Goal: Task Accomplishment & Management: Manage account settings

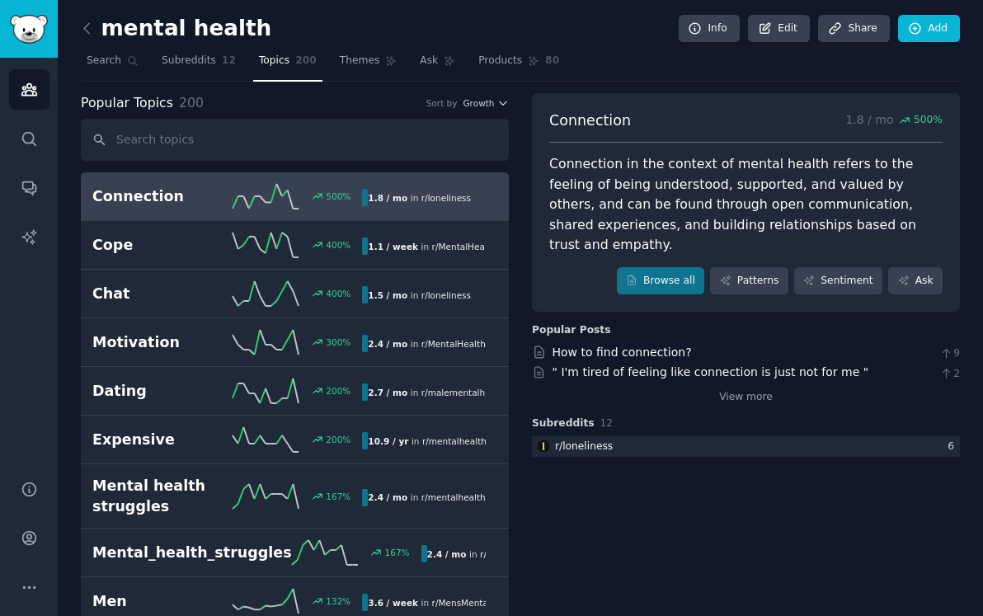
scroll to position [743, 0]
click at [766, 390] on link "View more" at bounding box center [746, 397] width 54 height 15
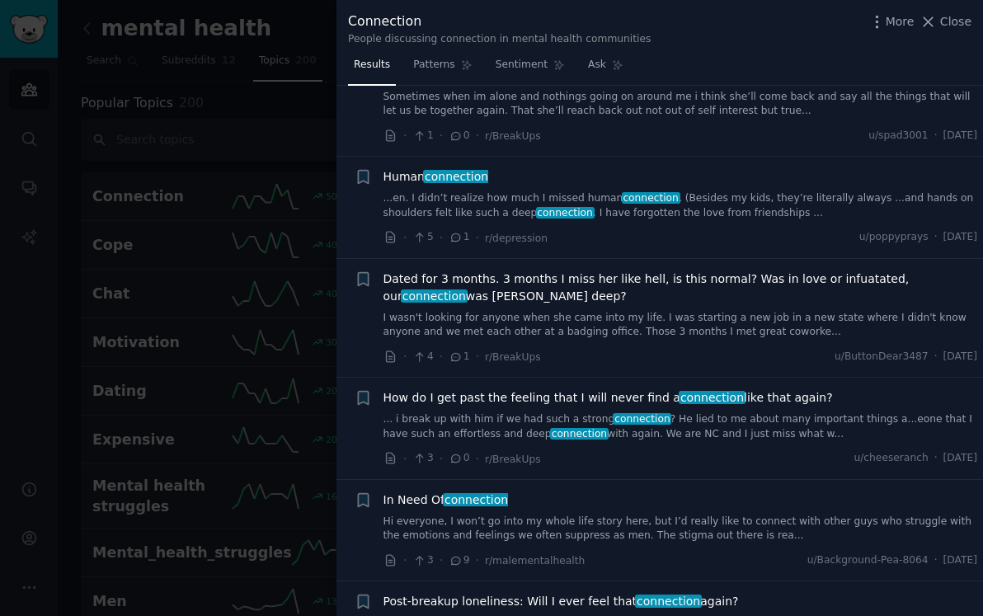
scroll to position [398, 0]
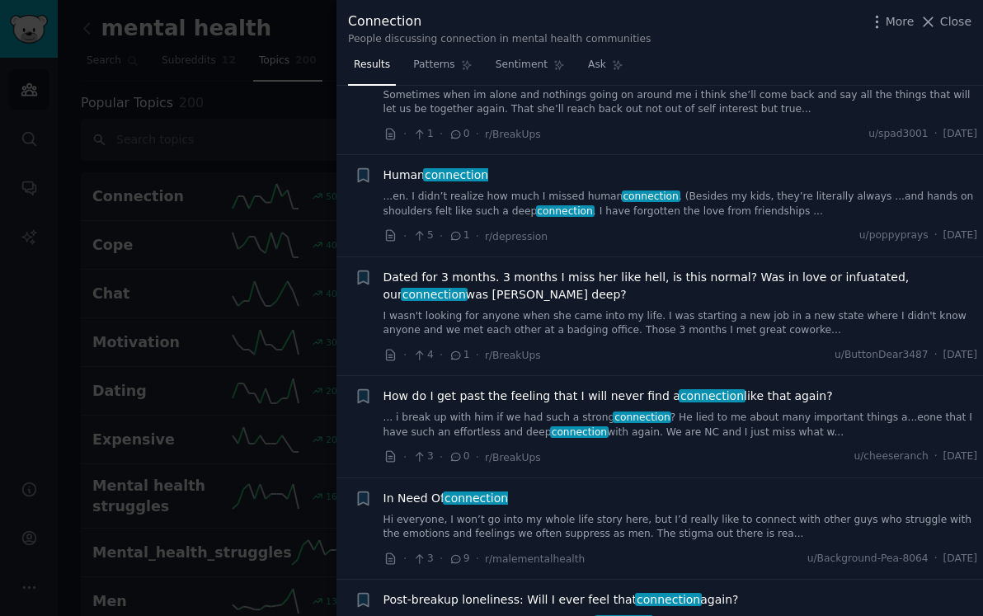
drag, startPoint x: 861, startPoint y: 393, endPoint x: 386, endPoint y: 396, distance: 475.0
click at [386, 396] on div "How do I get past the feeling that I will never find a connection like that aga…" at bounding box center [680, 396] width 595 height 17
copy span "How do I get past the feeling that I will never find a connection like that aga…"
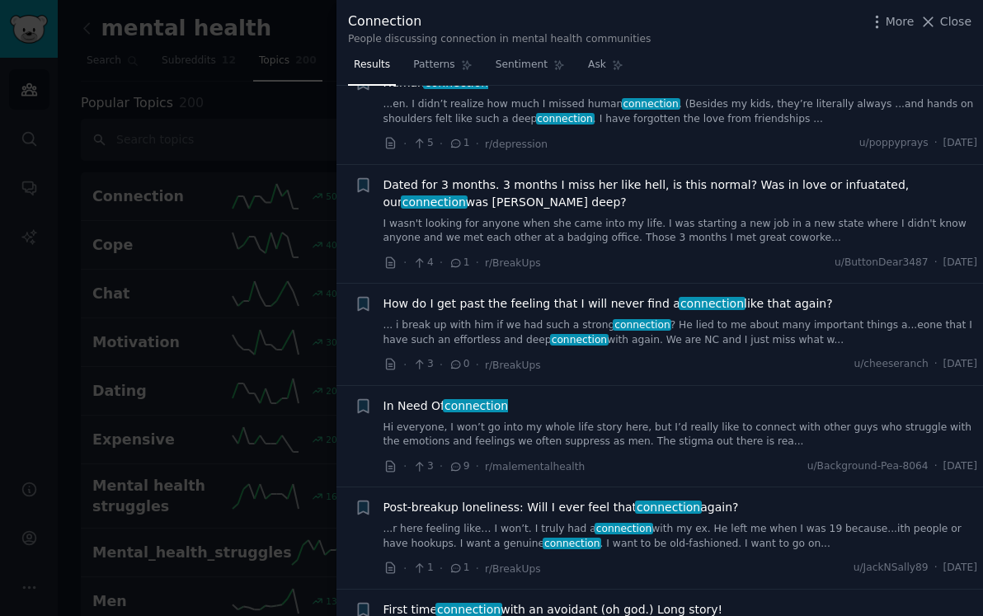
scroll to position [493, 0]
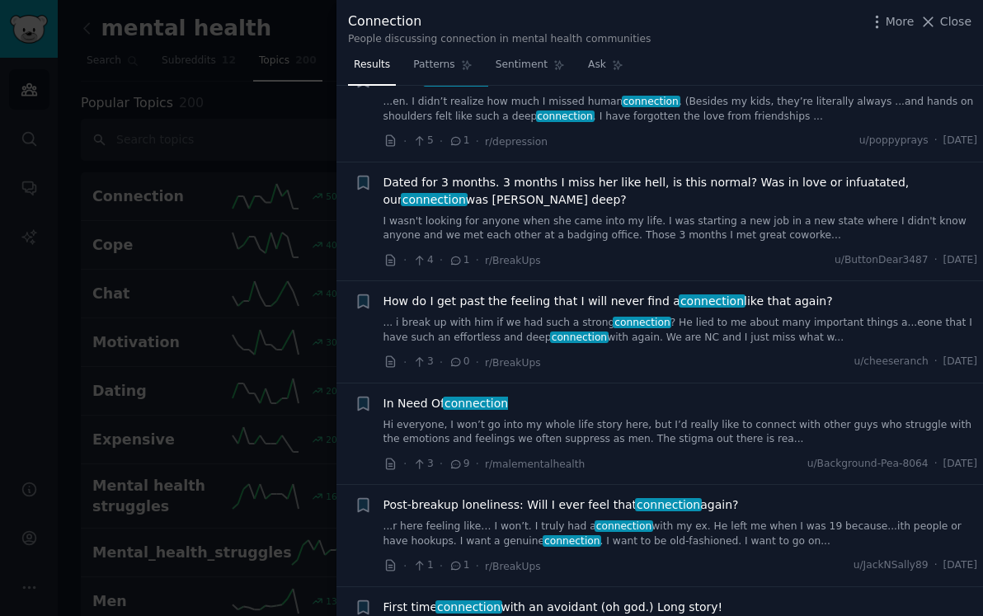
click at [548, 398] on div "In Need Of connection" at bounding box center [680, 403] width 595 height 17
drag, startPoint x: 557, startPoint y: 398, endPoint x: 380, endPoint y: 403, distance: 176.6
click at [380, 403] on div "+ In Need Of connection Hi everyone, I won’t go into my whole life story here, …" at bounding box center [666, 434] width 623 height 78
copy span "In Need Of connection"
drag, startPoint x: 775, startPoint y: 506, endPoint x: 384, endPoint y: 506, distance: 390.9
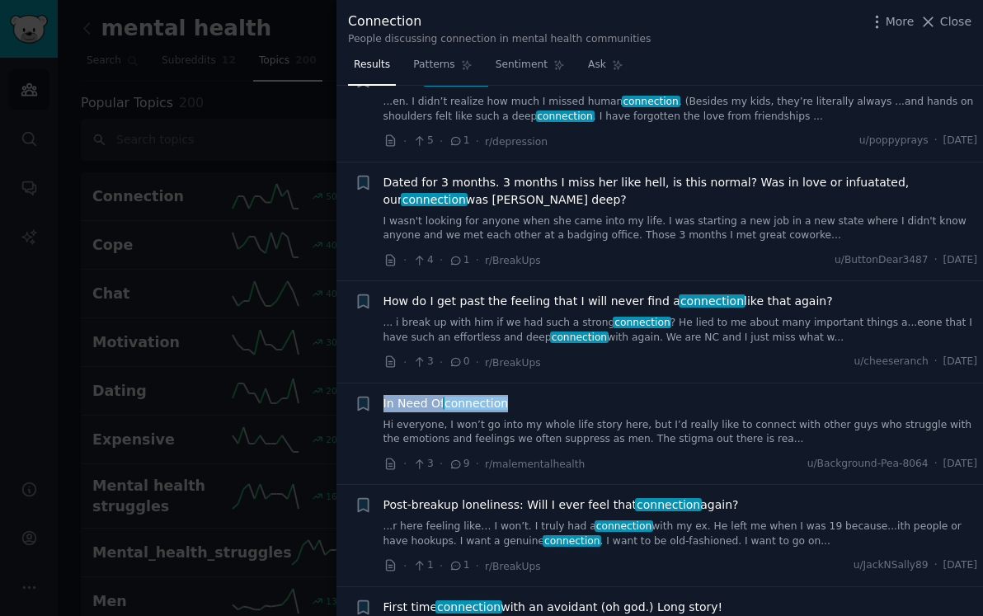
click at [384, 506] on div "Post-breakup loneliness: Will I ever feel that connection again?" at bounding box center [680, 504] width 595 height 17
copy span "Post-breakup loneliness: Will I ever feel that connection again?"
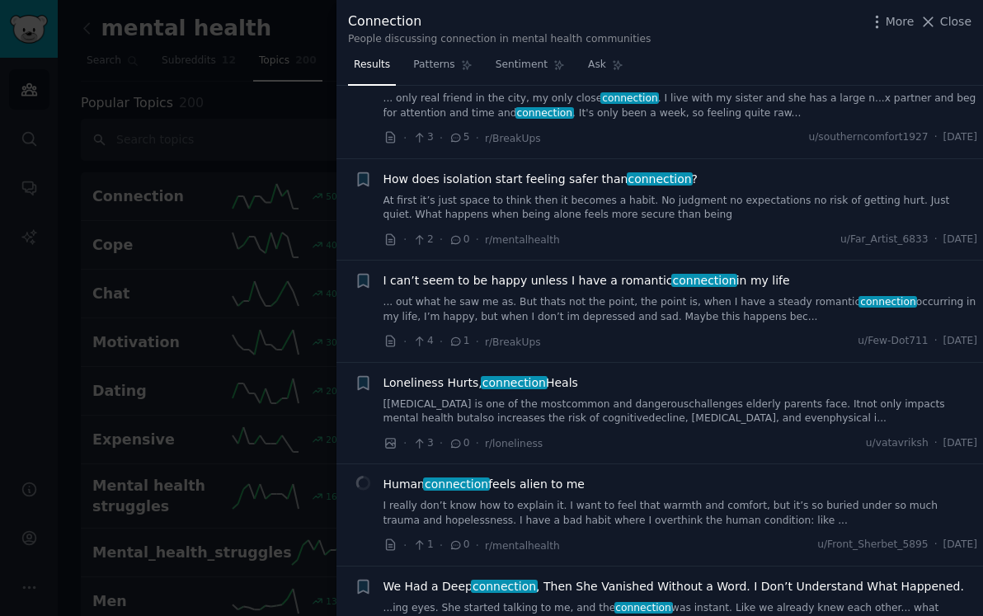
scroll to position [1126, 0]
drag, startPoint x: 614, startPoint y: 382, endPoint x: 383, endPoint y: 375, distance: 231.8
click at [383, 375] on div "Loneliness Hurts, connection Heals" at bounding box center [680, 382] width 595 height 17
copy span "Loneliness Hurts, connection Heals"
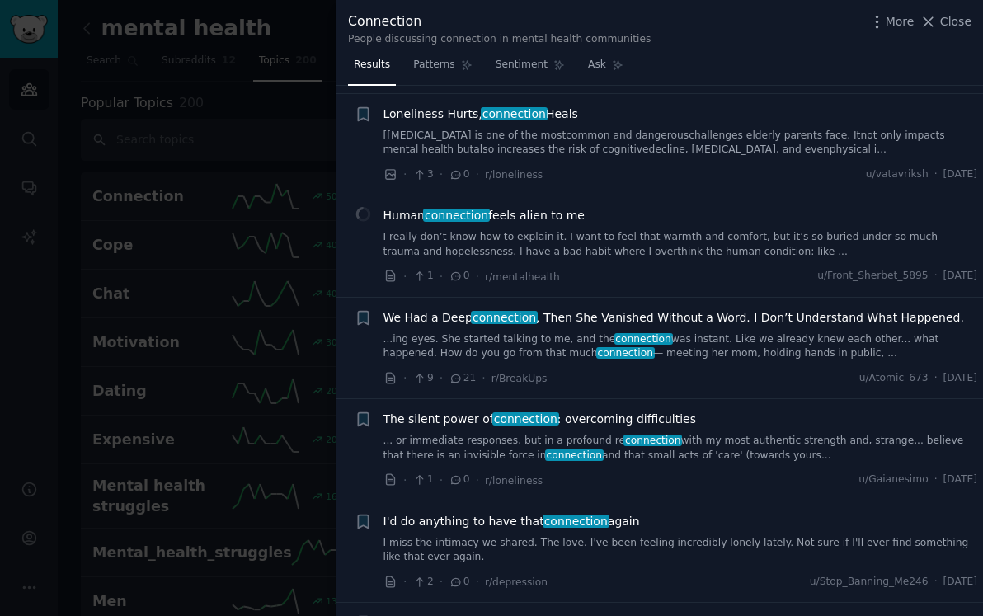
scroll to position [1423, 0]
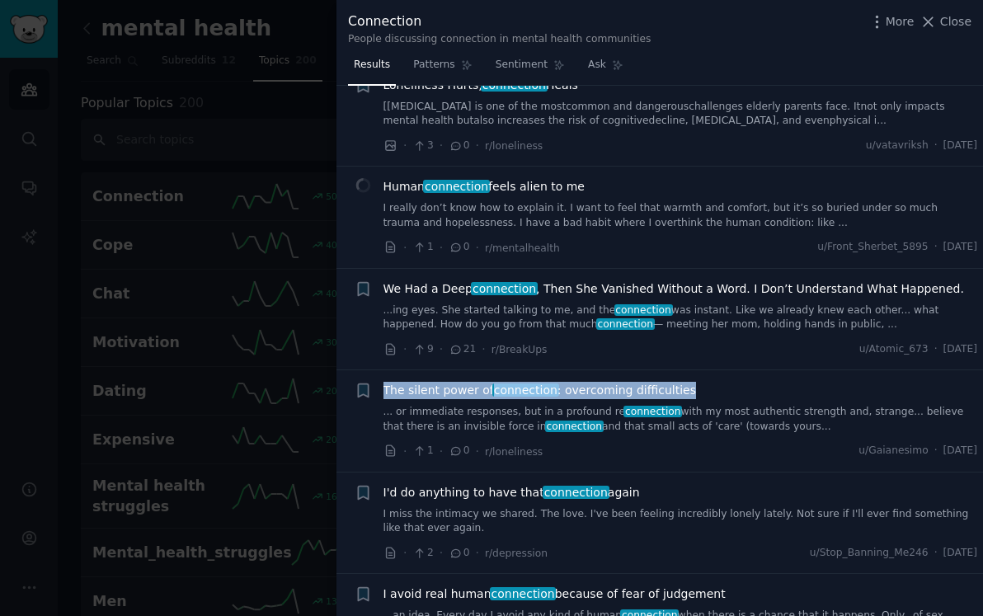
drag, startPoint x: 708, startPoint y: 401, endPoint x: 378, endPoint y: 390, distance: 330.9
click at [378, 390] on div "+ The silent power of connection : overcoming difficulties ... or immediate res…" at bounding box center [666, 421] width 623 height 78
copy div "The silent power of connection : overcoming difficulties"
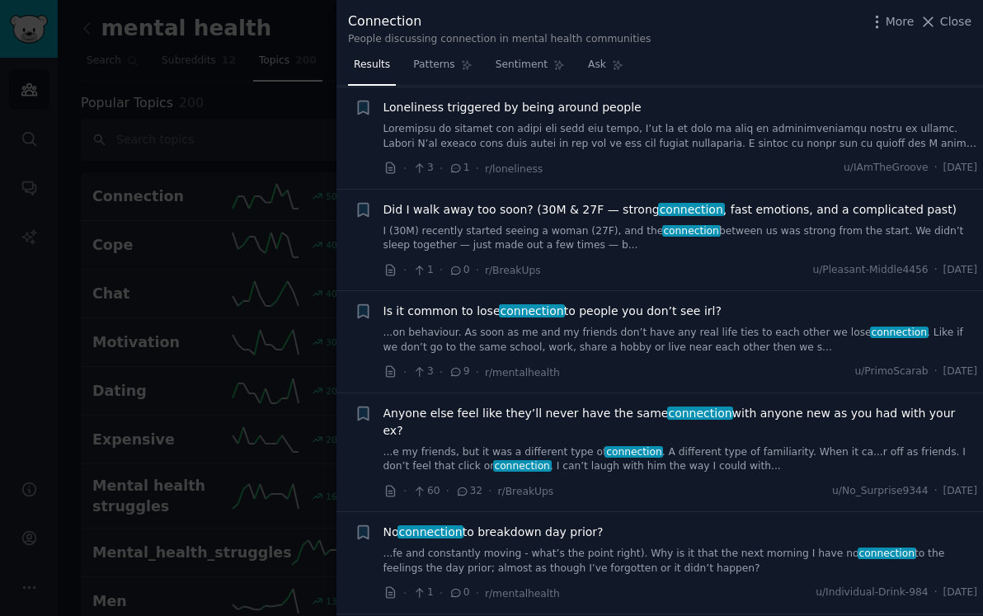
scroll to position [2727, 0]
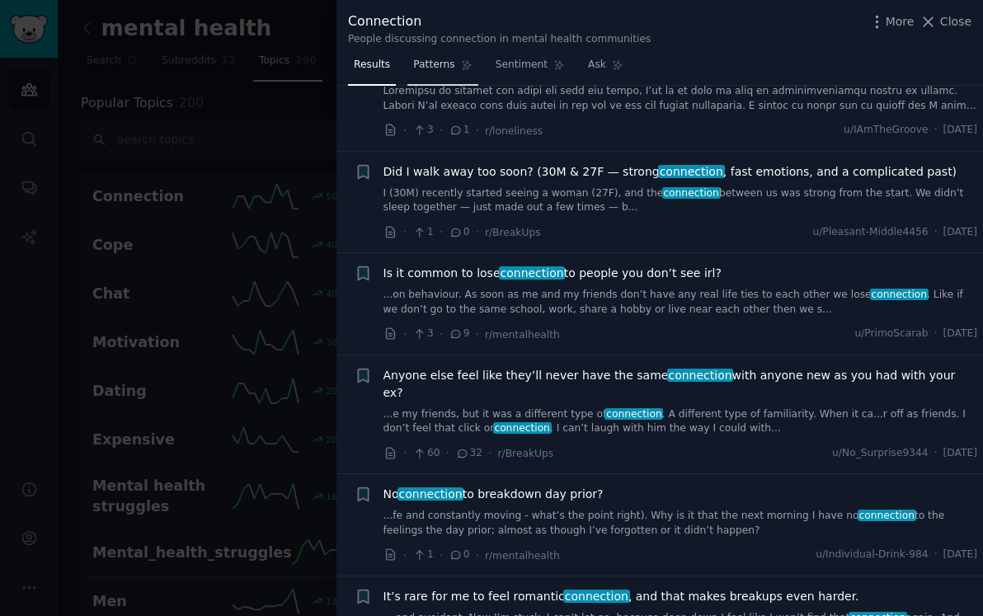
click at [443, 67] on span "Patterns" at bounding box center [433, 65] width 41 height 15
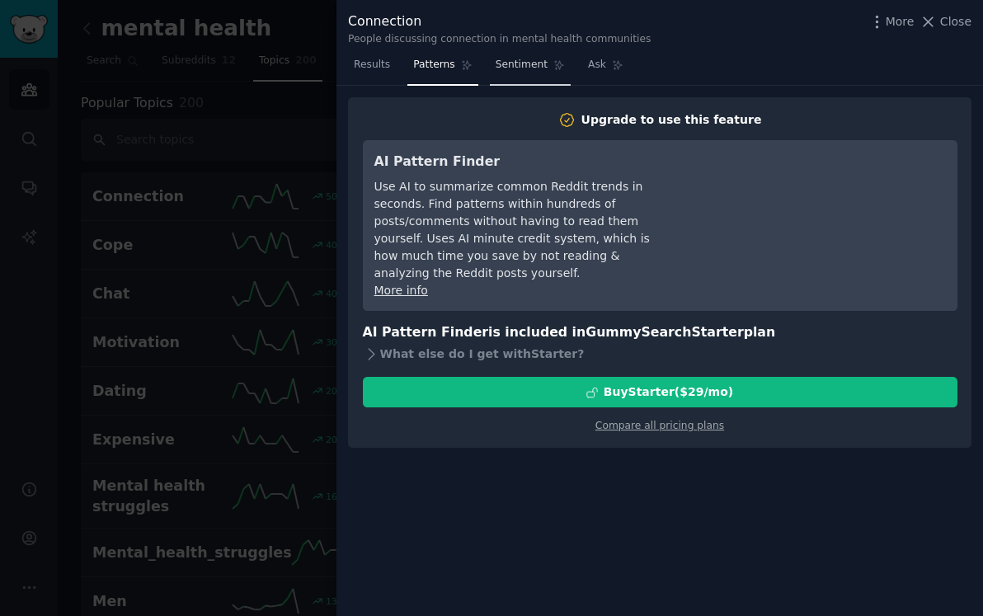
click at [518, 59] on span "Sentiment" at bounding box center [522, 65] width 52 height 15
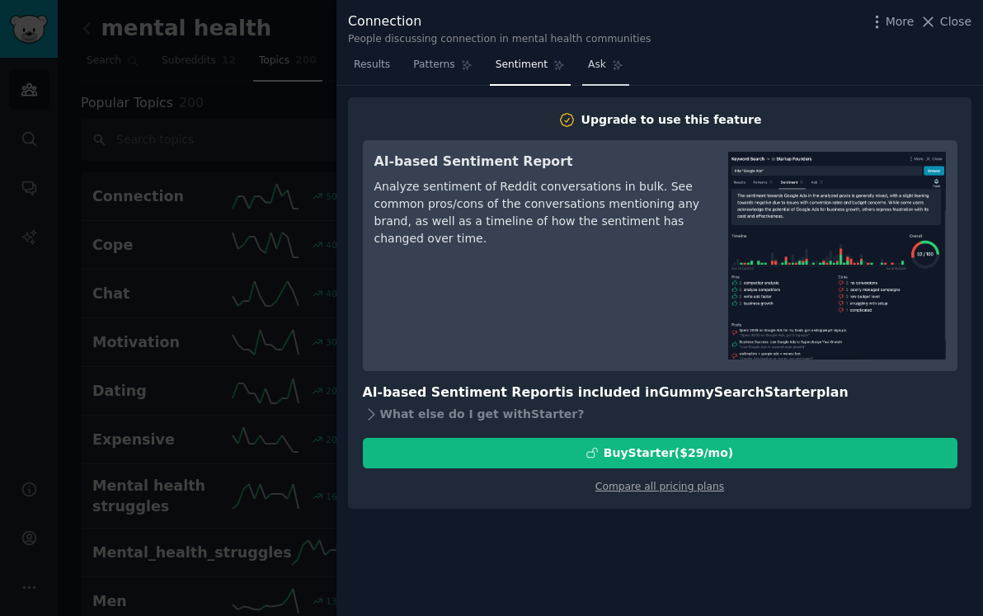
click at [597, 62] on span "Ask" at bounding box center [597, 65] width 18 height 15
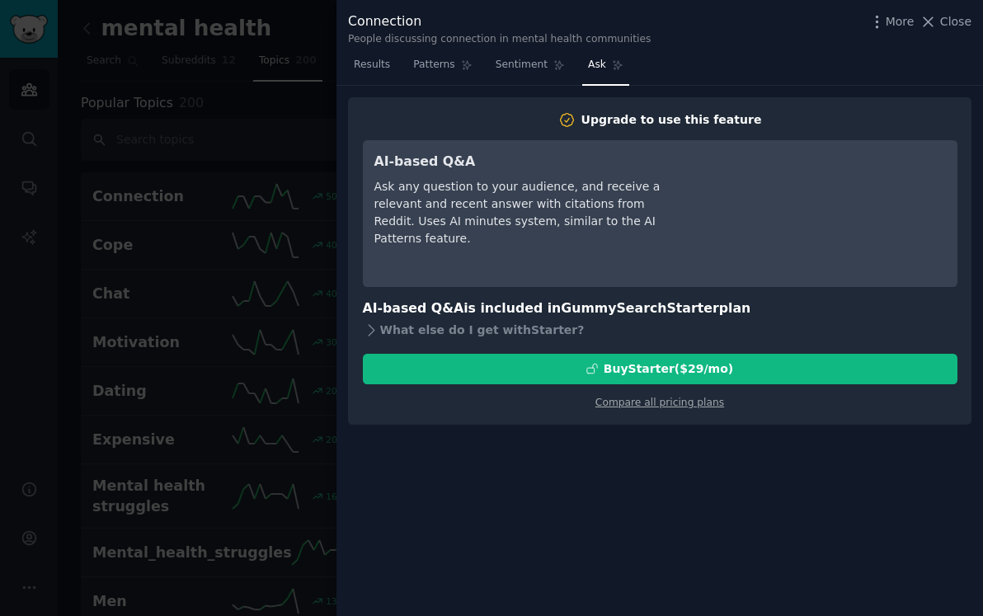
click at [271, 165] on div at bounding box center [491, 308] width 983 height 616
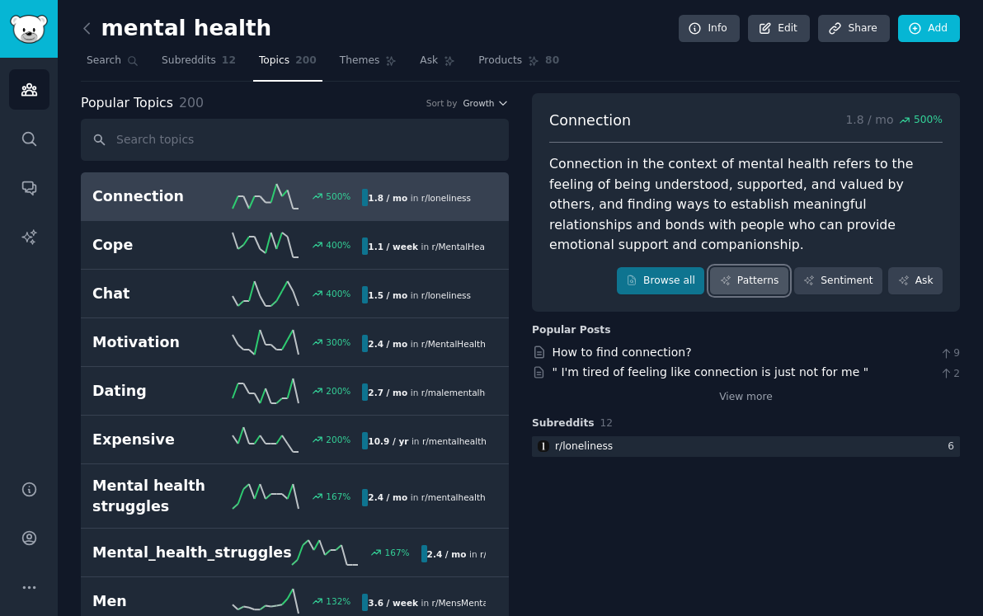
click at [745, 267] on link "Patterns" at bounding box center [749, 281] width 78 height 28
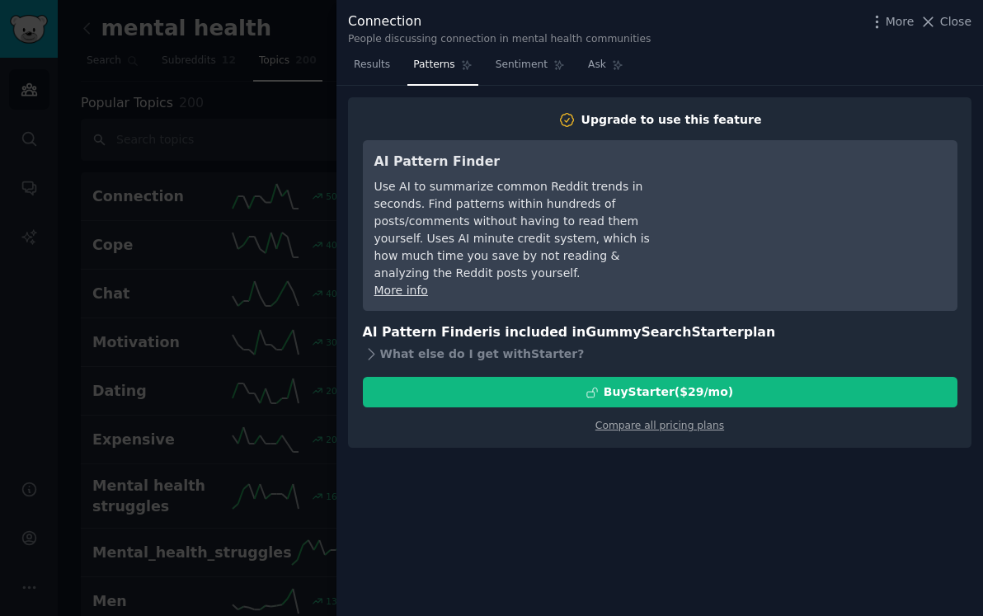
click at [235, 479] on div at bounding box center [491, 308] width 983 height 616
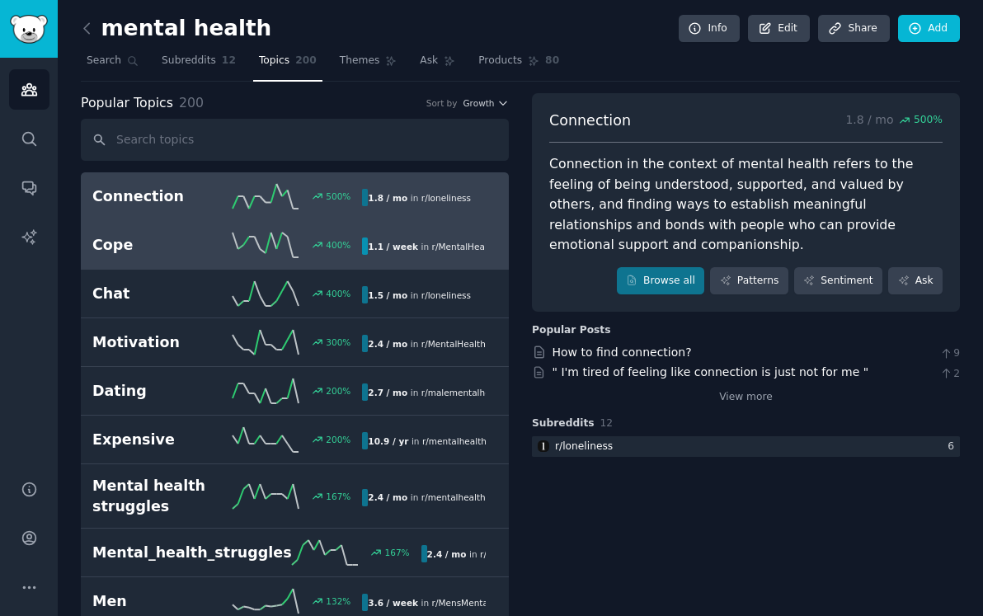
click at [277, 247] on line at bounding box center [280, 241] width 6 height 16
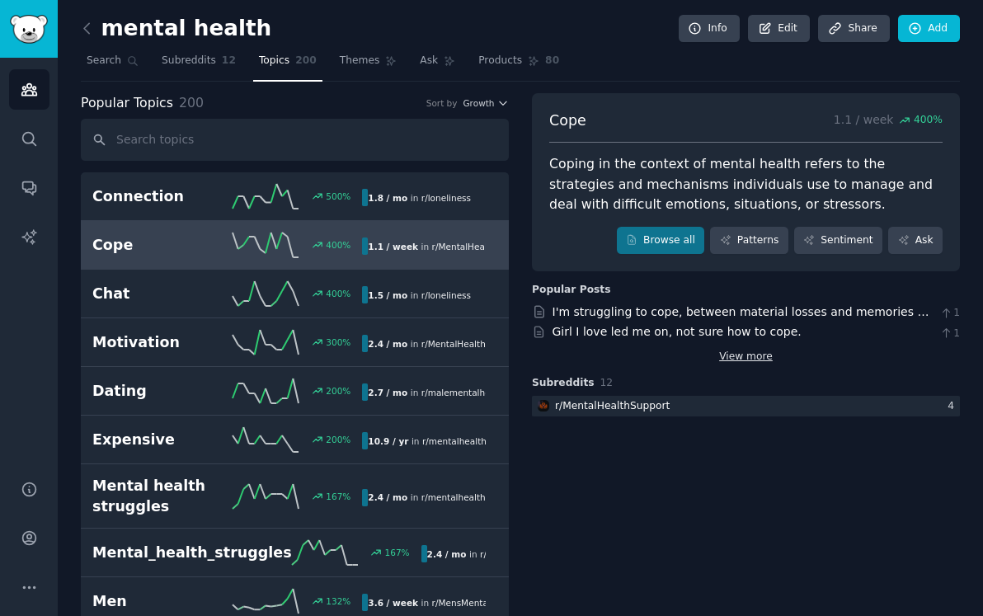
click at [745, 356] on link "View more" at bounding box center [746, 357] width 54 height 15
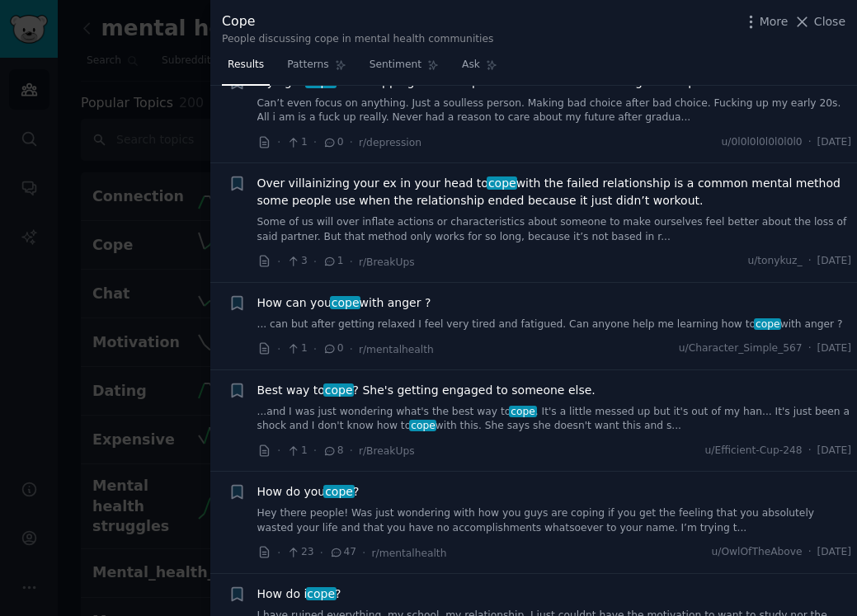
scroll to position [174, 0]
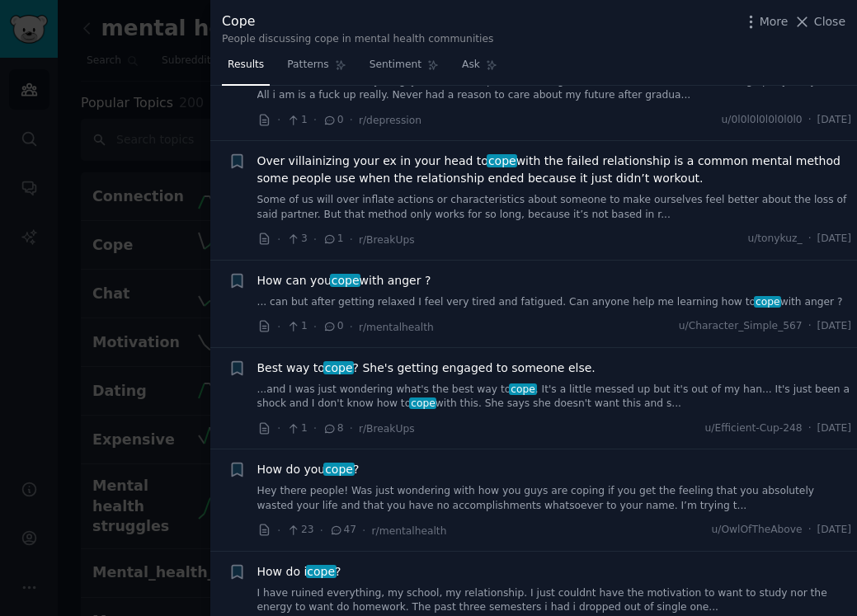
click at [530, 397] on link "...and I was just wondering what's the best way to cope . It's a little messed …" at bounding box center [554, 397] width 595 height 29
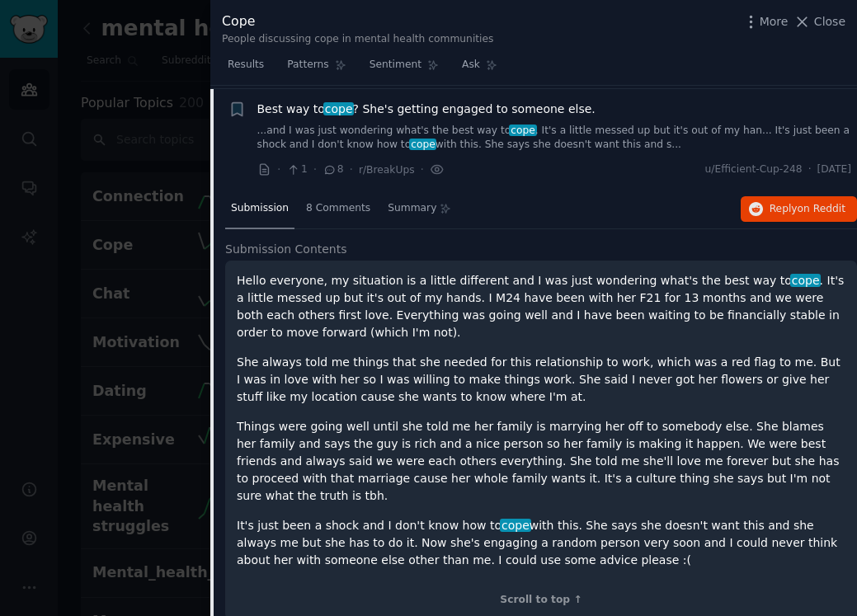
scroll to position [436, 0]
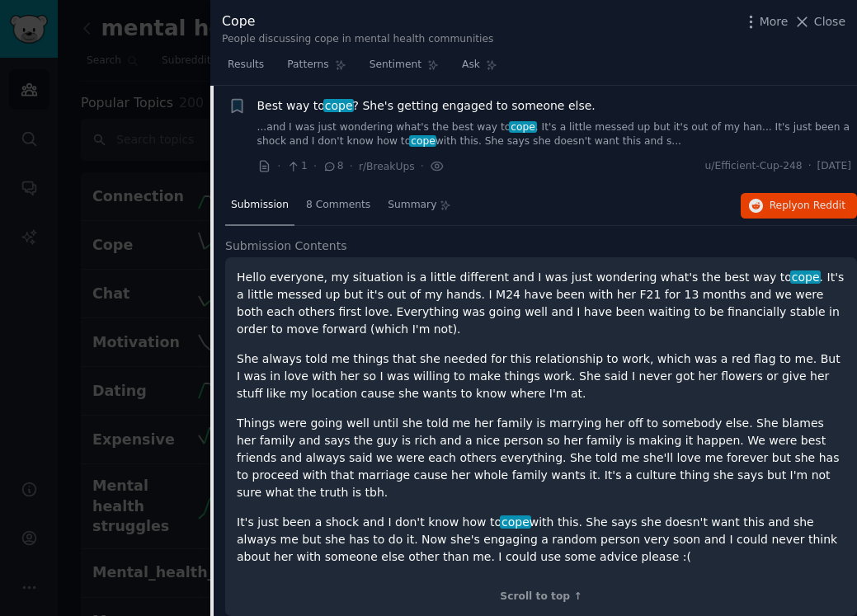
click at [326, 238] on span "Submission Contents" at bounding box center [286, 246] width 122 height 17
click at [323, 104] on span "cope" at bounding box center [338, 105] width 31 height 13
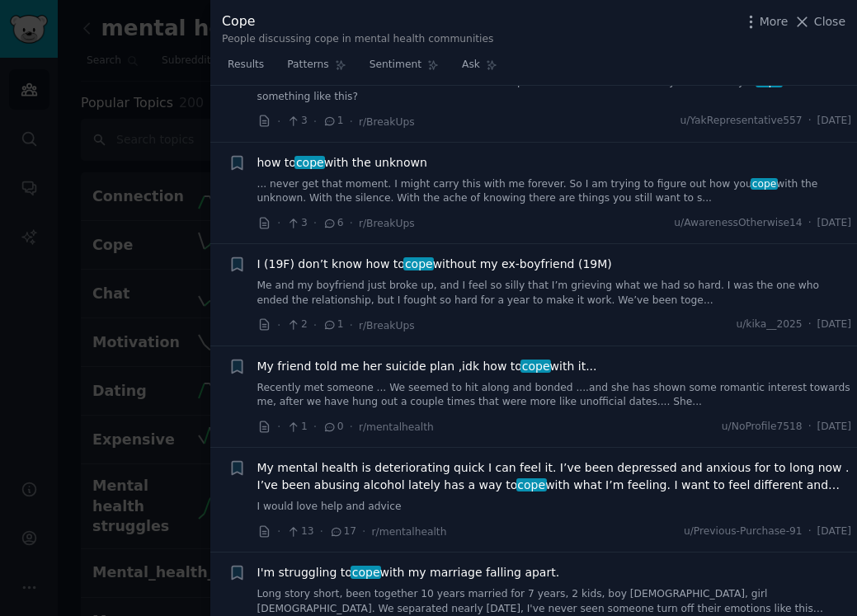
scroll to position [1196, 0]
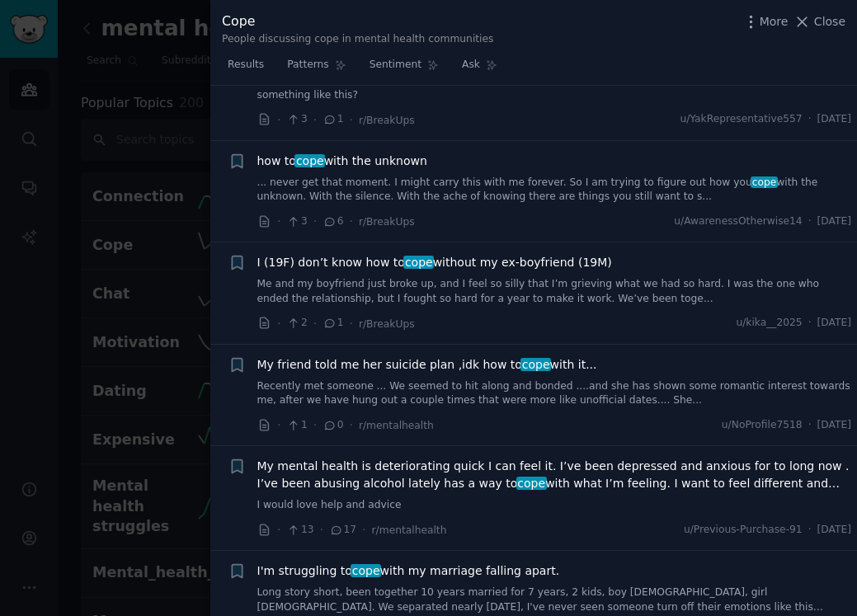
click at [155, 337] on div at bounding box center [428, 308] width 857 height 616
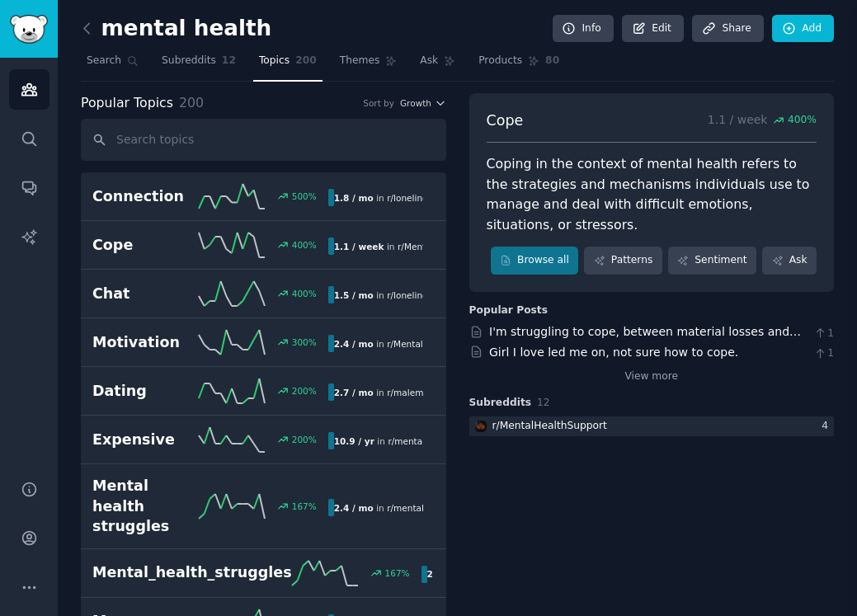
click at [155, 337] on h2 "Motivation" at bounding box center [145, 342] width 106 height 21
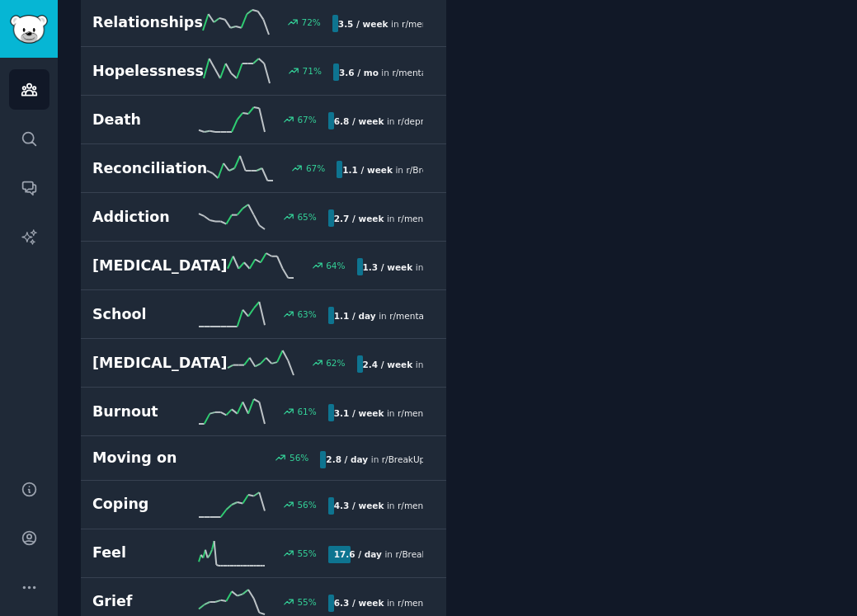
scroll to position [1892, 0]
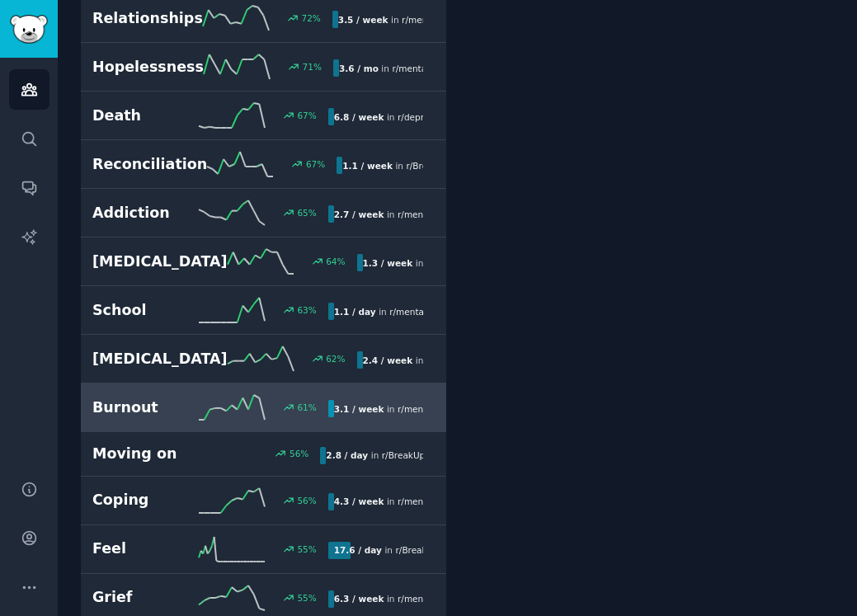
click at [242, 383] on link "Burnout 61 % 3.1 / week in r/ mentalhealth" at bounding box center [263, 407] width 365 height 49
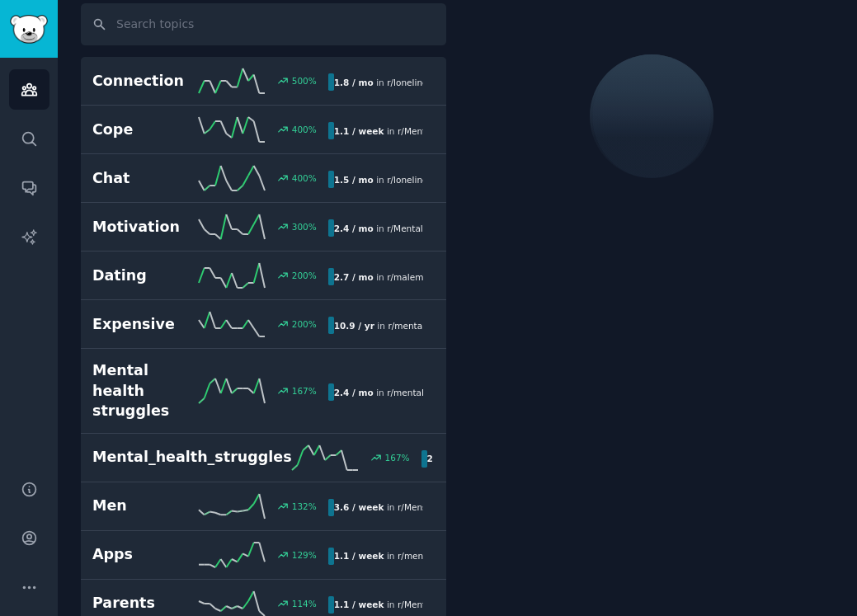
scroll to position [92, 0]
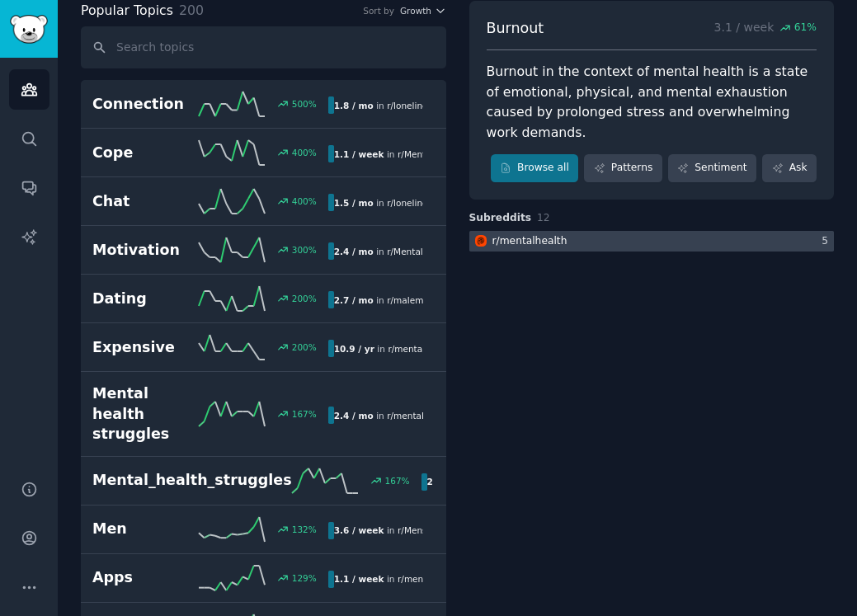
click at [520, 234] on div "r/ mentalhealth" at bounding box center [529, 241] width 75 height 15
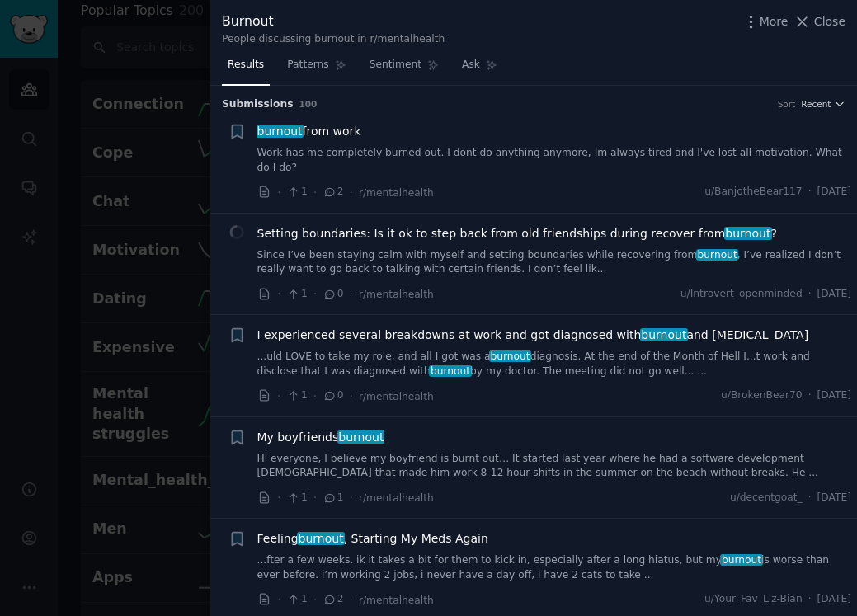
click at [498, 167] on div "burnout from work Work has me completely burned out. I dont do anything anymore…" at bounding box center [554, 162] width 595 height 78
click at [325, 186] on icon at bounding box center [329, 192] width 15 height 12
click at [139, 237] on div at bounding box center [428, 308] width 857 height 616
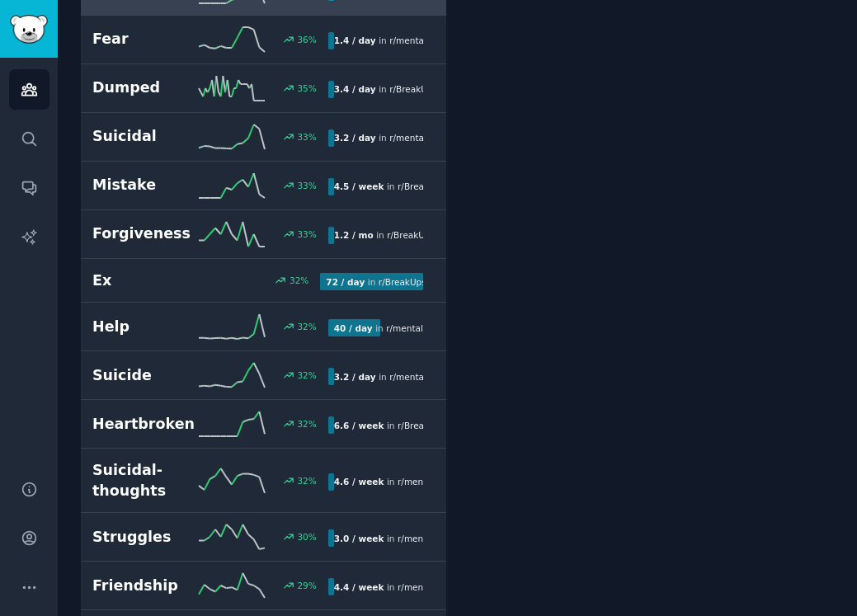
scroll to position [3992, 0]
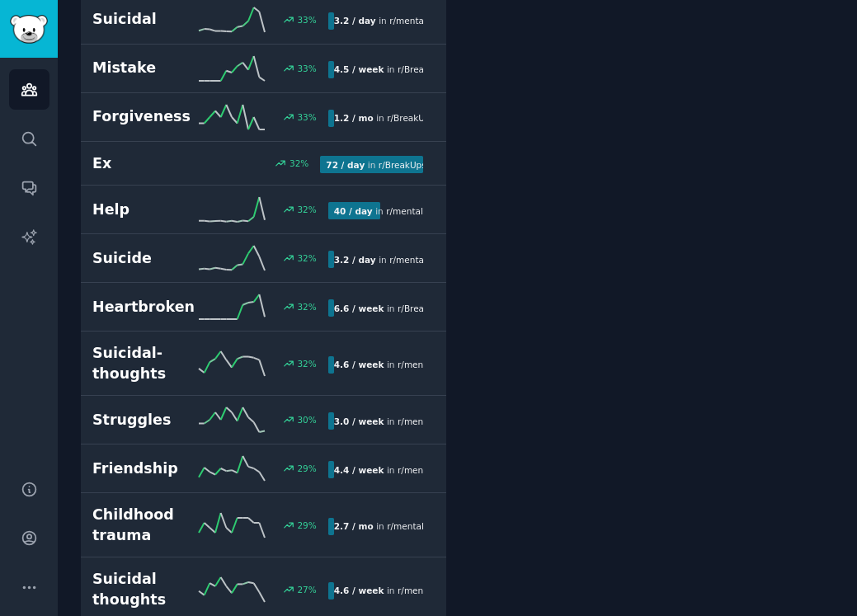
click at [42, 323] on div "Audiences Search Conversations AI Reports" at bounding box center [29, 259] width 58 height 402
click at [35, 80] on link "Audiences" at bounding box center [29, 89] width 40 height 40
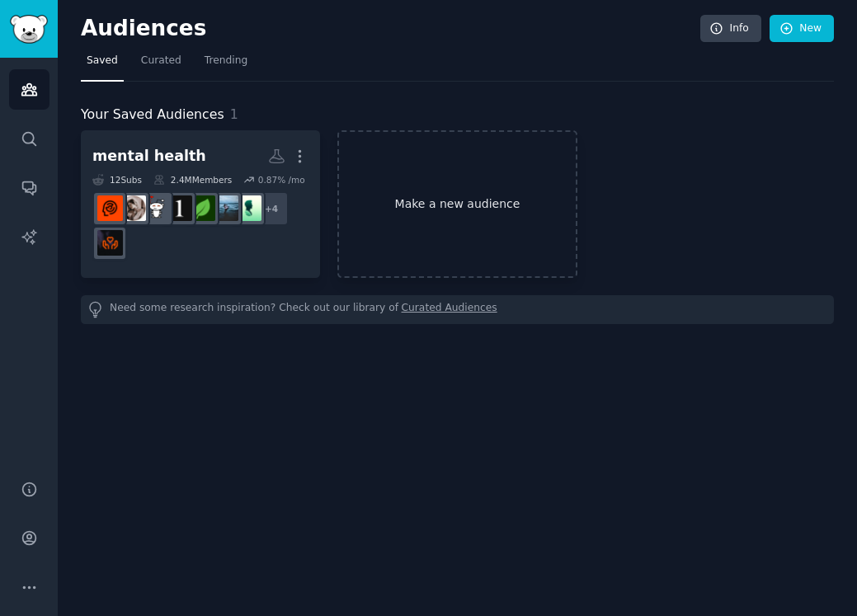
click at [452, 236] on link "Make a new audience" at bounding box center [456, 204] width 239 height 148
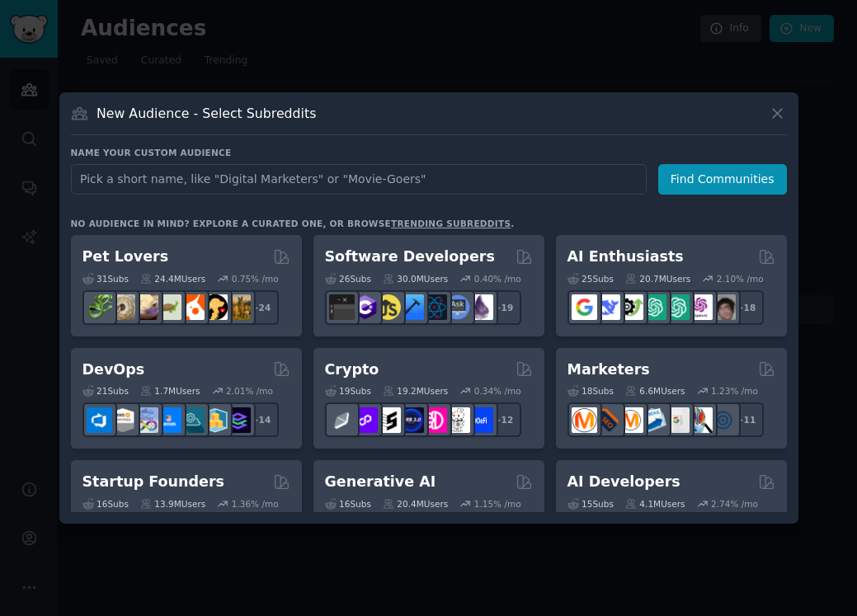
click at [398, 181] on input "text" at bounding box center [359, 179] width 576 height 31
type input "dementia"
click button "Find Communities" at bounding box center [722, 179] width 129 height 31
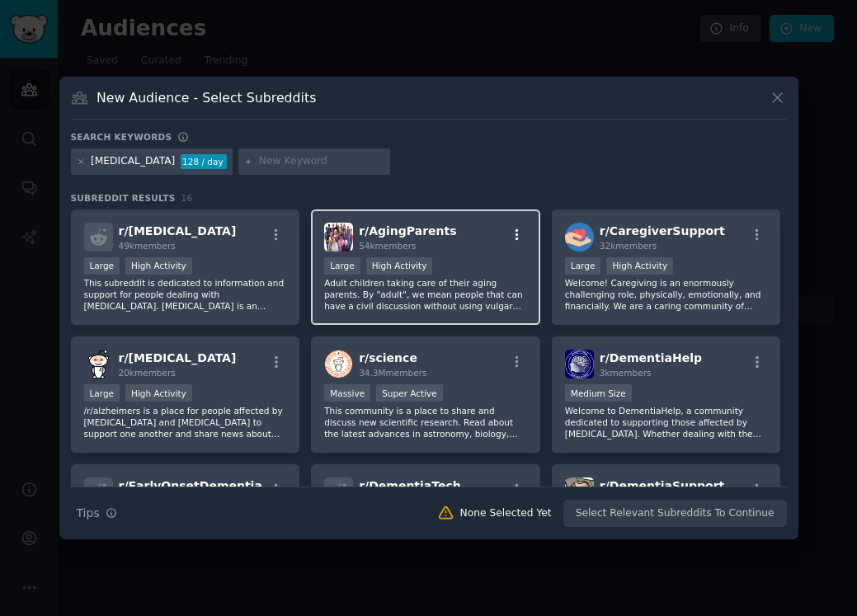
click at [522, 232] on button "button" at bounding box center [516, 235] width 21 height 15
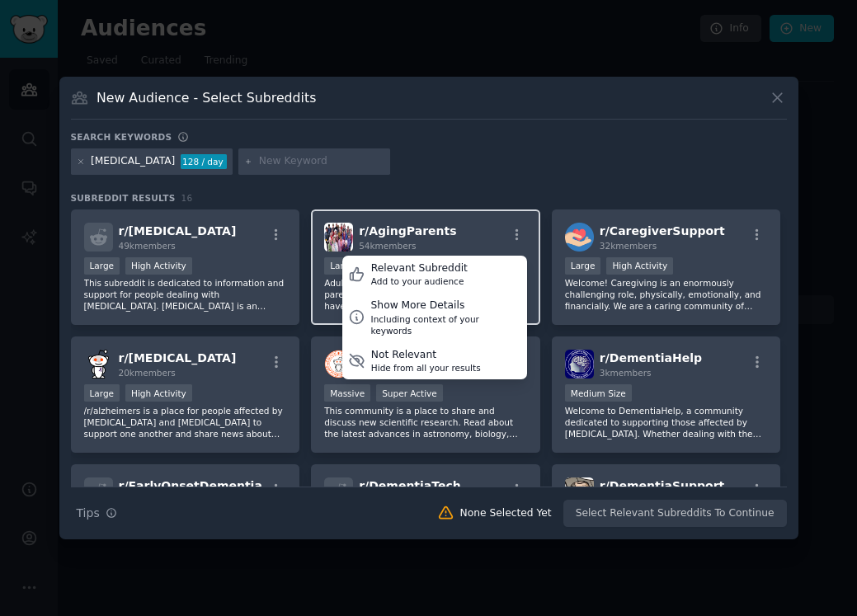
click at [507, 223] on div "r/ AgingParents 54k members Relevant Subreddit Add to your audience Show More D…" at bounding box center [425, 237] width 203 height 29
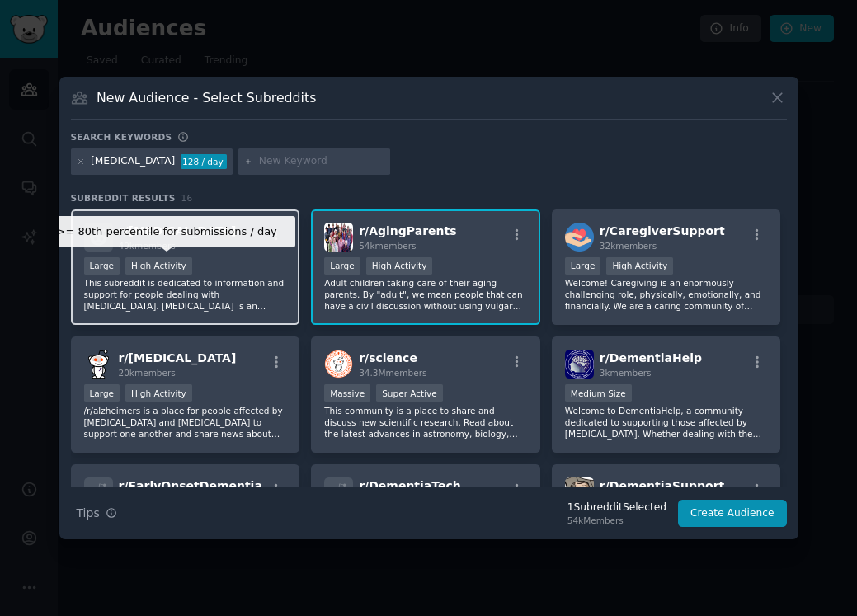
click at [187, 259] on div "High Activity" at bounding box center [158, 265] width 67 height 17
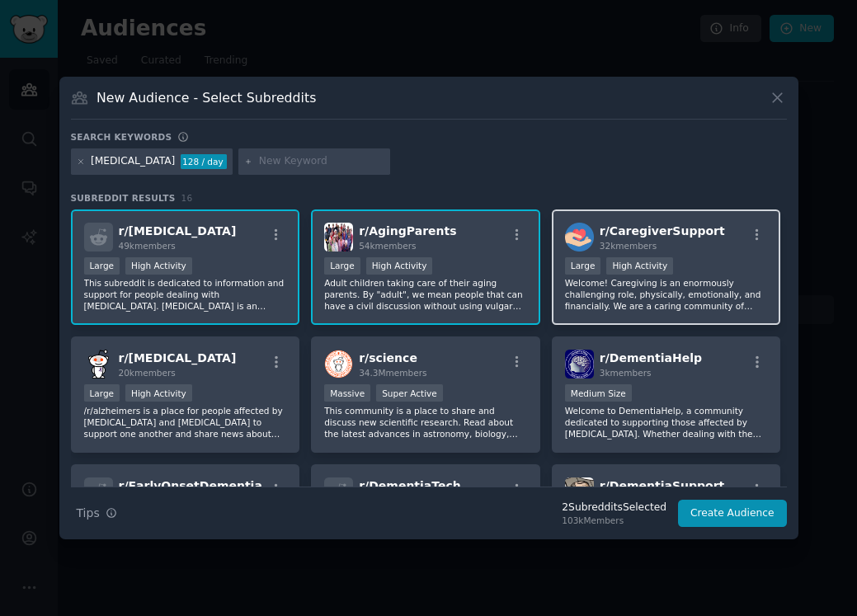
click at [672, 245] on div "32k members" at bounding box center [662, 246] width 125 height 12
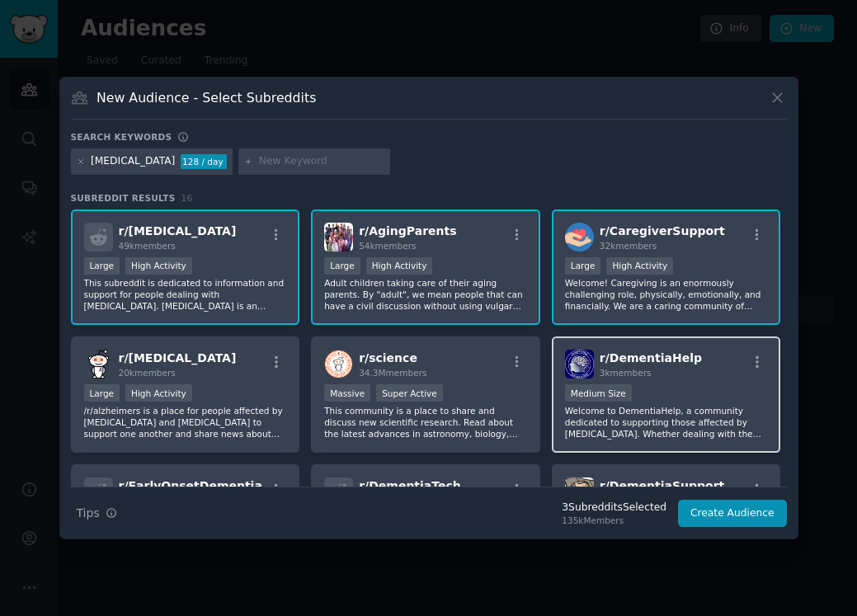
click at [675, 396] on div "1000 - 10,000 members Medium Size" at bounding box center [666, 394] width 203 height 21
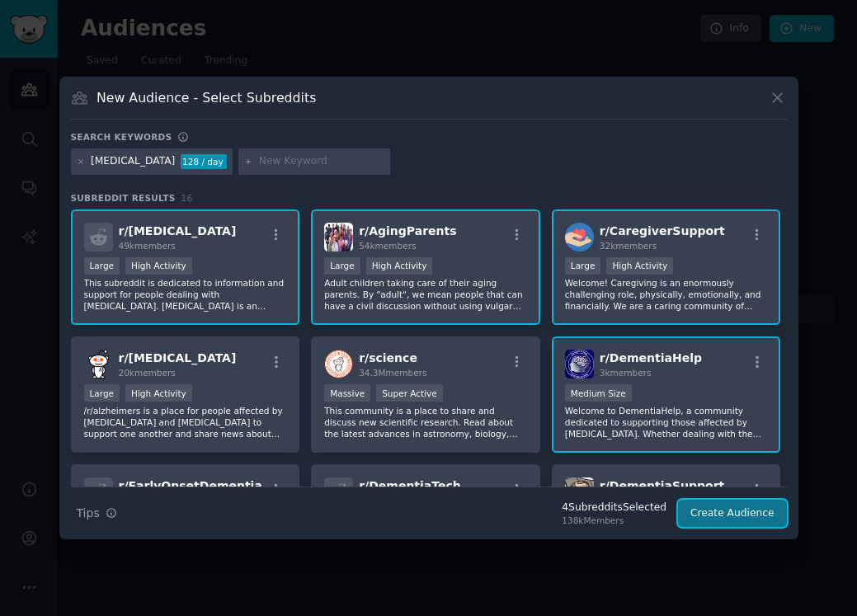
click at [716, 516] on button "Create Audience" at bounding box center [732, 514] width 109 height 28
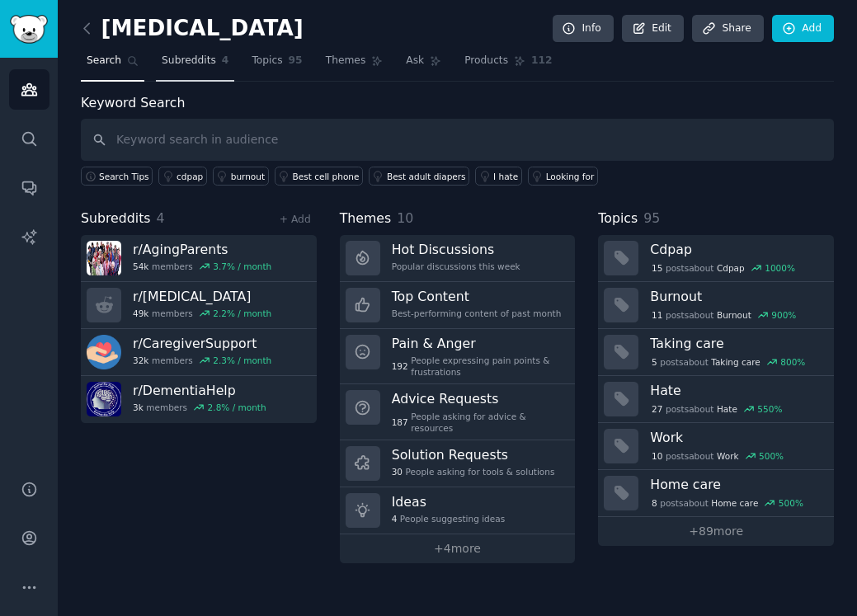
click at [195, 61] on span "Subreddits" at bounding box center [189, 61] width 54 height 15
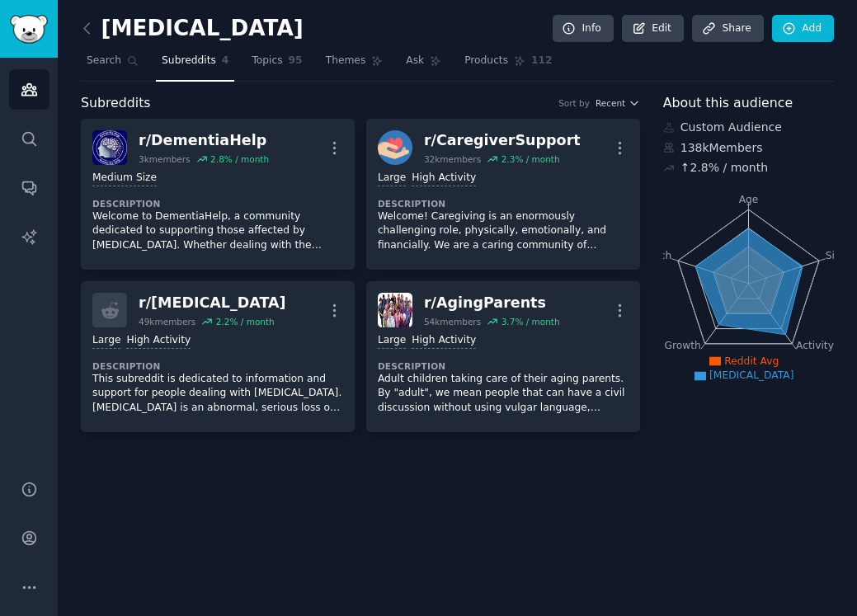
click at [307, 81] on div "dementia Info Edit Share Add Search Subreddits 4 Topics 95 Themes Ask Products …" at bounding box center [457, 227] width 753 height 409
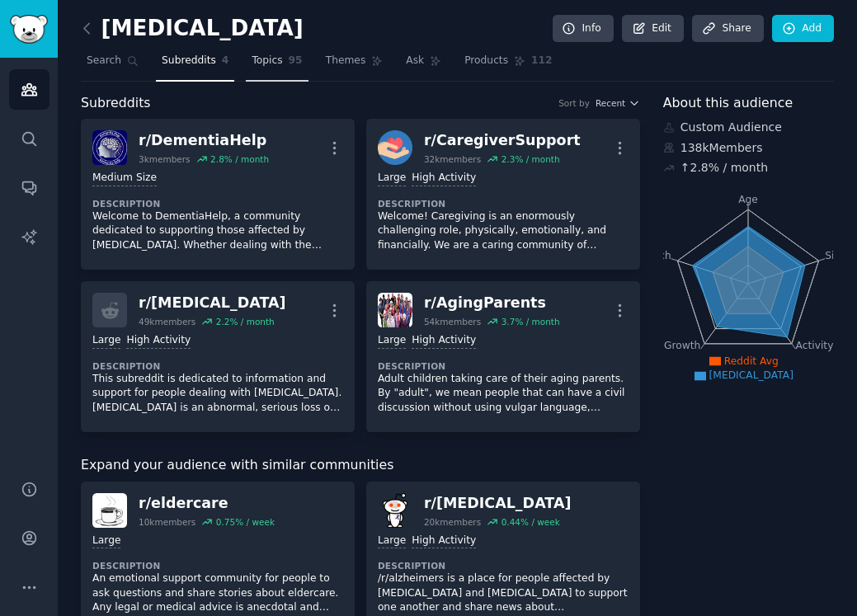
click at [270, 64] on span "Topics" at bounding box center [267, 61] width 31 height 15
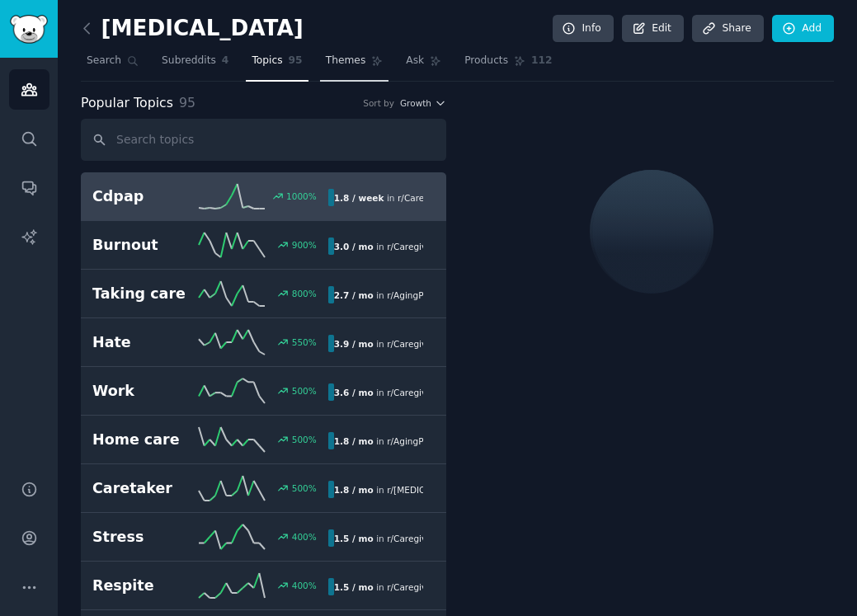
click at [339, 64] on span "Themes" at bounding box center [346, 61] width 40 height 15
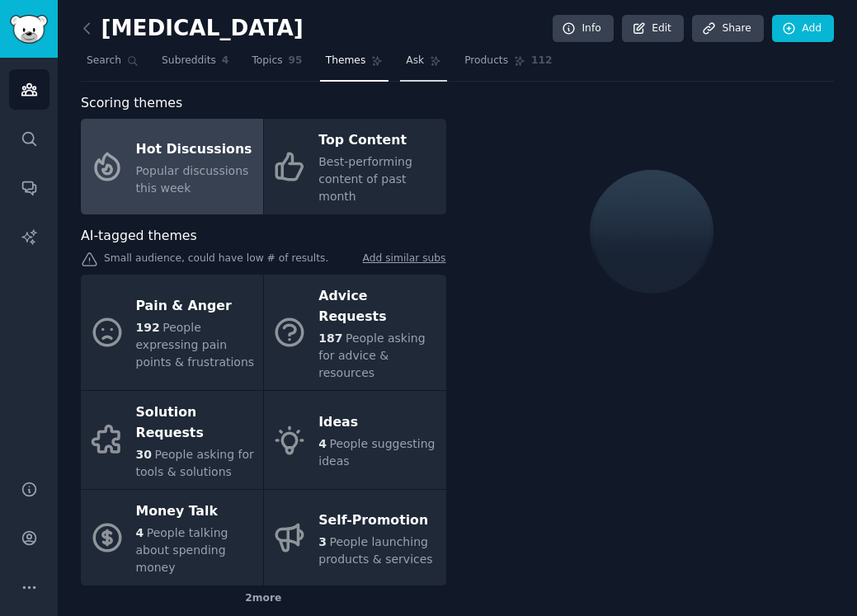
click at [416, 70] on link "Ask" at bounding box center [423, 65] width 47 height 34
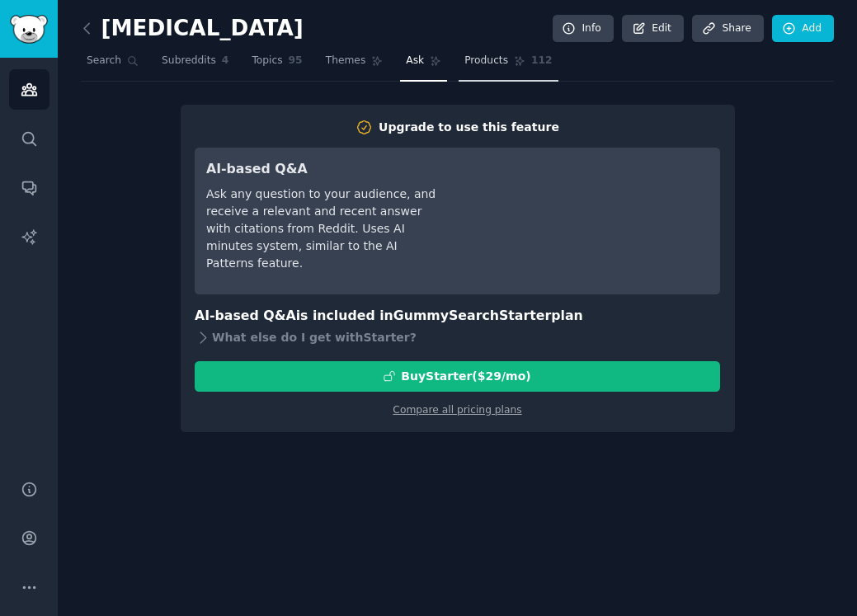
click at [500, 62] on span "Products" at bounding box center [486, 61] width 44 height 15
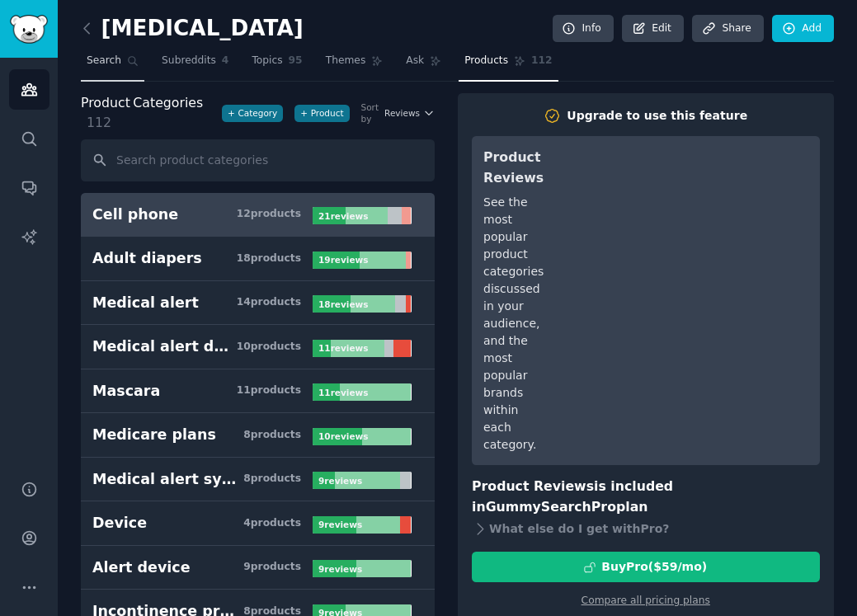
click at [99, 67] on span "Search" at bounding box center [104, 61] width 35 height 15
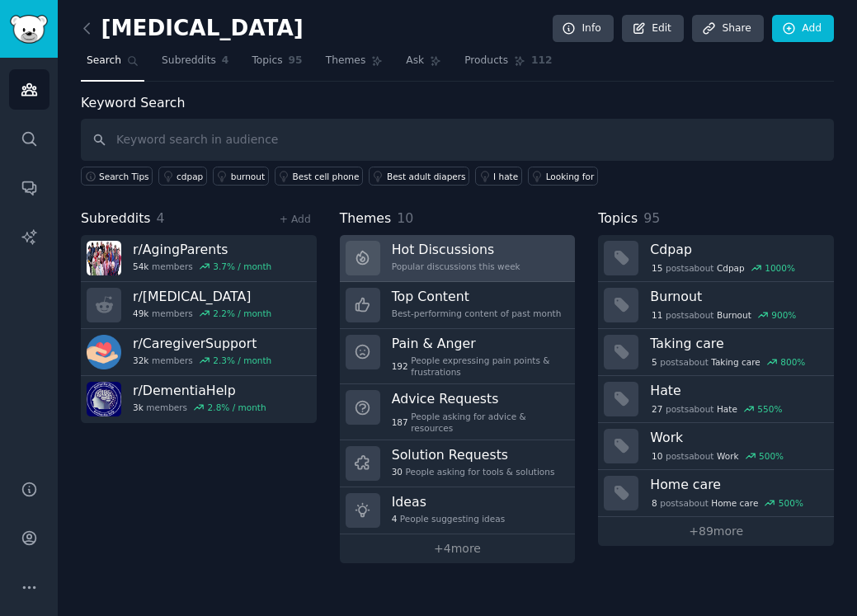
click at [488, 257] on h3 "Hot Discussions" at bounding box center [456, 249] width 129 height 17
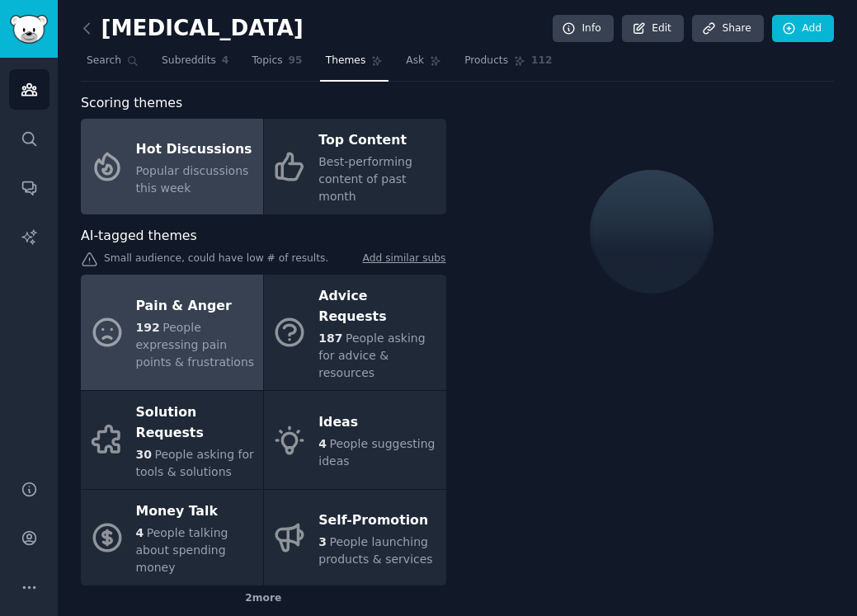
click at [118, 319] on icon at bounding box center [107, 332] width 26 height 26
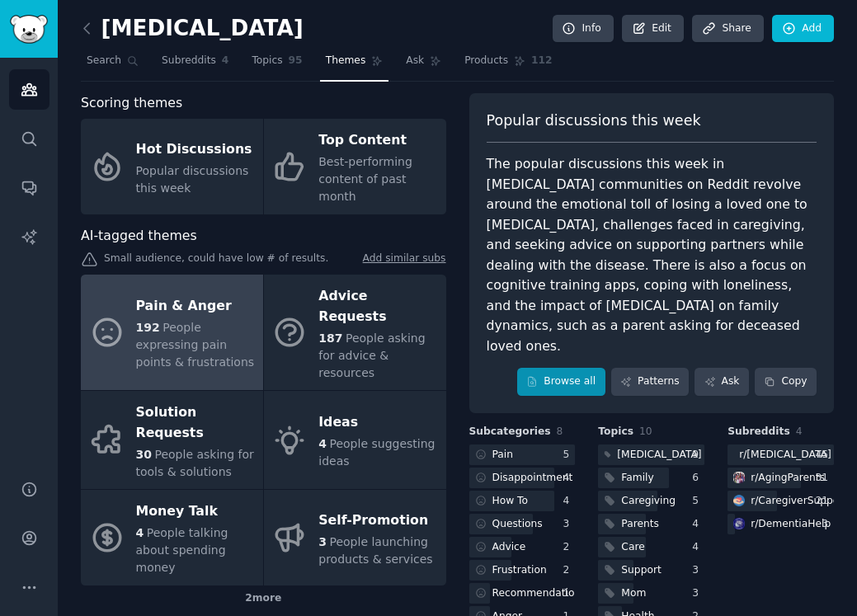
scroll to position [62, 0]
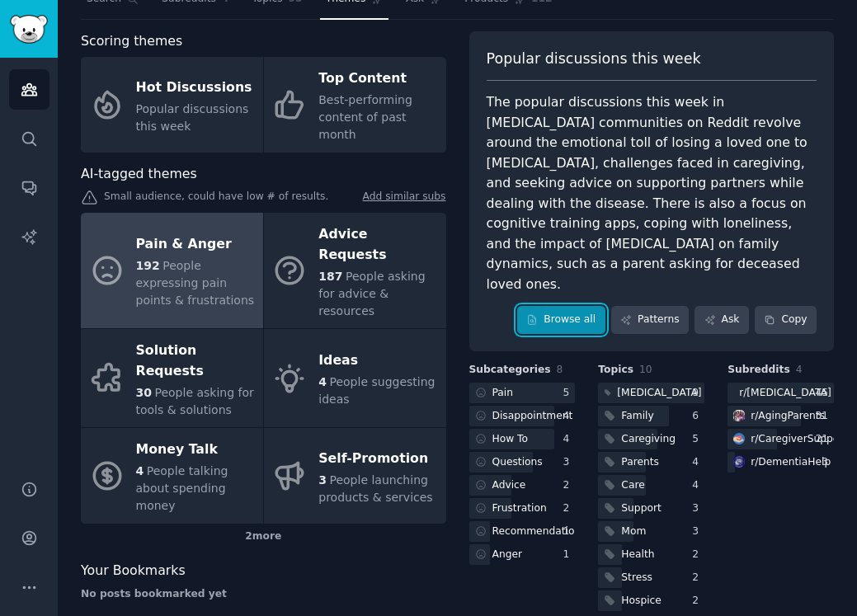
click at [569, 306] on link "Browse all" at bounding box center [561, 320] width 88 height 28
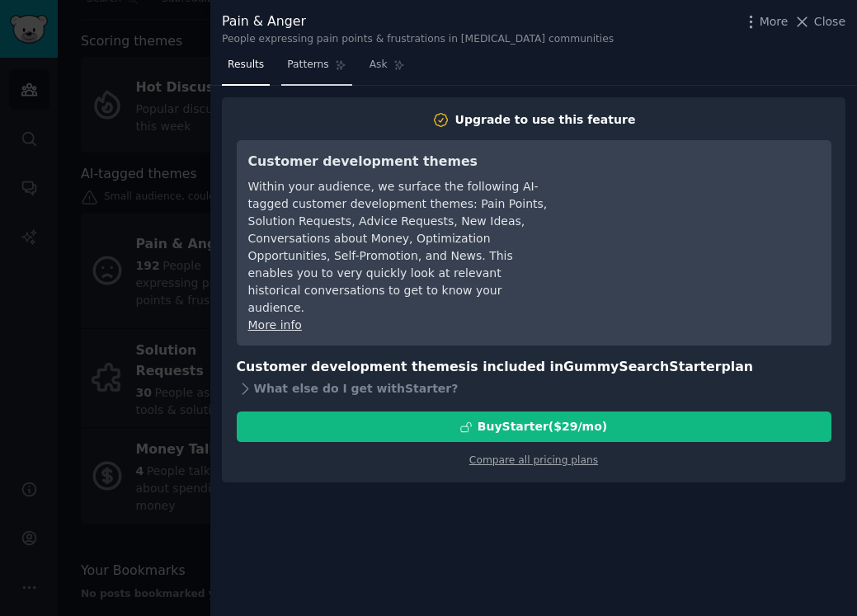
click at [292, 58] on span "Patterns" at bounding box center [307, 65] width 41 height 15
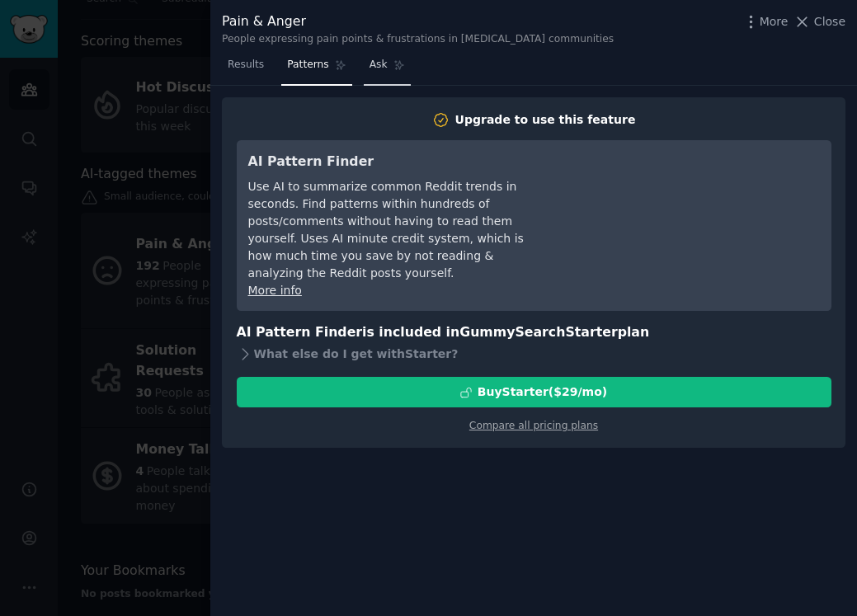
click at [375, 71] on span "Ask" at bounding box center [378, 65] width 18 height 15
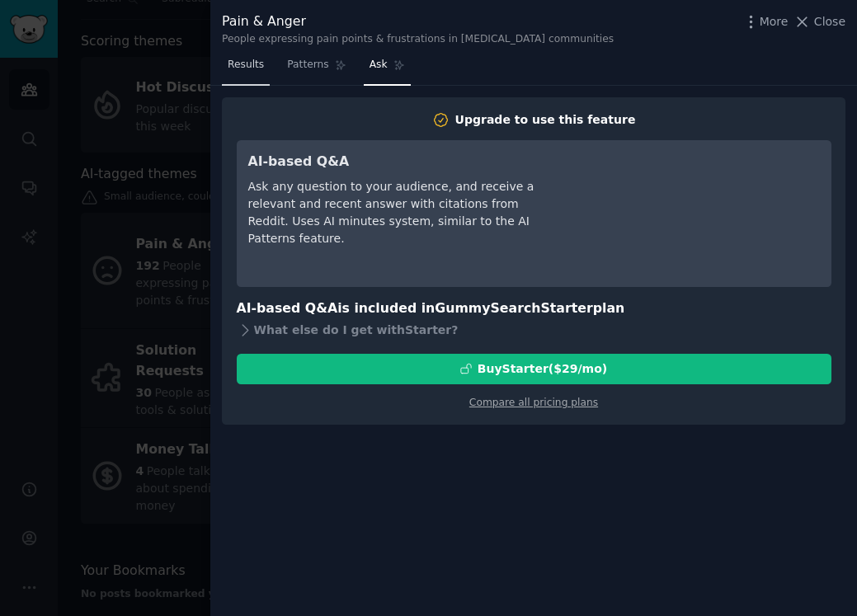
click at [247, 73] on link "Results" at bounding box center [246, 69] width 48 height 34
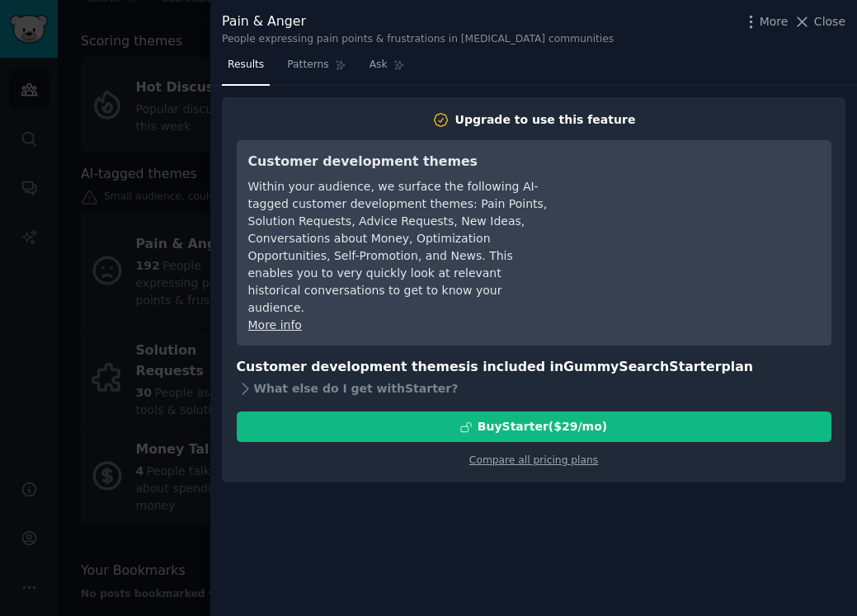
click at [824, 30] on div "More Close" at bounding box center [793, 22] width 103 height 21
click at [807, 25] on icon at bounding box center [802, 21] width 9 height 9
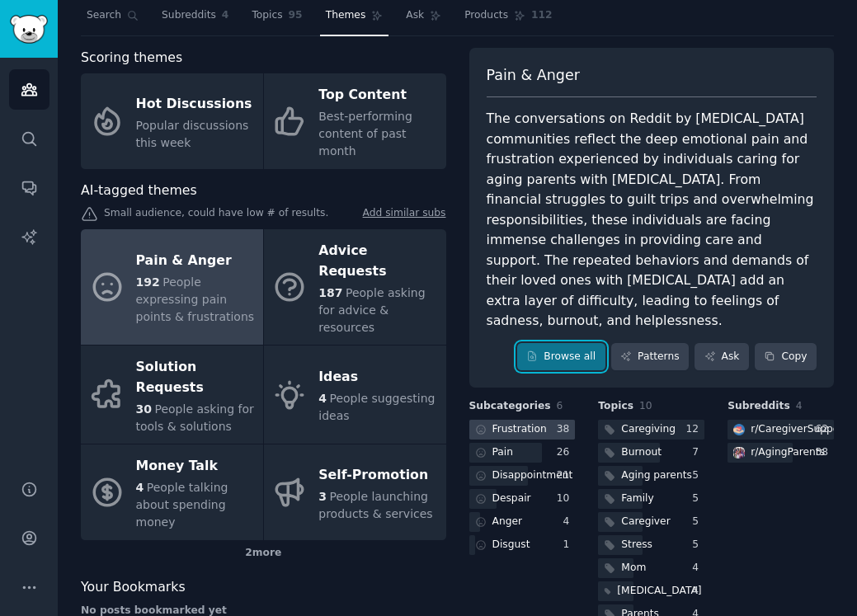
scroll to position [82, 0]
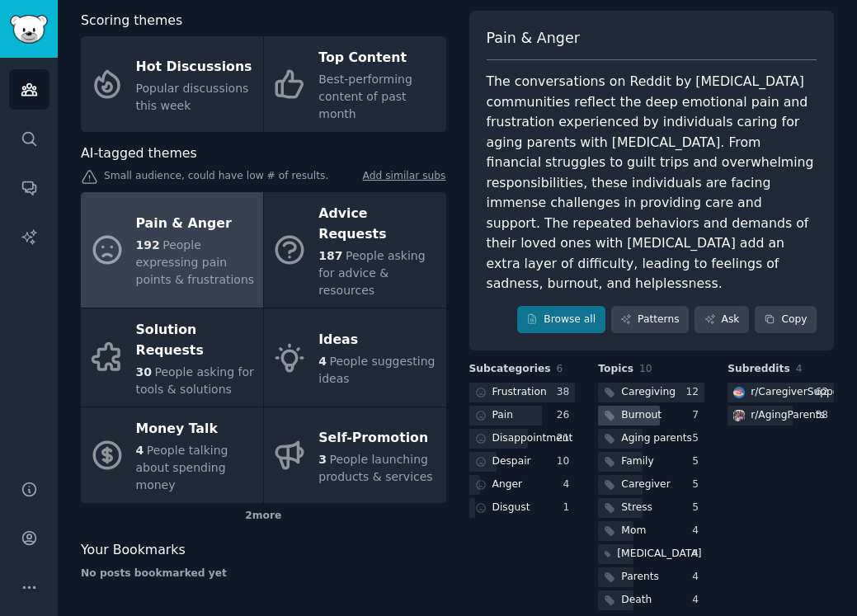
click at [633, 408] on div "Burnout" at bounding box center [641, 415] width 40 height 15
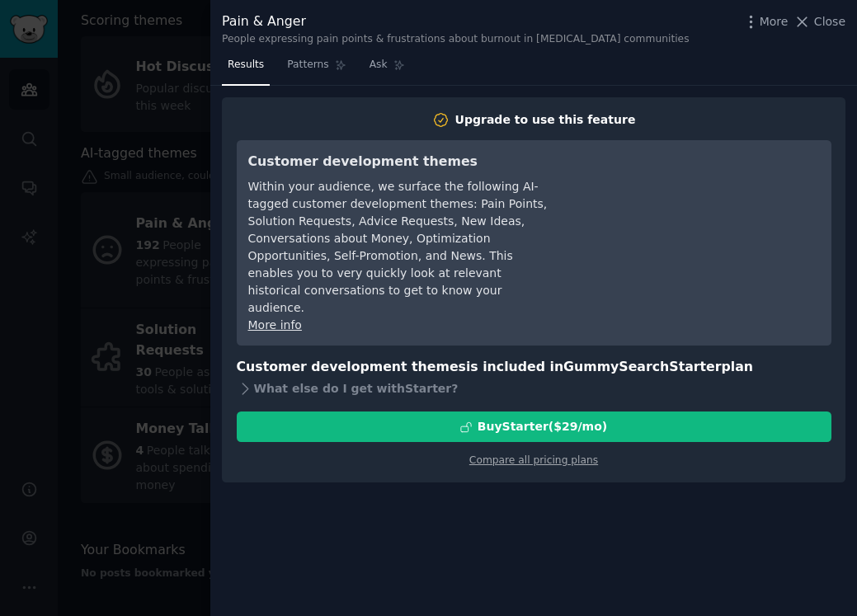
click at [127, 271] on div at bounding box center [428, 308] width 857 height 616
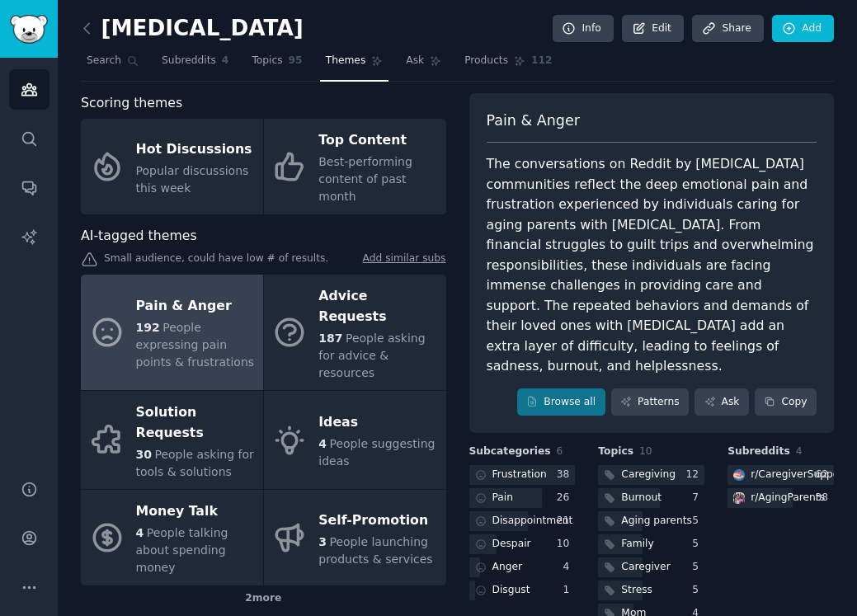
scroll to position [82, 0]
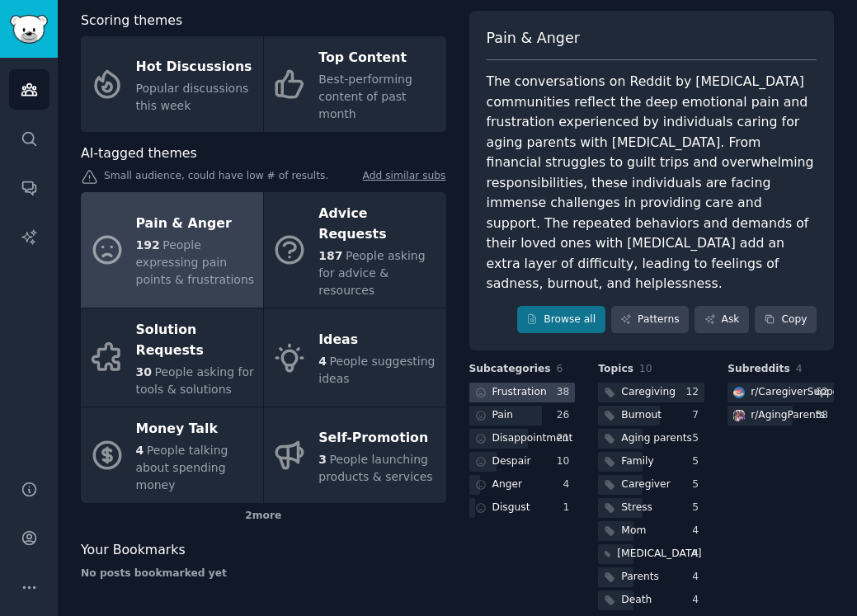
click at [570, 385] on div "38" at bounding box center [566, 392] width 19 height 15
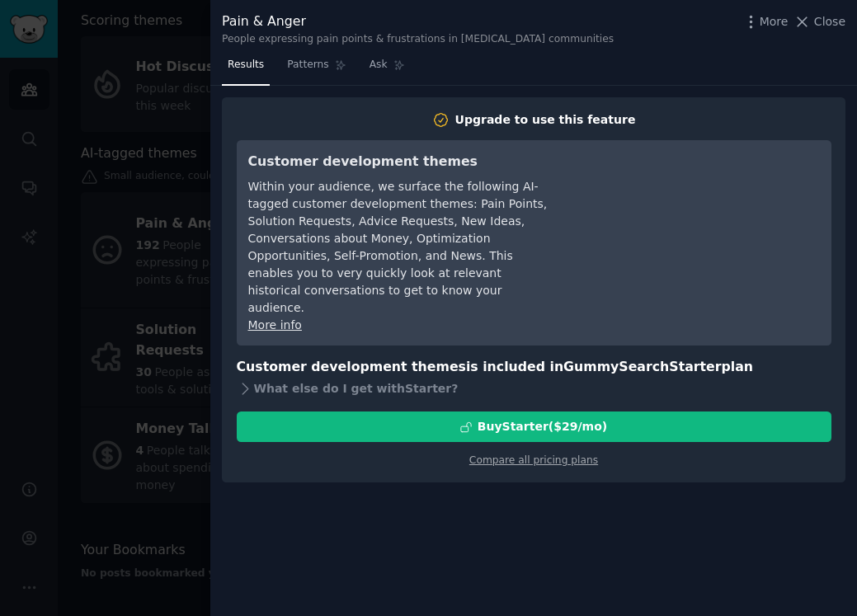
click at [172, 347] on div at bounding box center [428, 308] width 857 height 616
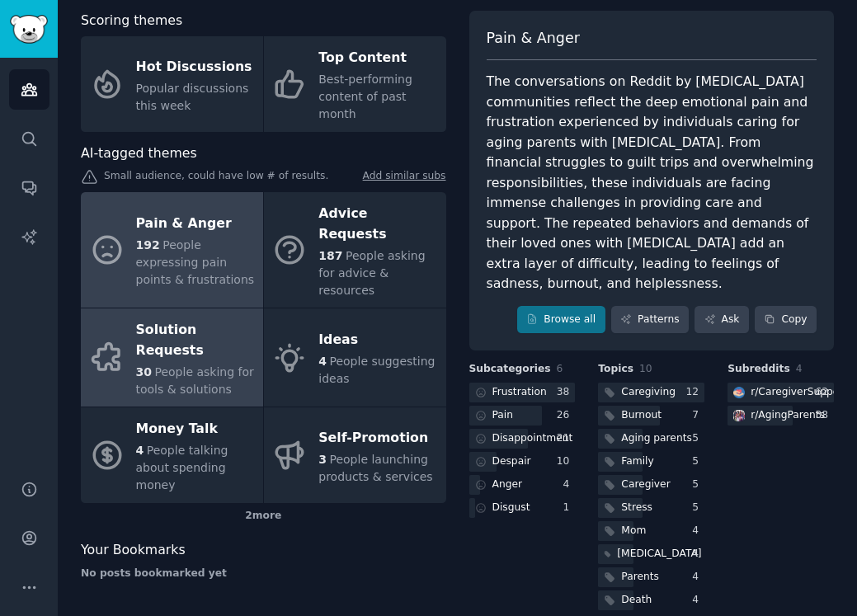
click at [176, 318] on div "Solution Requests" at bounding box center [195, 341] width 119 height 46
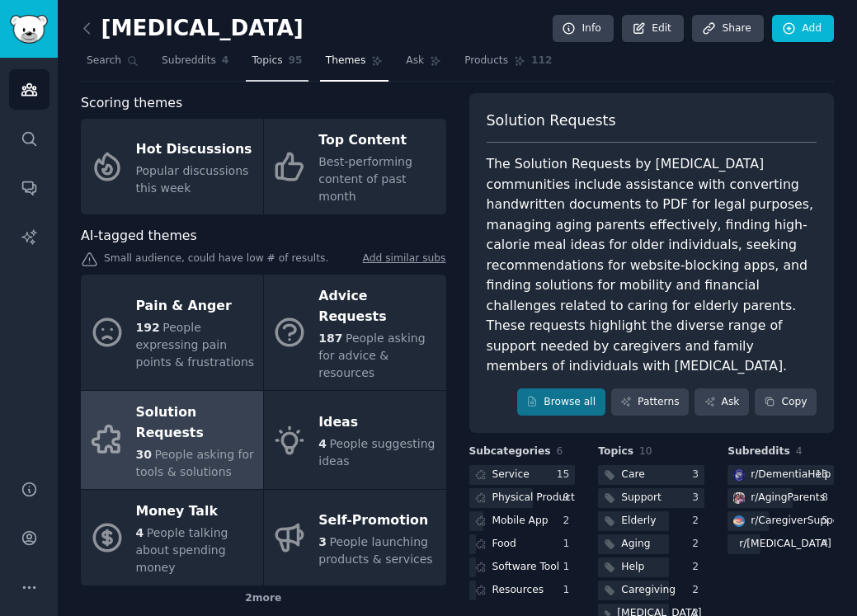
click at [280, 69] on link "Topics 95" at bounding box center [277, 65] width 62 height 34
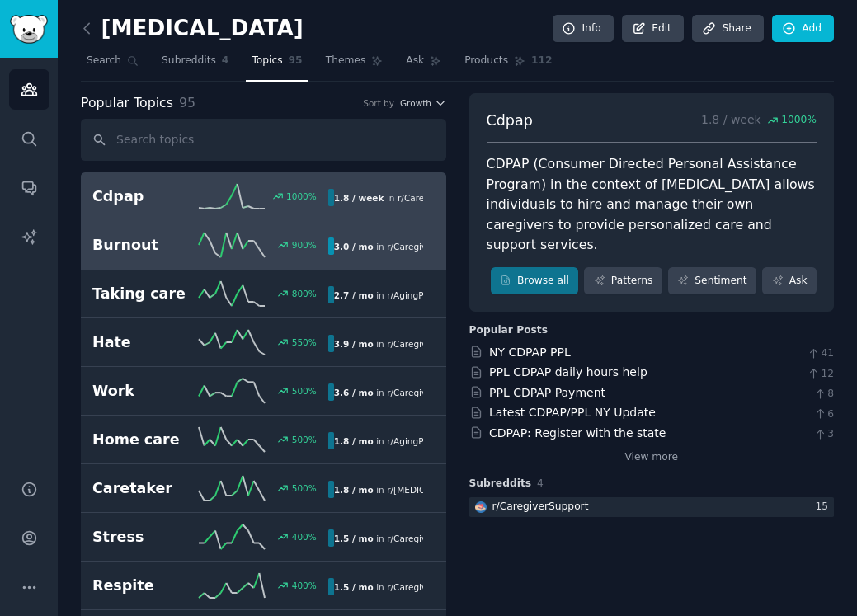
click at [242, 245] on icon at bounding box center [232, 245] width 66 height 25
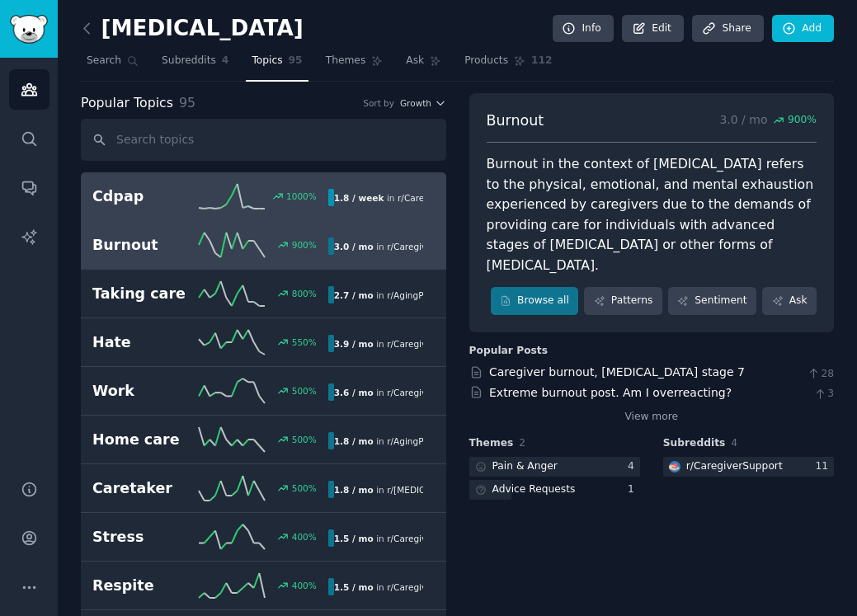
click at [224, 185] on icon at bounding box center [232, 196] width 66 height 25
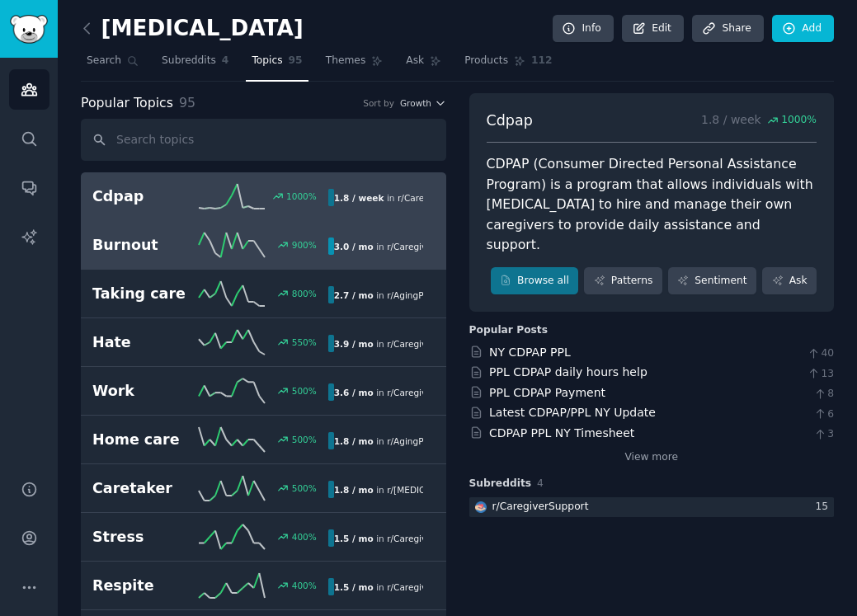
click at [222, 237] on icon at bounding box center [232, 245] width 66 height 25
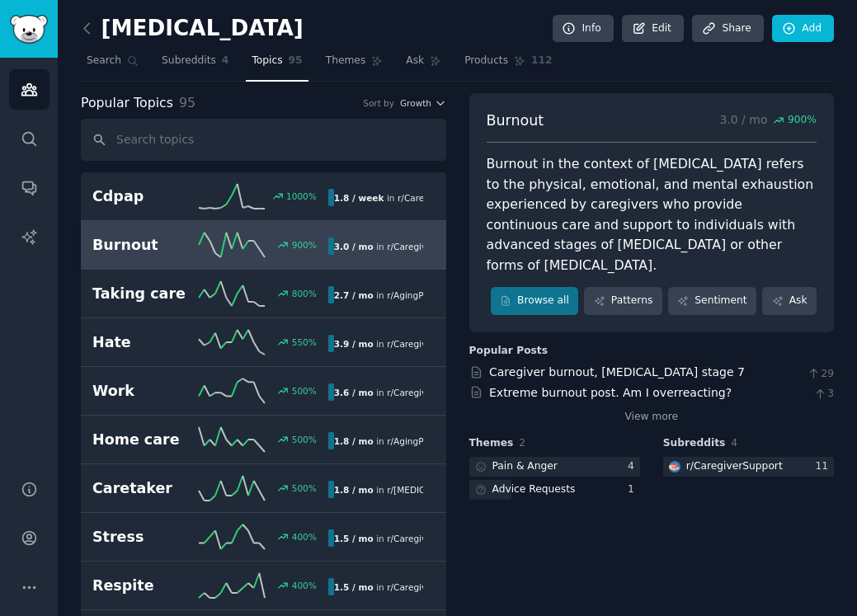
click at [84, 31] on icon at bounding box center [86, 28] width 17 height 17
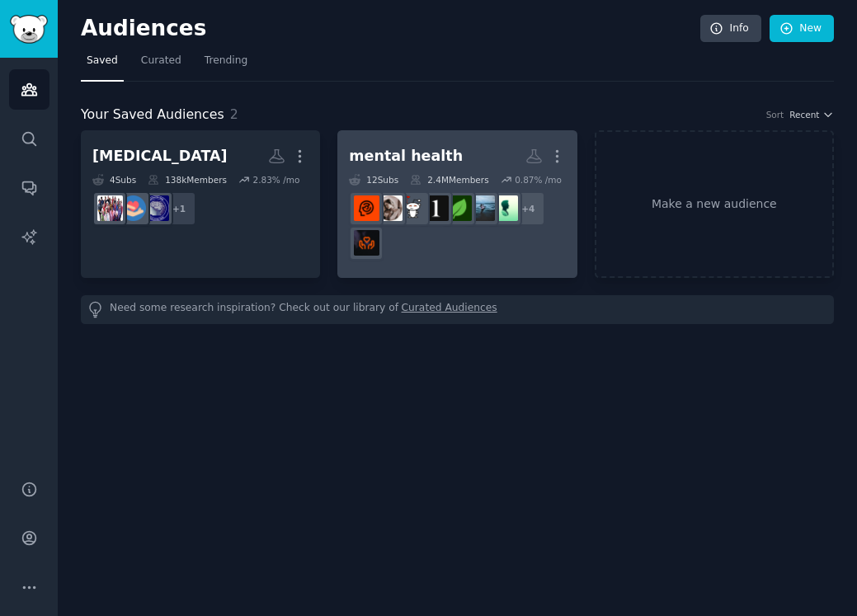
click at [496, 236] on div "+ 4" at bounding box center [457, 225] width 216 height 69
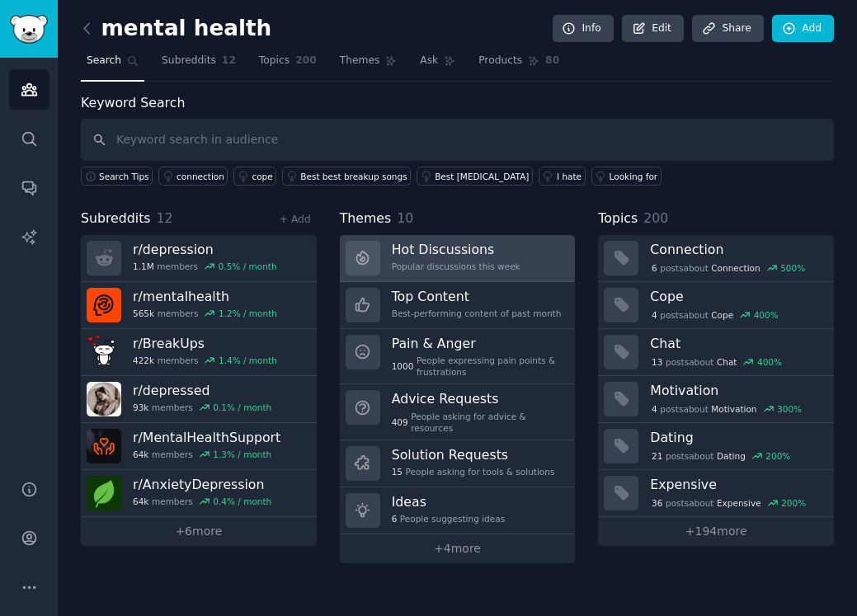
click at [435, 255] on h3 "Hot Discussions" at bounding box center [456, 249] width 129 height 17
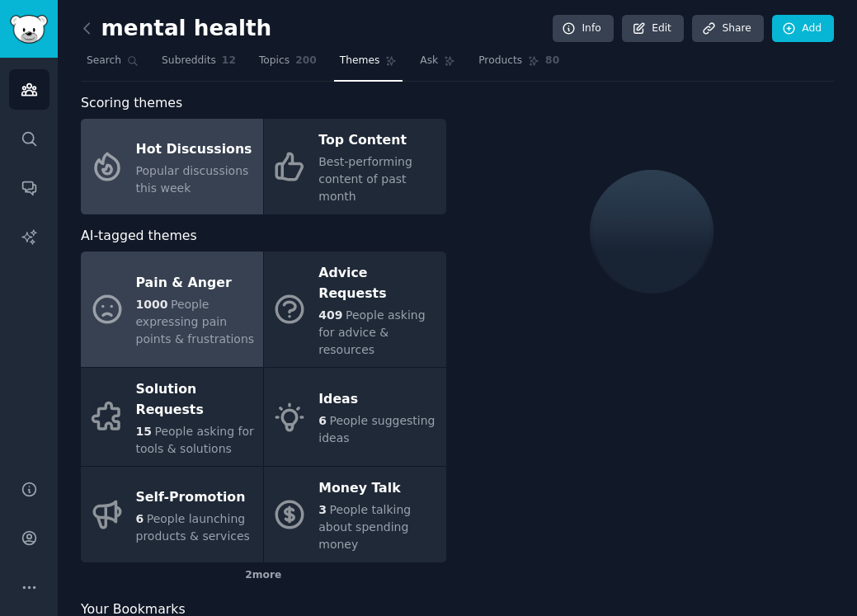
click at [227, 285] on div "Pain & Anger" at bounding box center [195, 284] width 119 height 26
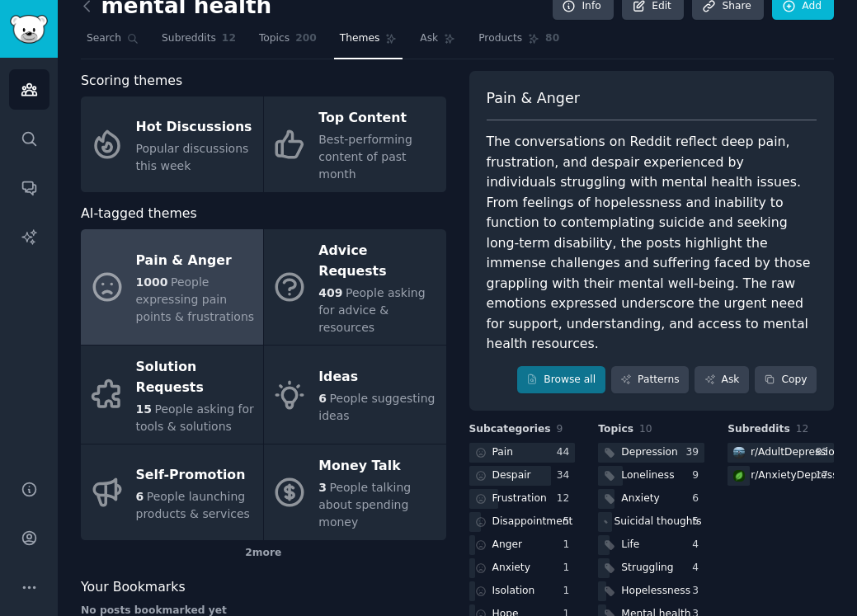
scroll to position [18, 0]
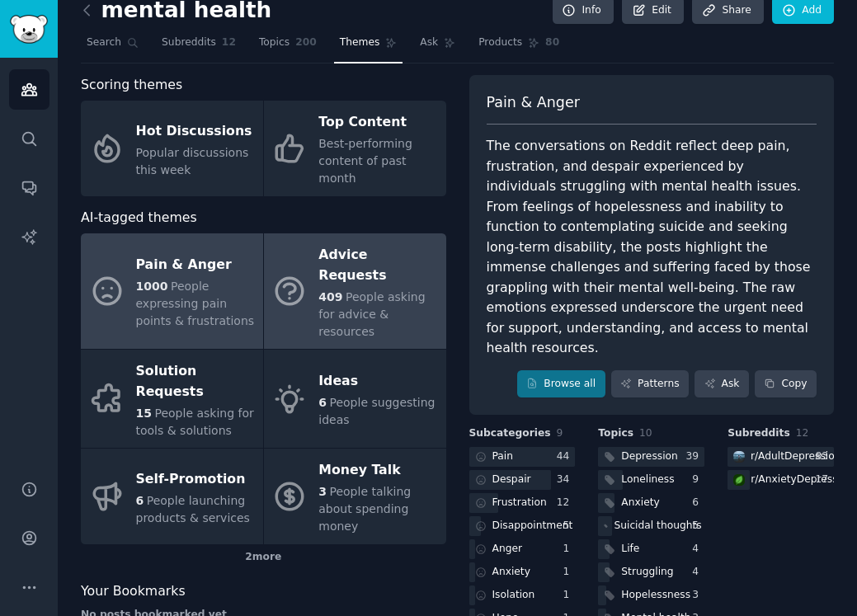
click at [409, 309] on div "409 People asking for advice & resources" at bounding box center [377, 315] width 119 height 52
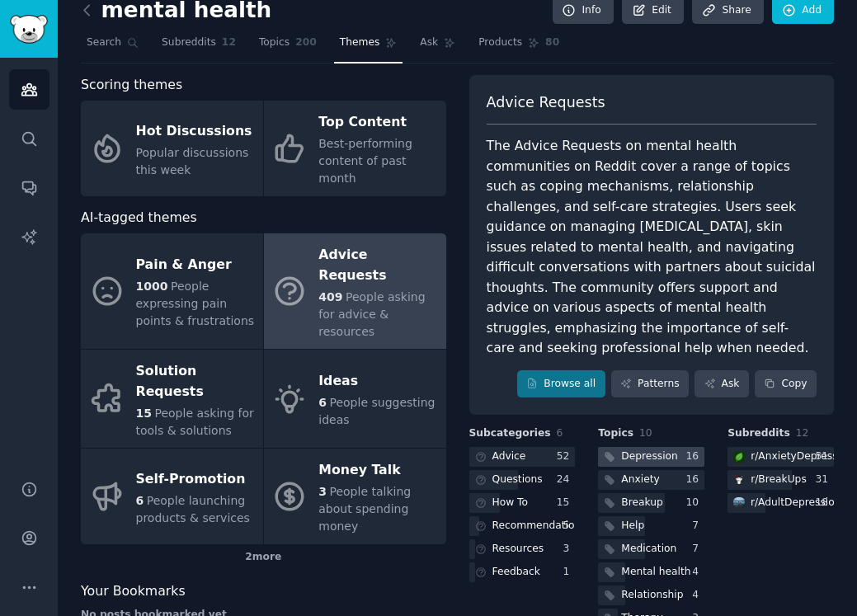
click at [633, 449] on div "Depression" at bounding box center [649, 456] width 56 height 15
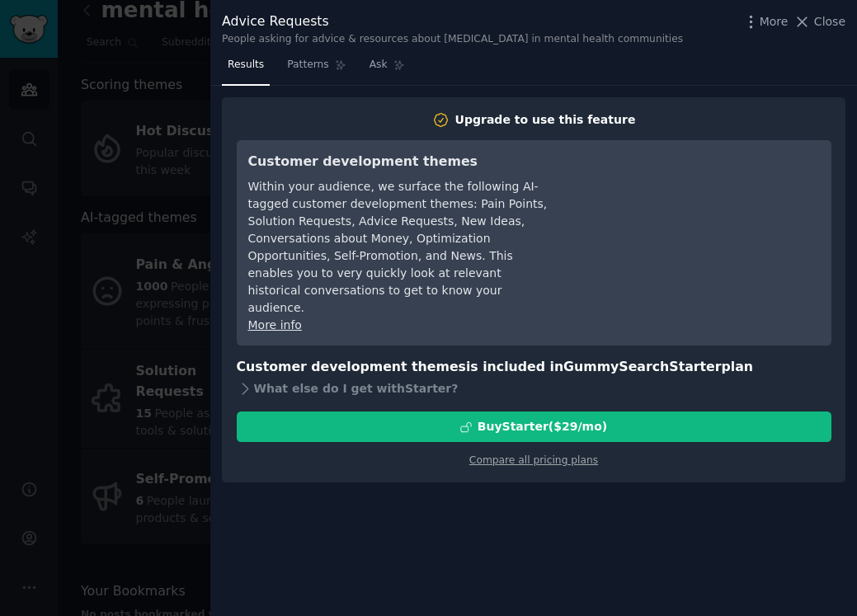
click at [194, 416] on div at bounding box center [428, 308] width 857 height 616
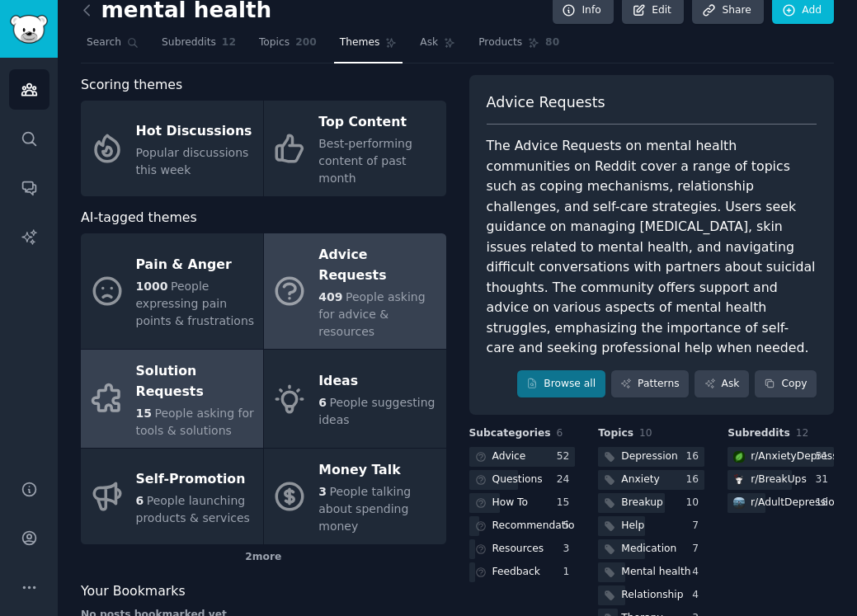
click at [213, 405] on div "15 People asking for tools & solutions" at bounding box center [195, 422] width 119 height 35
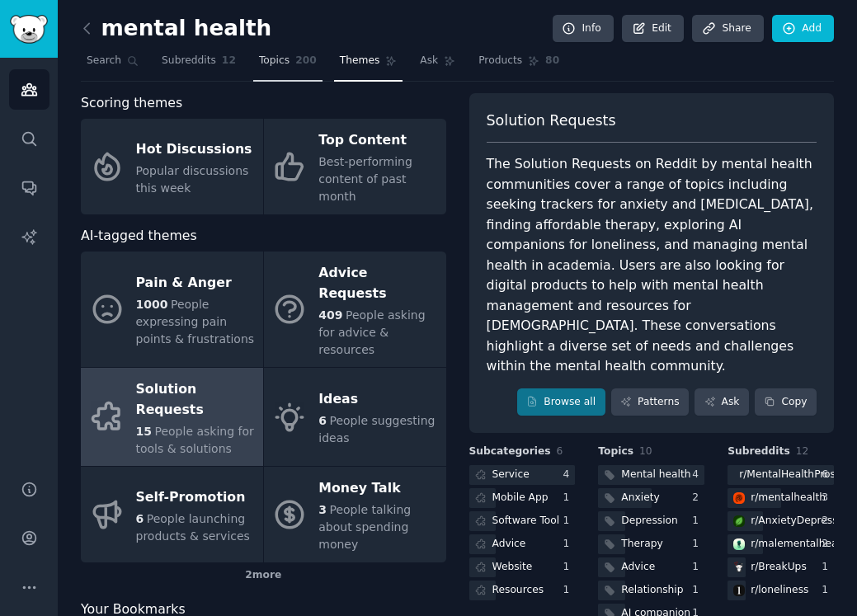
click at [281, 63] on span "Topics" at bounding box center [274, 61] width 31 height 15
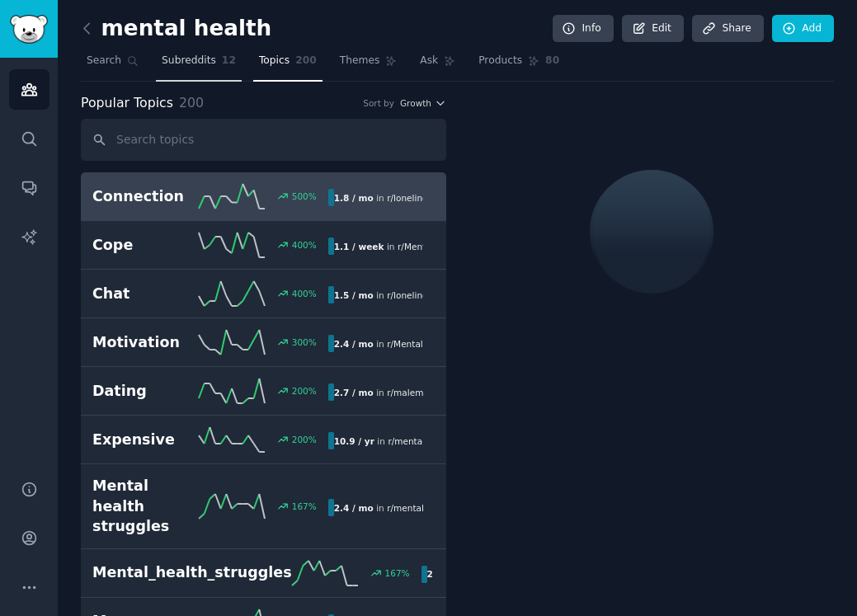
click at [197, 74] on link "Subreddits 12" at bounding box center [199, 65] width 86 height 34
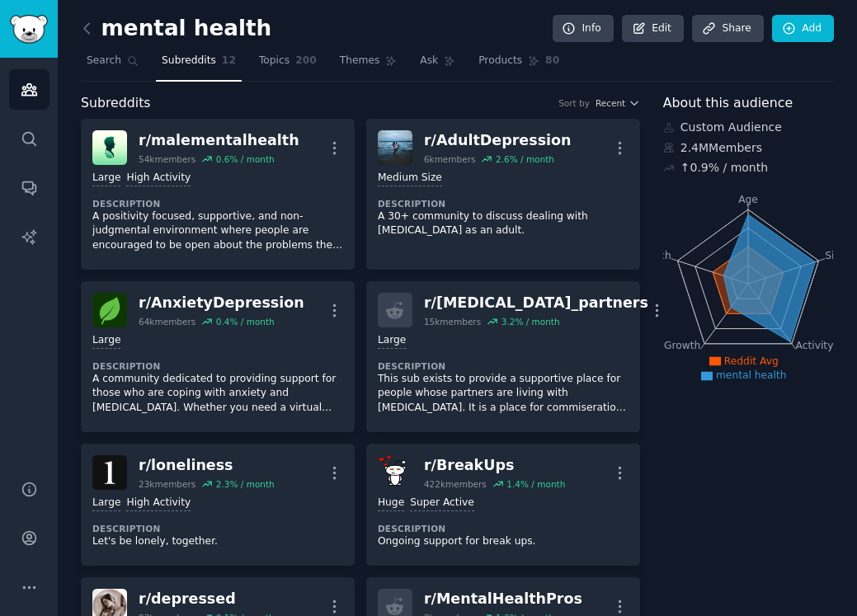
click at [224, 65] on span "12" at bounding box center [229, 61] width 14 height 15
click at [275, 64] on span "Topics" at bounding box center [274, 61] width 31 height 15
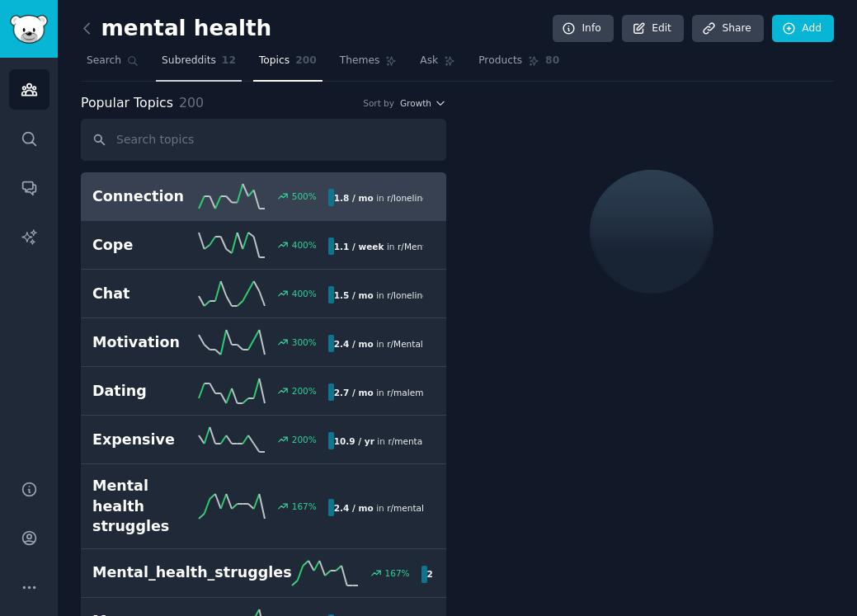
click at [177, 63] on span "Subreddits" at bounding box center [189, 61] width 54 height 15
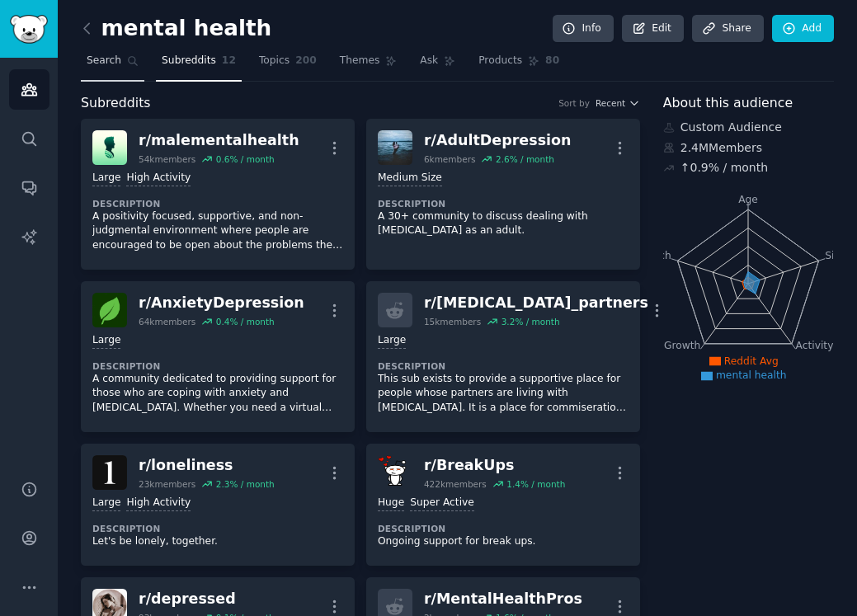
click at [95, 63] on span "Search" at bounding box center [104, 61] width 35 height 15
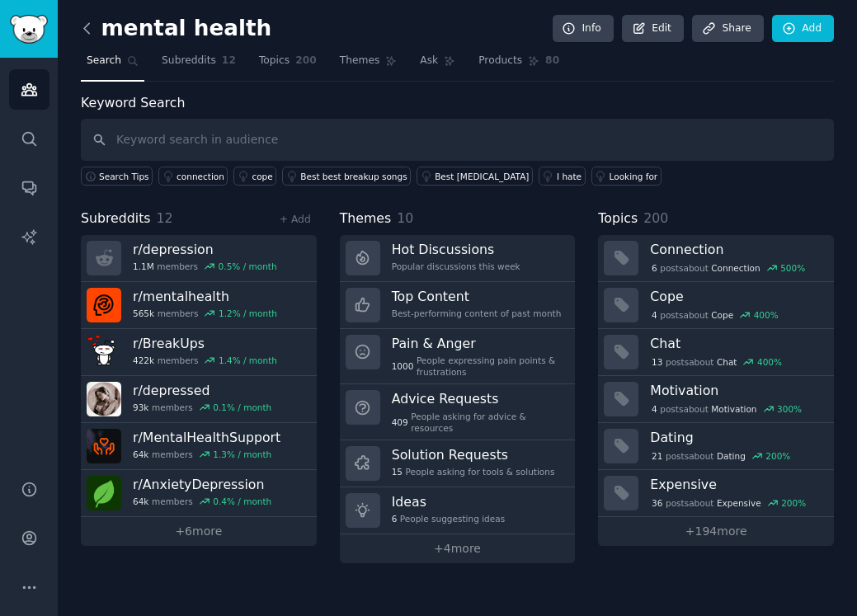
click at [92, 30] on icon at bounding box center [86, 28] width 17 height 17
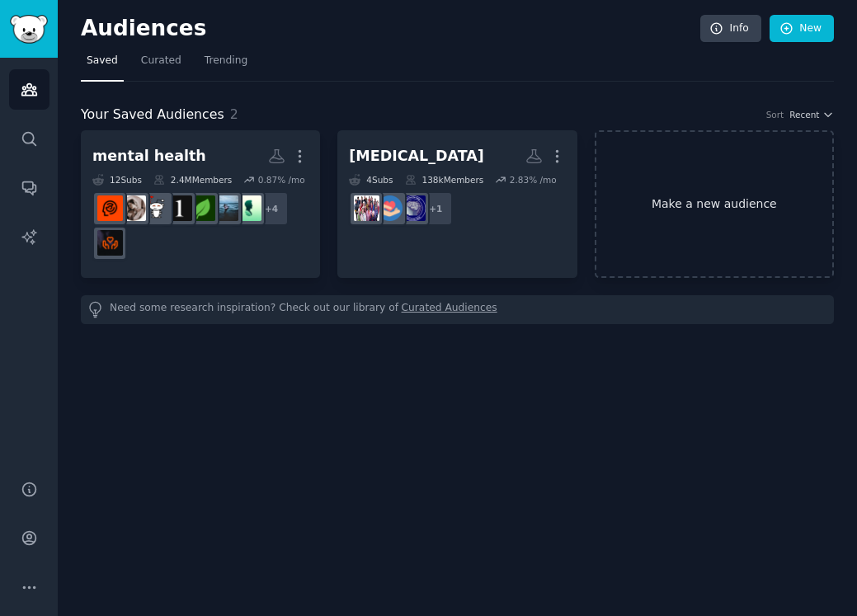
click at [684, 216] on link "Make a new audience" at bounding box center [714, 204] width 239 height 148
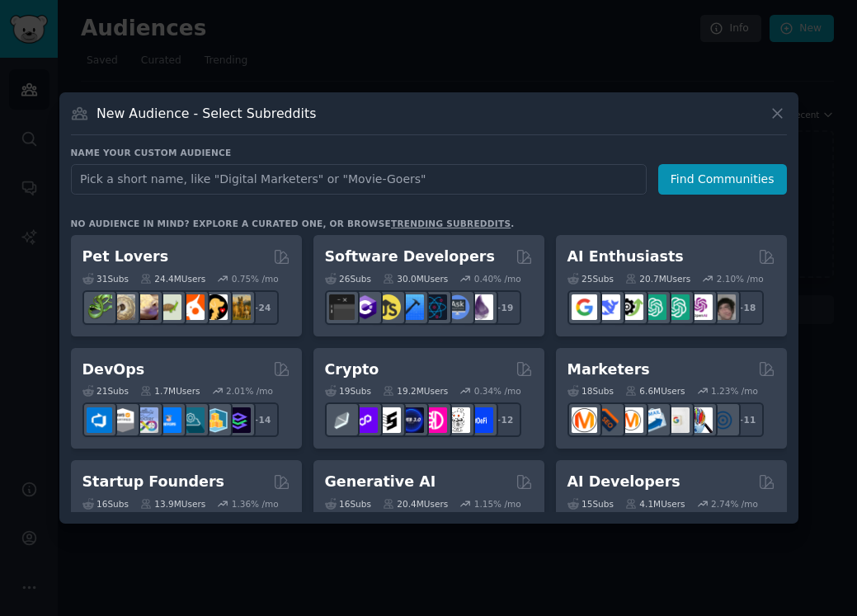
click at [307, 185] on input "text" at bounding box center [359, 179] width 576 height 31
type input "male mental health"
click button "Find Communities" at bounding box center [722, 179] width 129 height 31
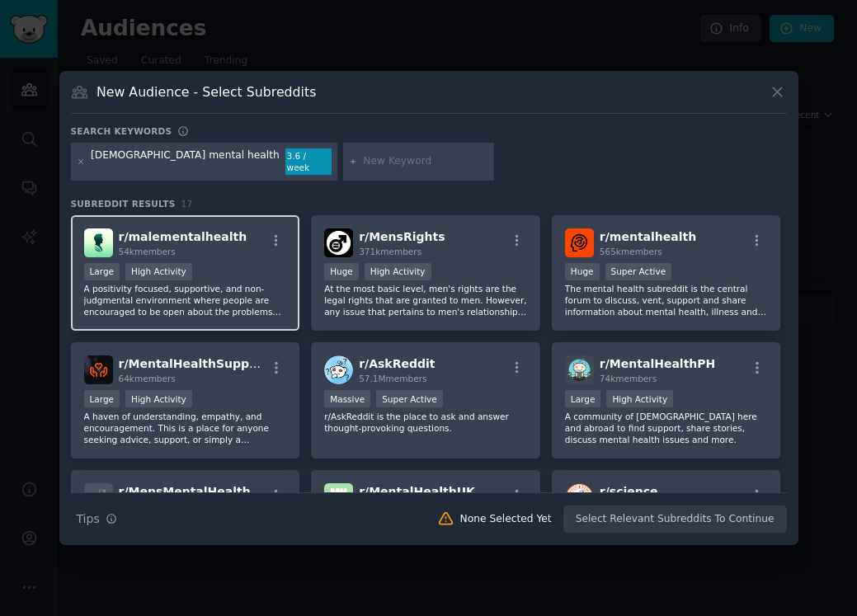
click at [256, 307] on p "A positivity focused, supportive, and non-judgmental environment where people a…" at bounding box center [185, 300] width 203 height 35
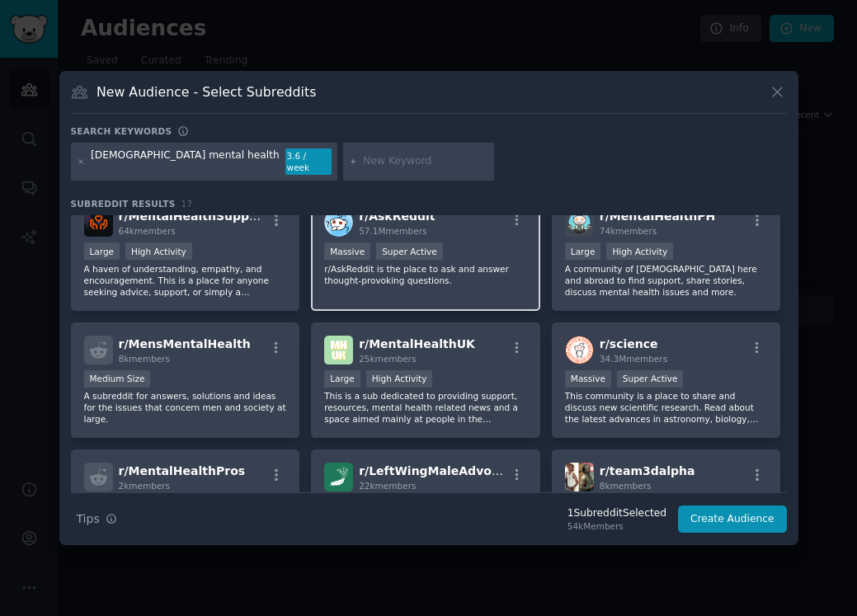
scroll to position [150, 0]
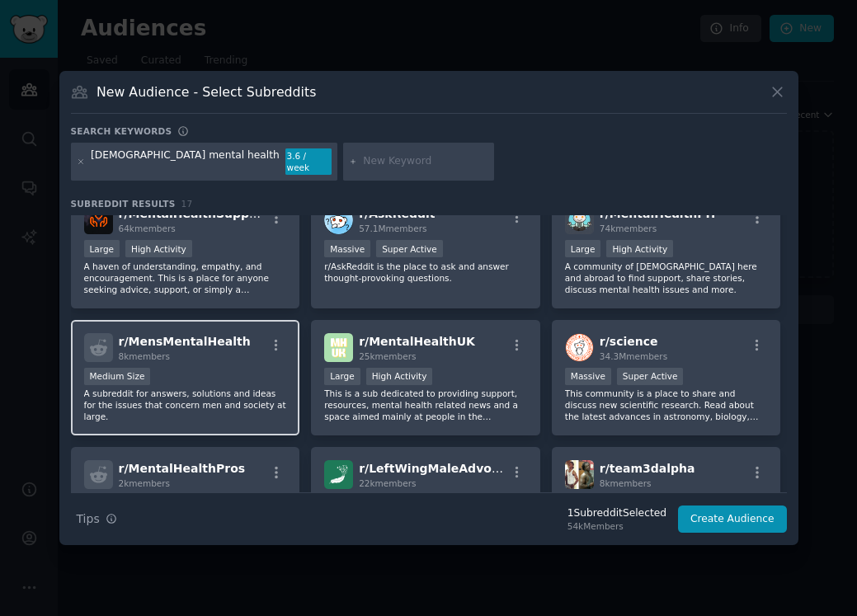
click at [167, 398] on p "A subreddit for answers, solutions and ideas for the issues that concern men an…" at bounding box center [185, 405] width 203 height 35
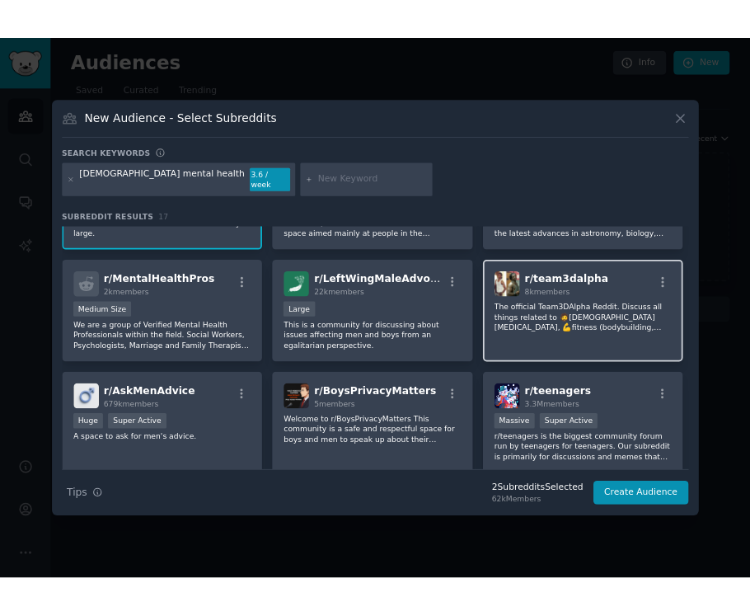
scroll to position [492, 0]
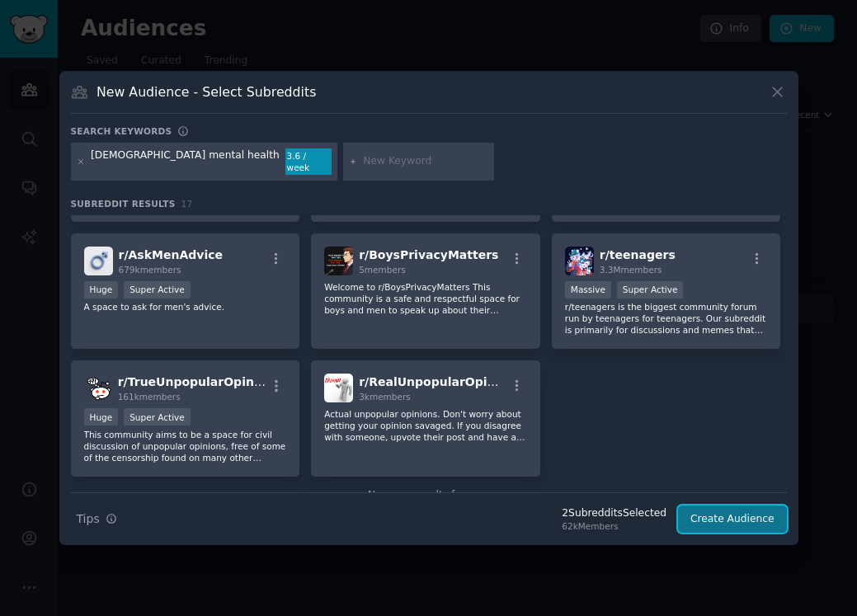
click at [754, 515] on button "Create Audience" at bounding box center [732, 520] width 109 height 28
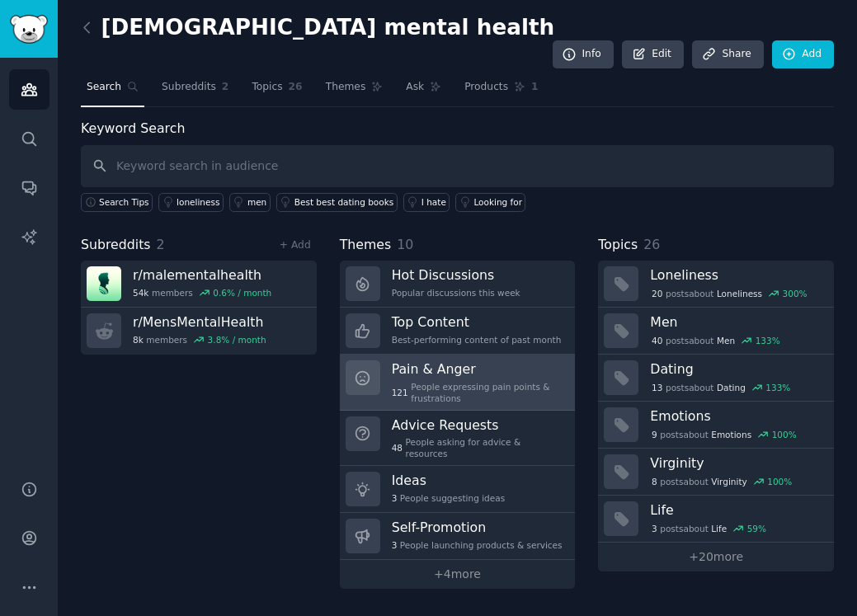
click at [482, 381] on div "121 People expressing pain points & frustrations" at bounding box center [478, 392] width 172 height 23
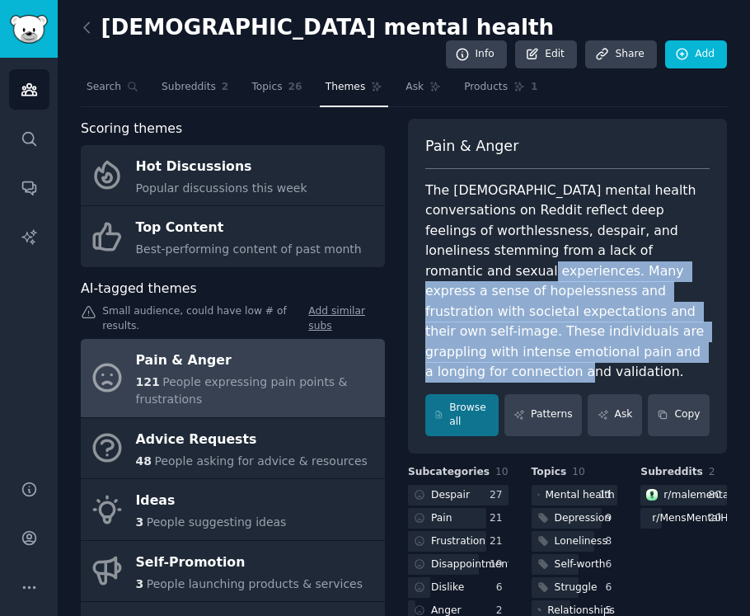
drag, startPoint x: 623, startPoint y: 224, endPoint x: 688, endPoint y: 318, distance: 113.9
click at [688, 318] on div "The male mental health conversations on Reddit reflect deep feelings of worthle…" at bounding box center [568, 282] width 285 height 202
copy div "Many express a sense of hopelessness and frustration with societal expectations…"
click at [91, 26] on icon at bounding box center [86, 27] width 17 height 17
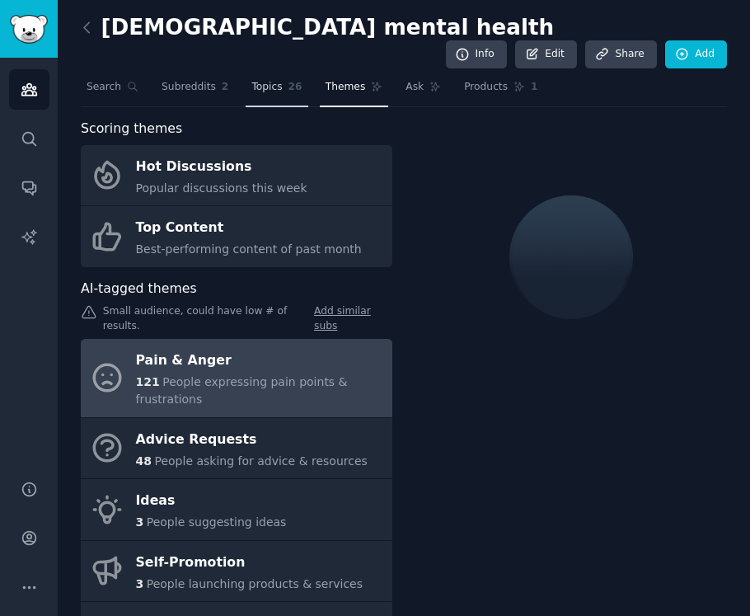
click at [285, 74] on link "Topics 26" at bounding box center [277, 91] width 62 height 34
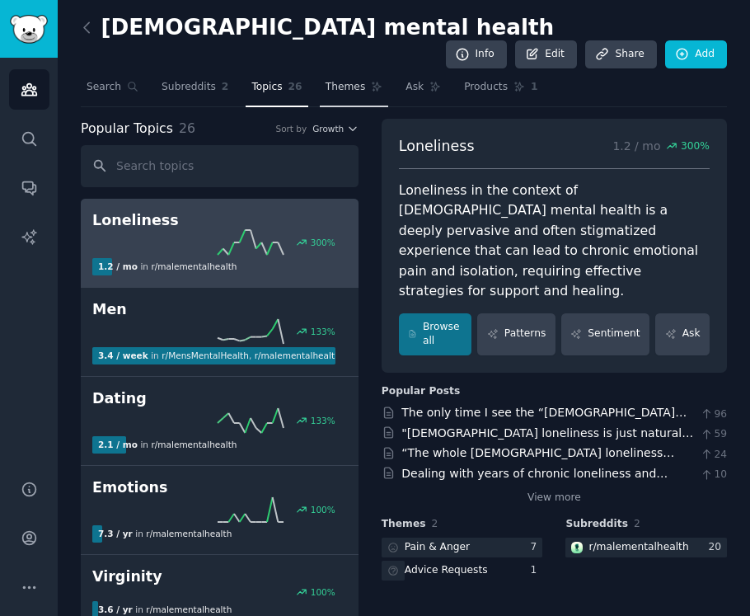
click at [349, 74] on link "Themes" at bounding box center [354, 91] width 69 height 34
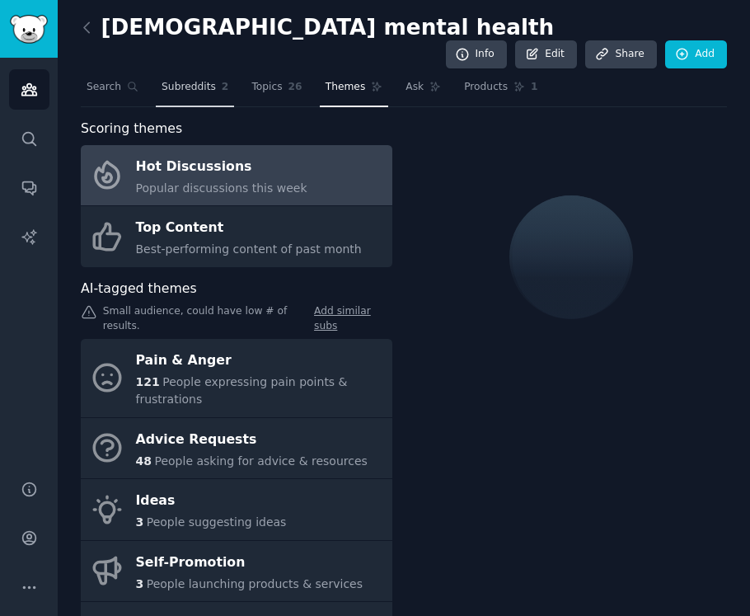
click at [203, 80] on span "Subreddits" at bounding box center [189, 87] width 54 height 15
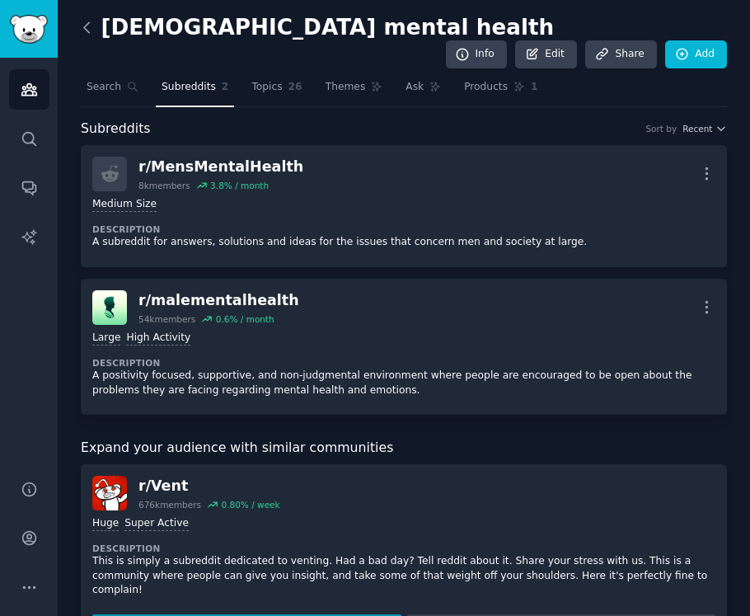
click at [90, 31] on icon at bounding box center [86, 27] width 17 height 17
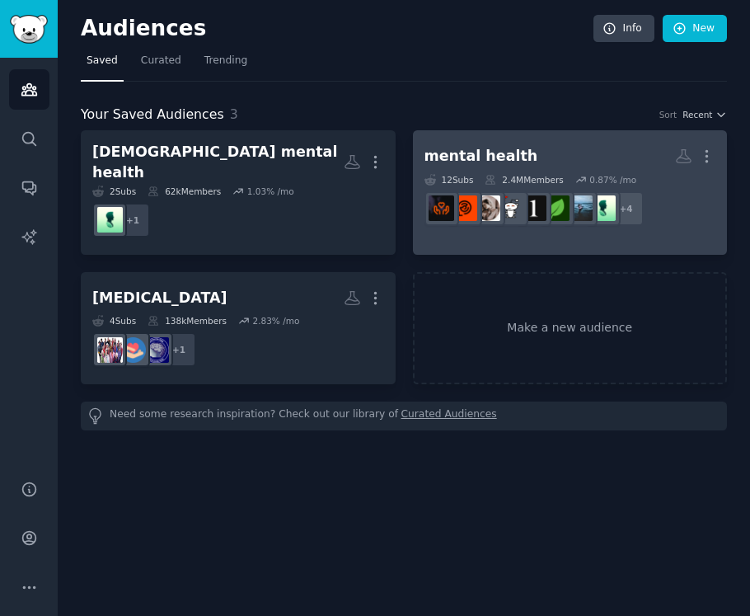
click at [448, 167] on h2 "mental health More" at bounding box center [571, 156] width 292 height 29
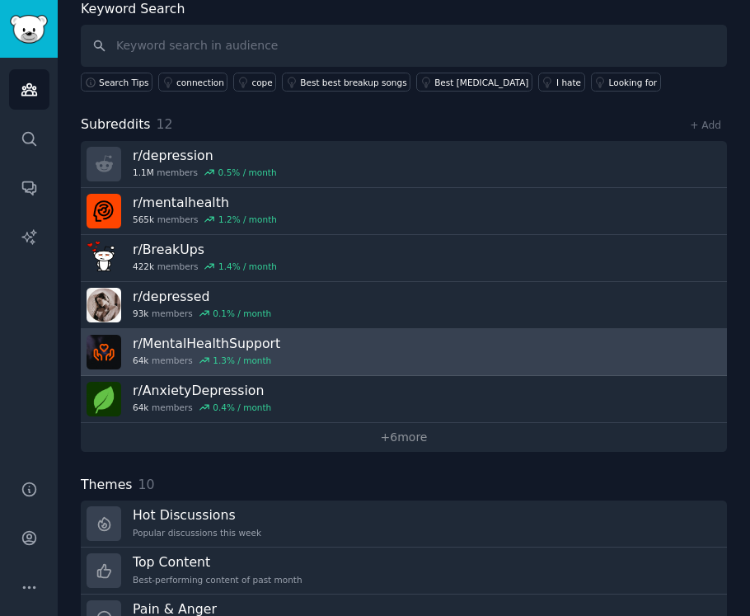
scroll to position [98, 0]
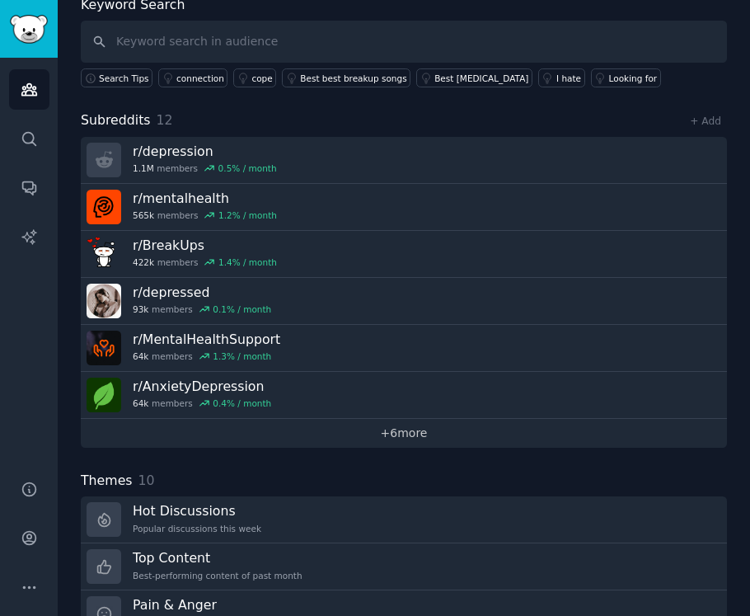
click at [381, 426] on link "+ 6 more" at bounding box center [404, 433] width 647 height 29
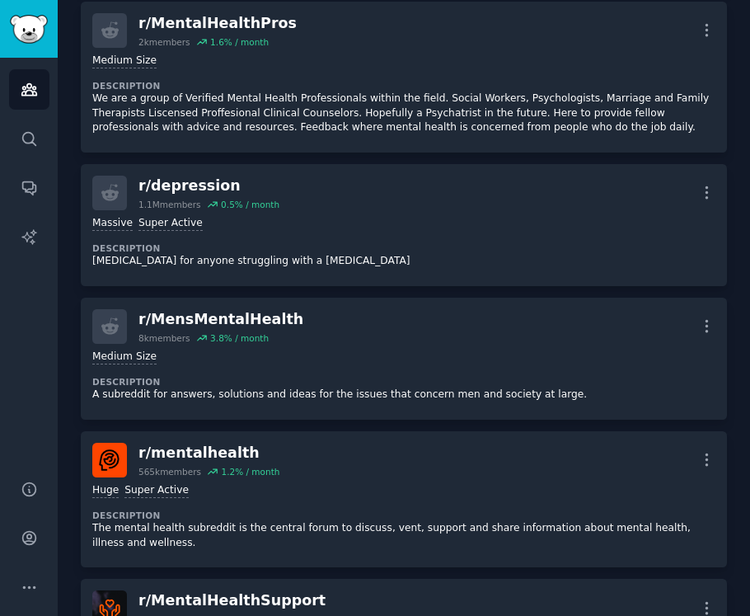
scroll to position [1174, 0]
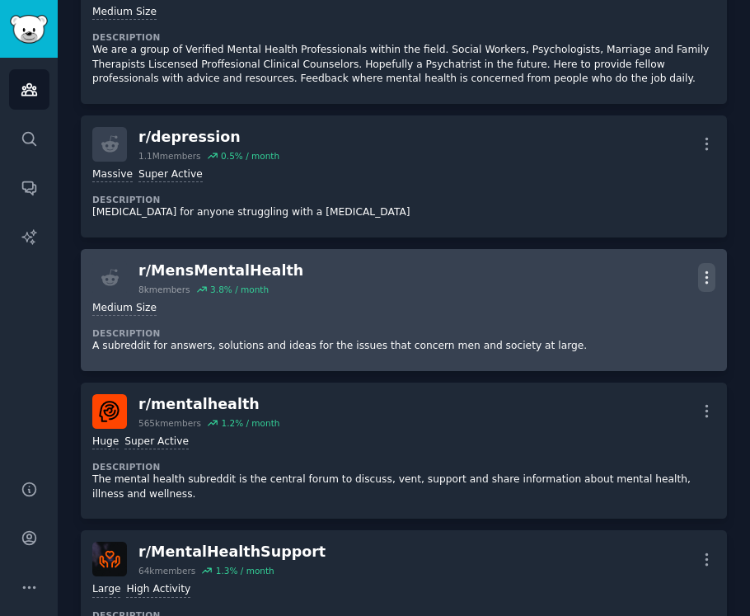
click at [707, 282] on icon "button" at bounding box center [708, 278] width 2 height 12
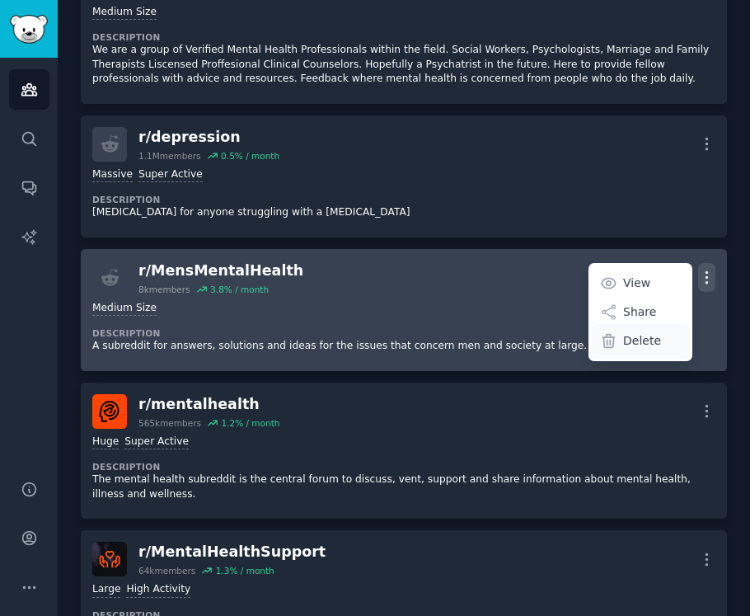
click at [662, 340] on div "Delete" at bounding box center [641, 341] width 98 height 35
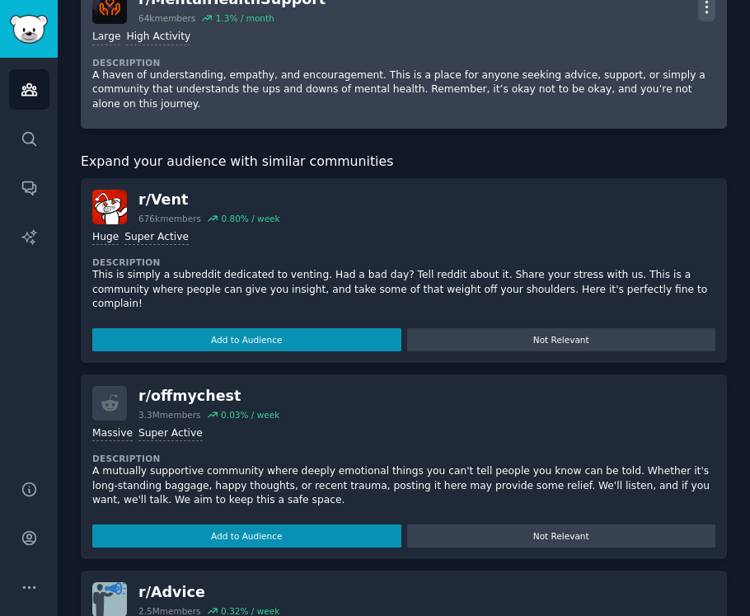
scroll to position [1596, 0]
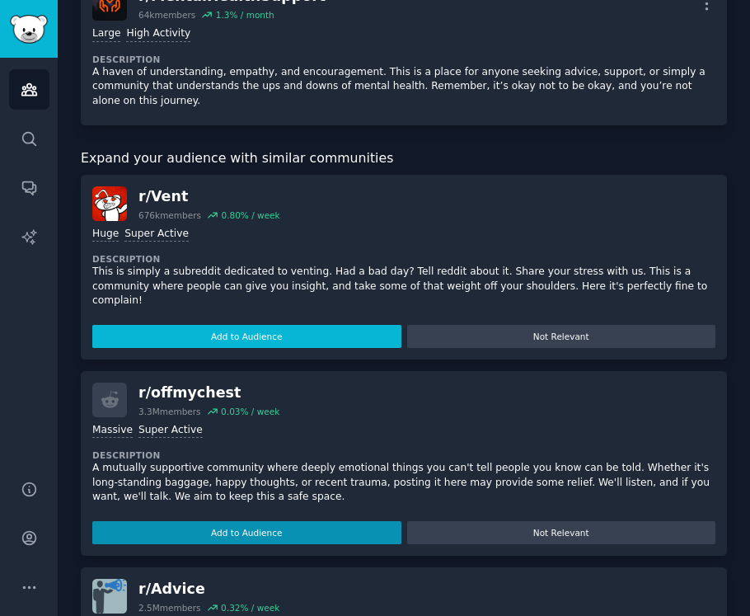
click at [342, 336] on button "Add to Audience" at bounding box center [246, 336] width 309 height 23
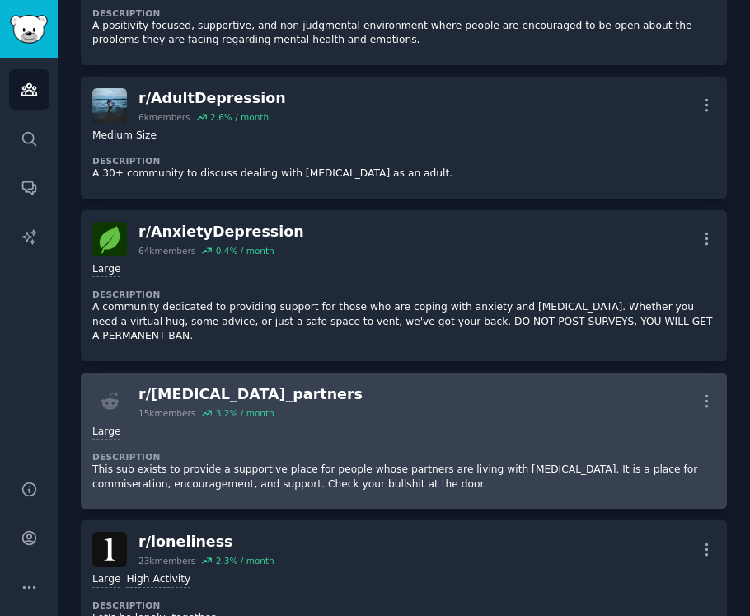
scroll to position [0, 0]
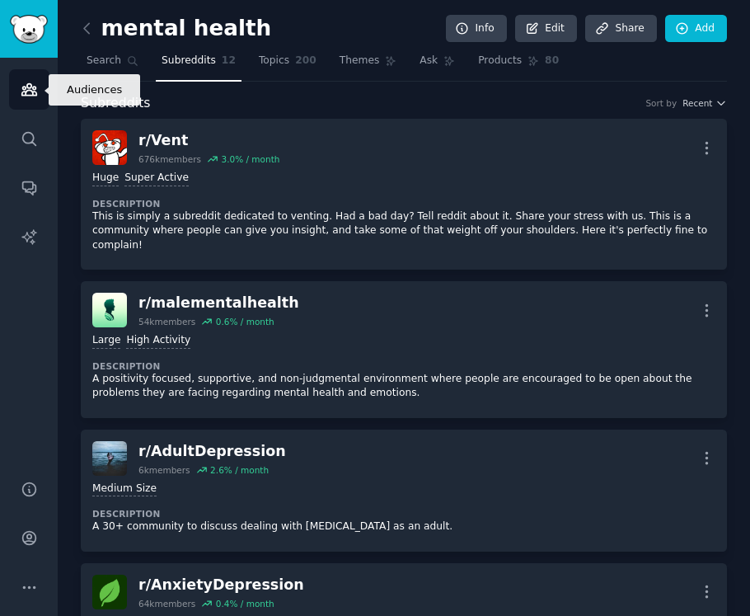
click at [44, 87] on link "Audiences" at bounding box center [29, 89] width 40 height 40
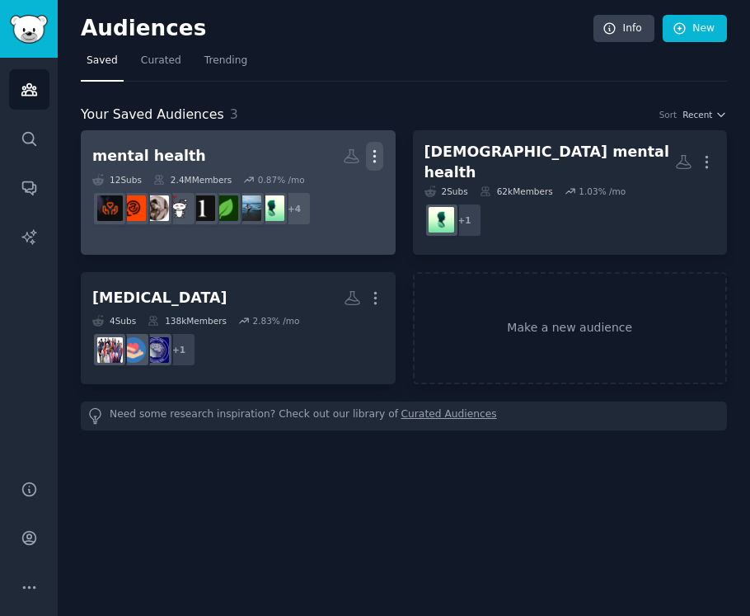
click at [376, 149] on icon "button" at bounding box center [374, 156] width 17 height 17
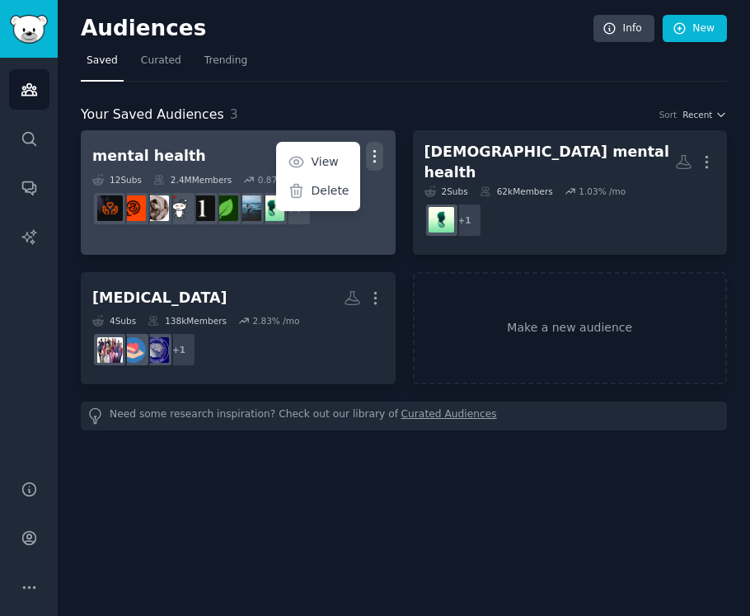
click at [376, 149] on icon "button" at bounding box center [374, 156] width 17 height 17
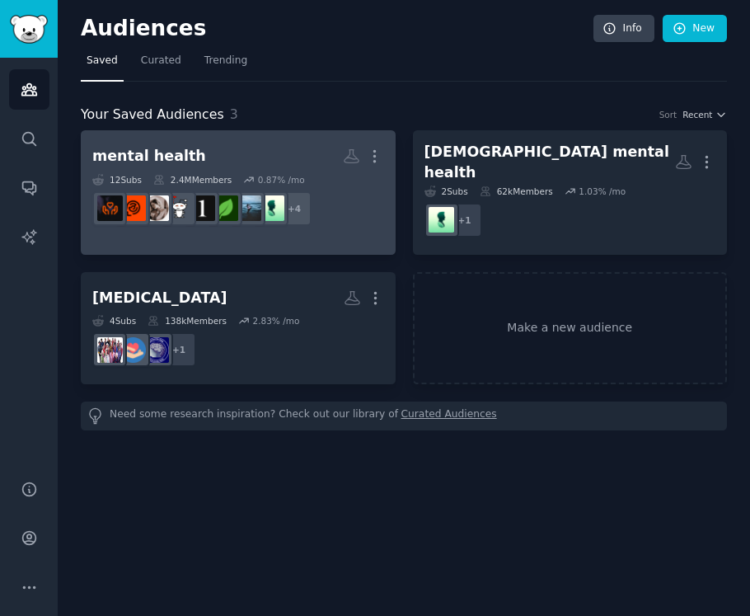
click at [352, 215] on div "+ 4" at bounding box center [238, 208] width 292 height 35
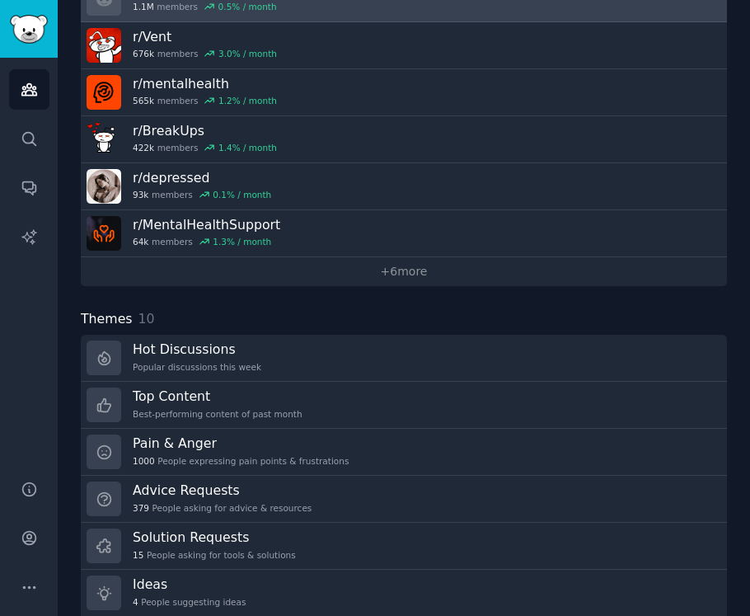
scroll to position [378, 0]
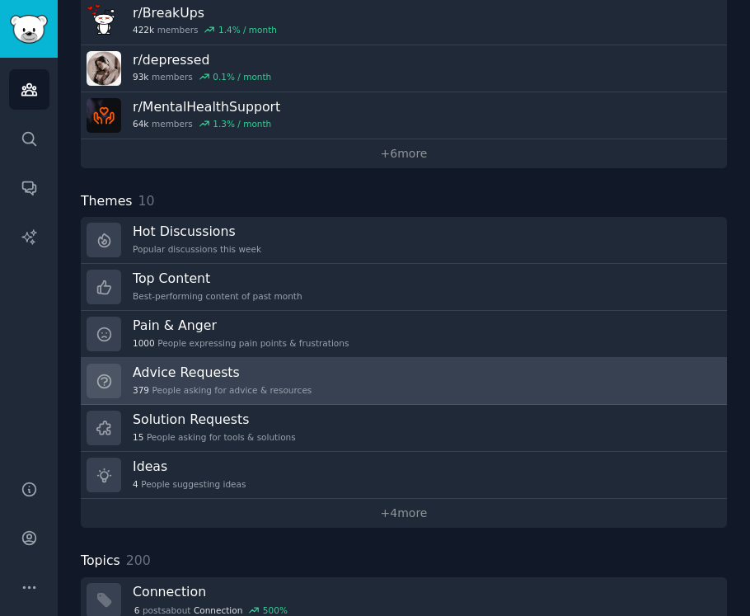
click at [367, 399] on link "Advice Requests 379 People asking for advice & resources" at bounding box center [404, 381] width 647 height 47
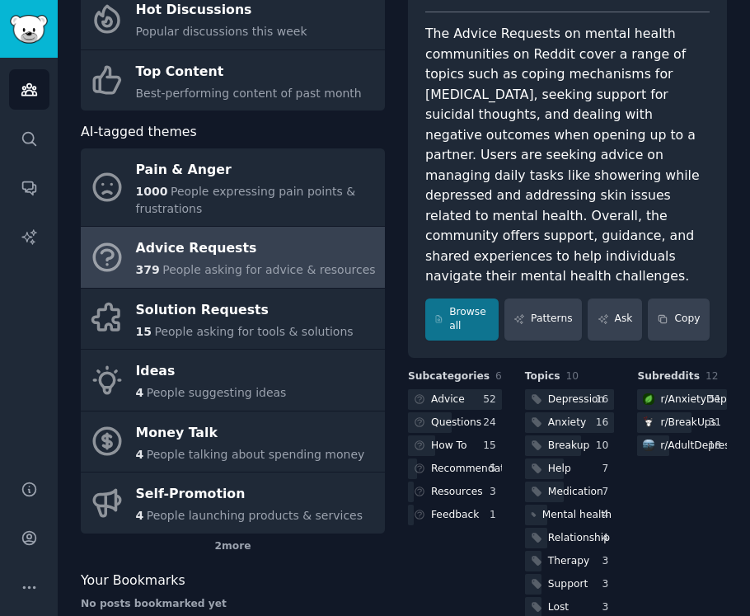
scroll to position [137, 0]
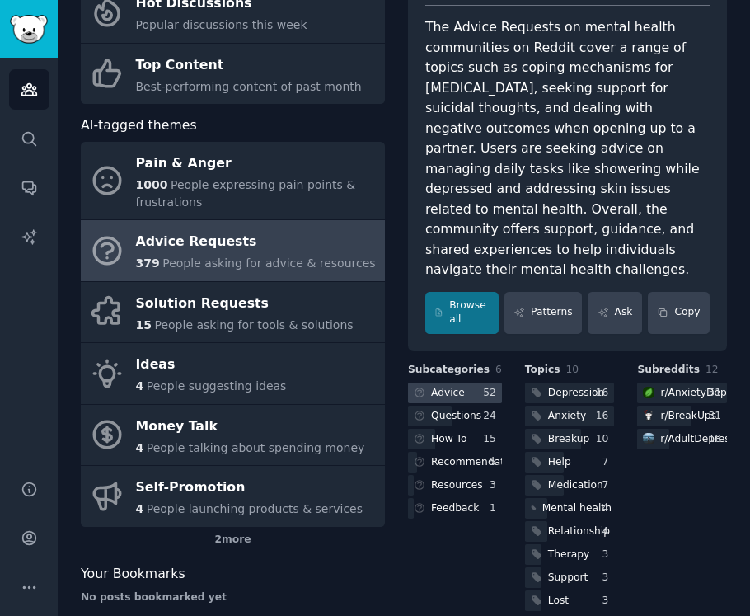
click at [448, 386] on div "Advice" at bounding box center [448, 393] width 34 height 15
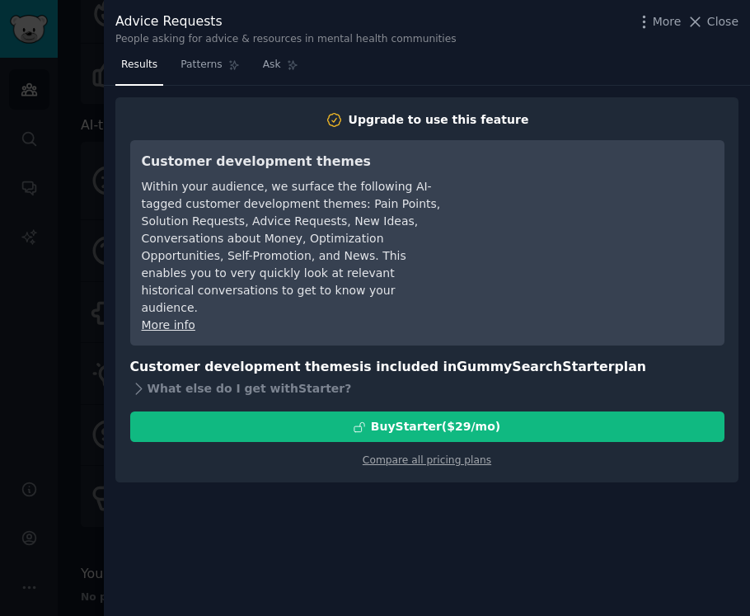
click at [48, 387] on div at bounding box center [375, 308] width 750 height 616
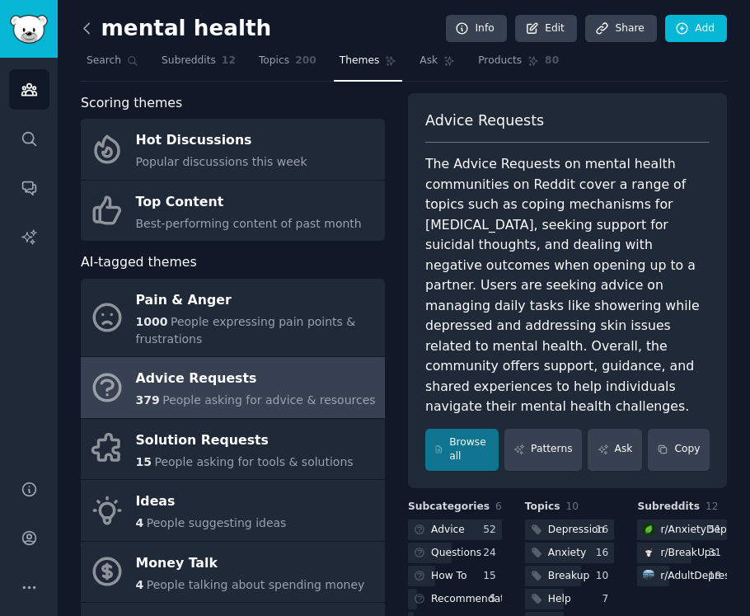
click at [87, 29] on icon at bounding box center [86, 28] width 17 height 17
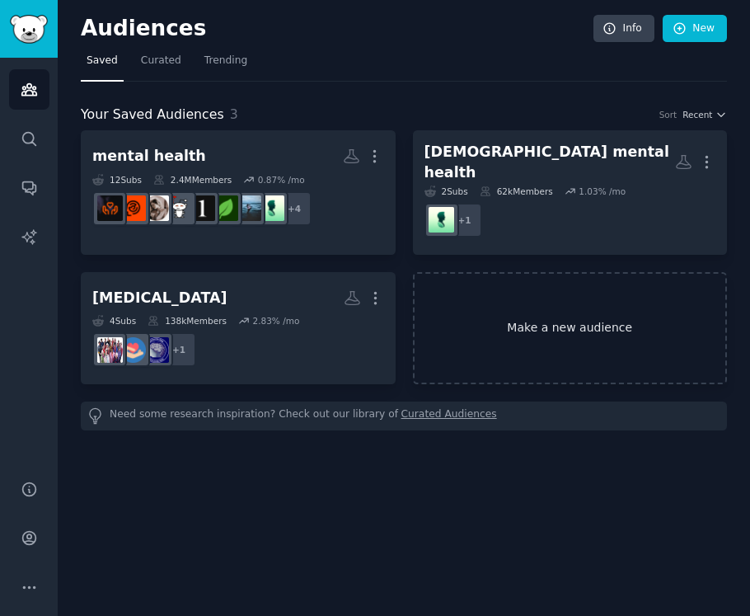
click at [547, 332] on link "Make a new audience" at bounding box center [570, 328] width 315 height 113
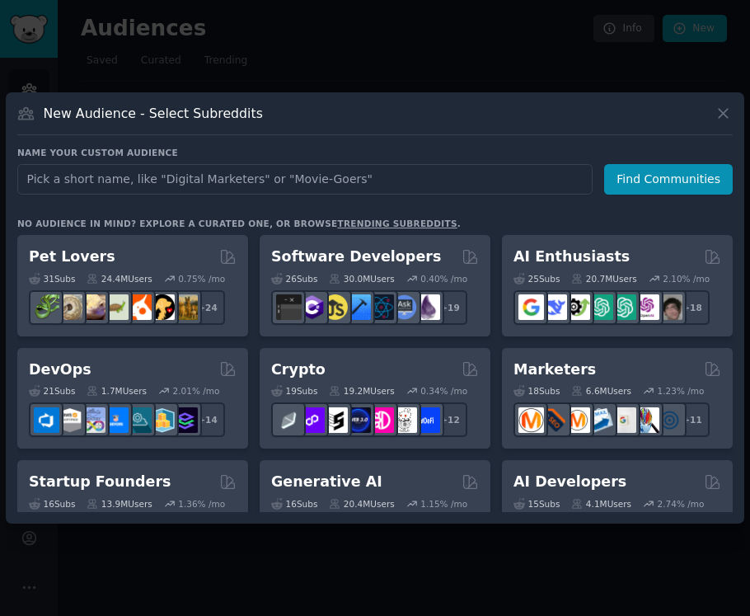
click at [341, 176] on input "text" at bounding box center [305, 179] width 576 height 31
type input "cancer mental health"
click button "Find Communities" at bounding box center [669, 179] width 129 height 31
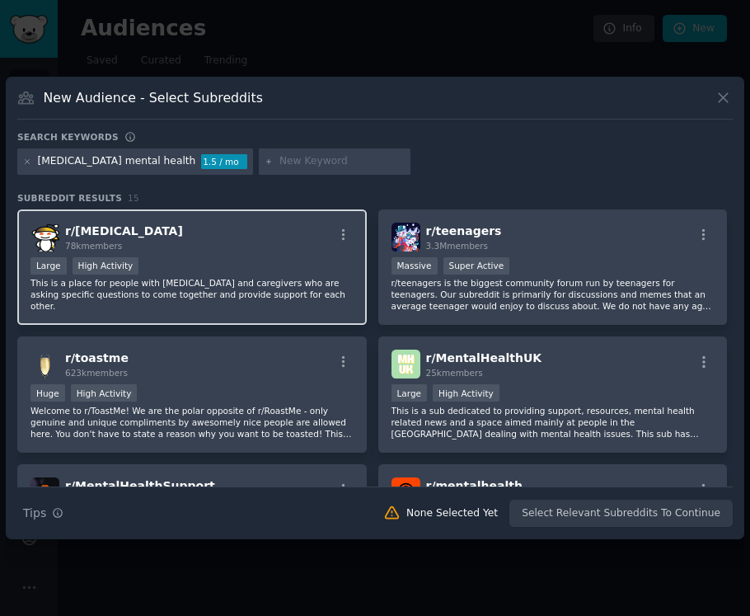
click at [202, 248] on div "r/ cancer 78k members" at bounding box center [192, 237] width 323 height 29
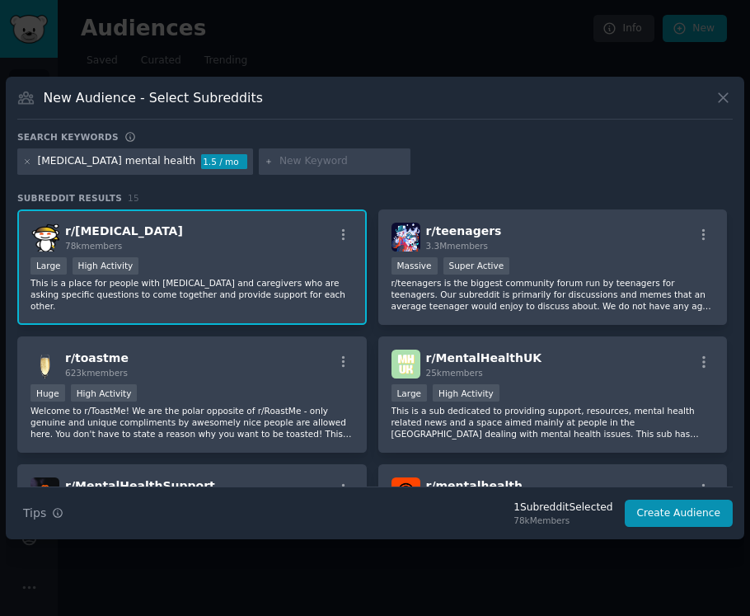
click at [280, 165] on input "text" at bounding box center [342, 161] width 125 height 15
type input "psycooncology"
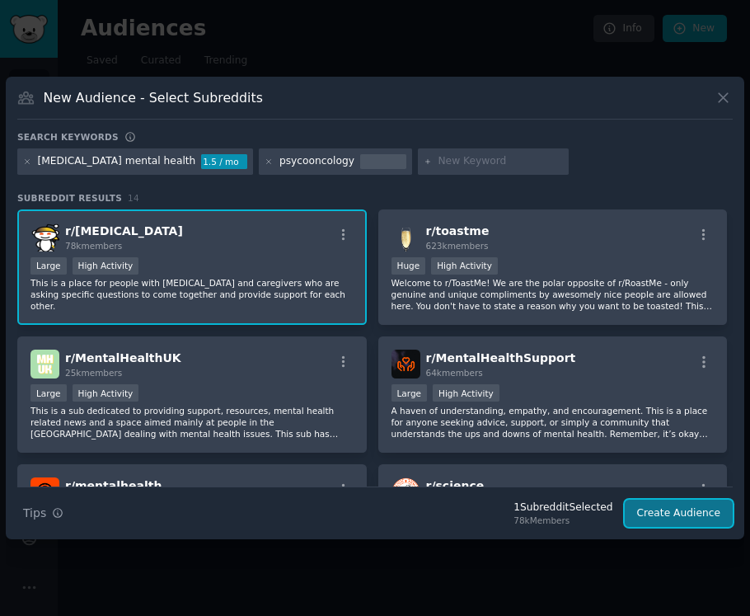
click at [699, 519] on button "Create Audience" at bounding box center [679, 514] width 109 height 28
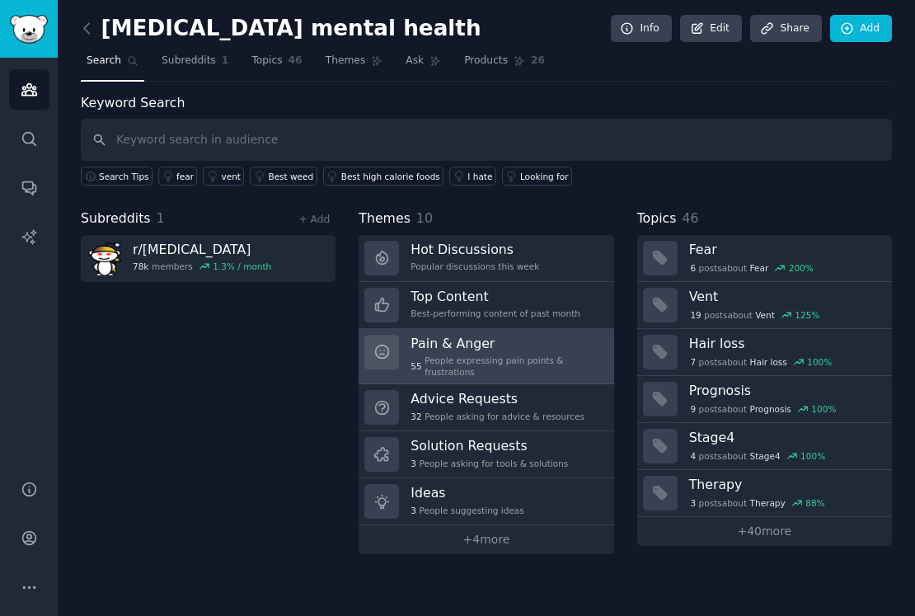
click at [529, 373] on div "55 People expressing pain points & frustrations" at bounding box center [506, 366] width 191 height 23
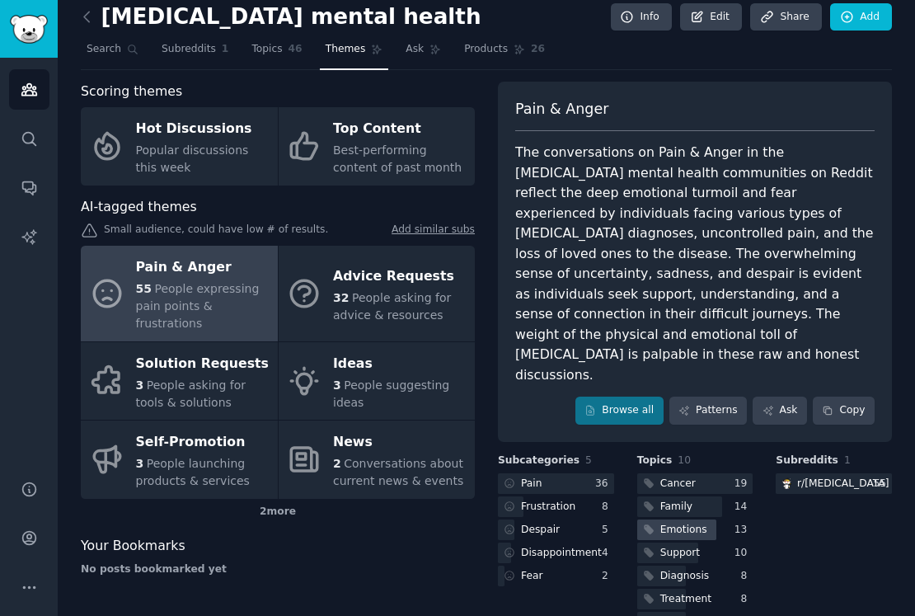
scroll to position [12, 0]
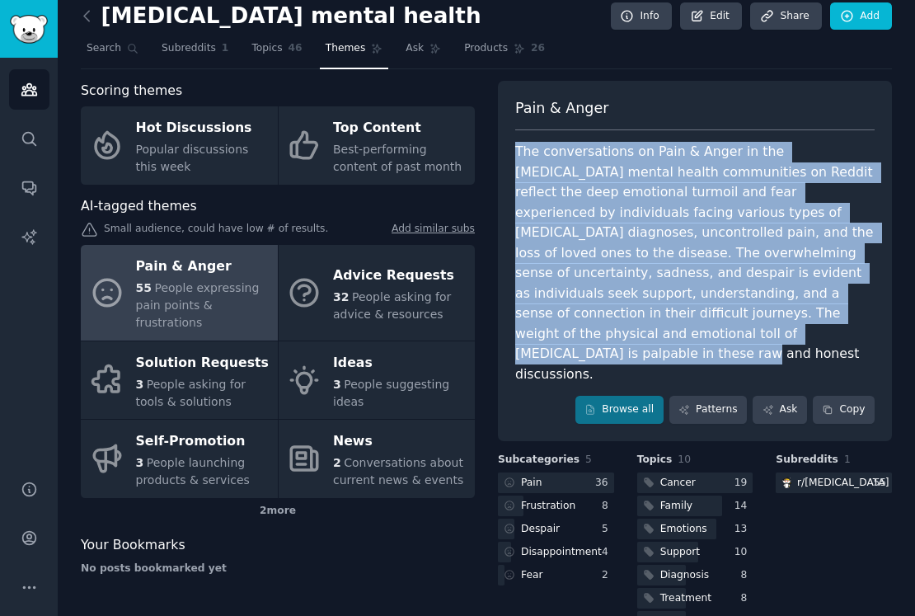
drag, startPoint x: 569, startPoint y: 307, endPoint x: 506, endPoint y: 148, distance: 171.4
click at [506, 148] on div "Pain & Anger The conversations on Pain & Anger in the cancer mental health comm…" at bounding box center [695, 261] width 394 height 360
copy div "The conversations on Pain & Anger in the cancer mental health communities on Re…"
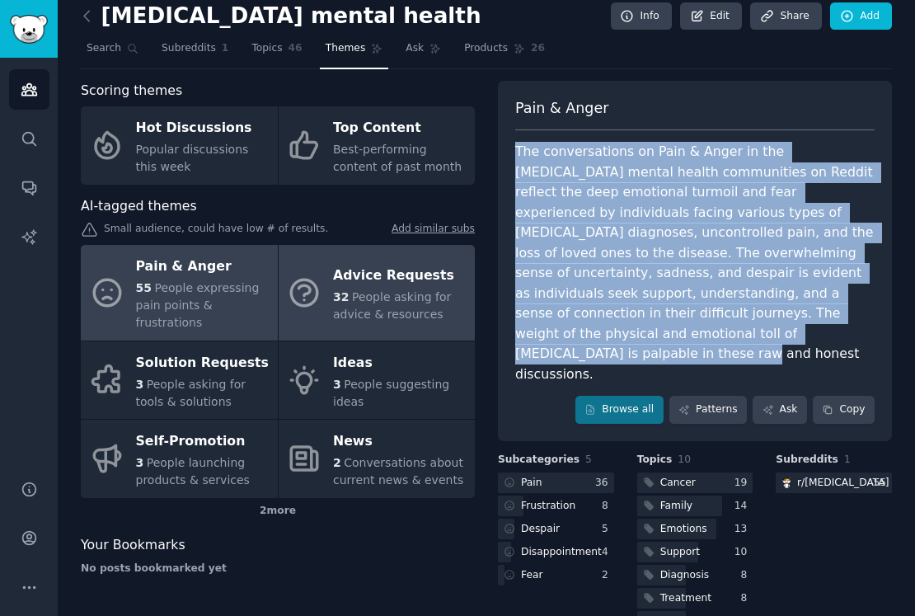
click at [361, 286] on div "Advice Requests" at bounding box center [400, 275] width 134 height 26
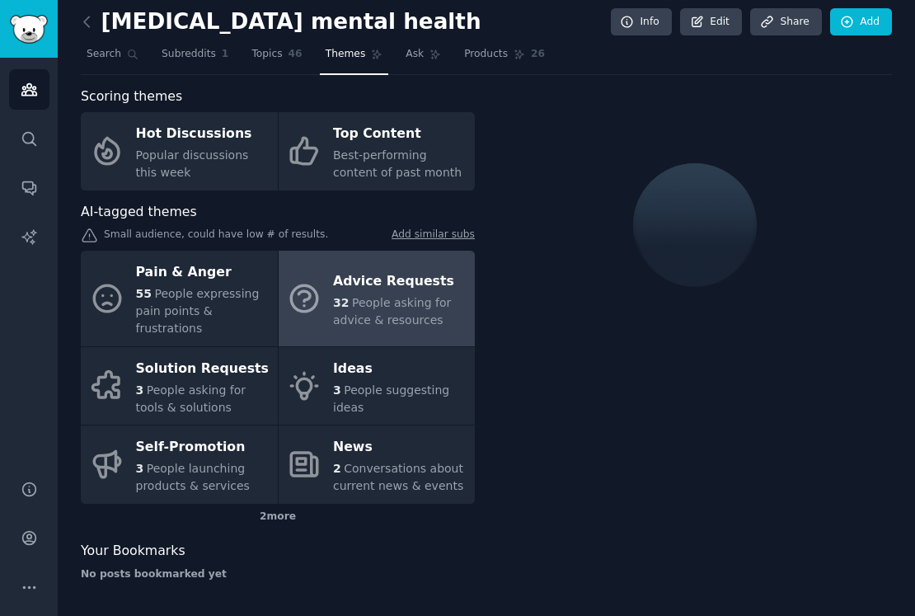
scroll to position [12, 0]
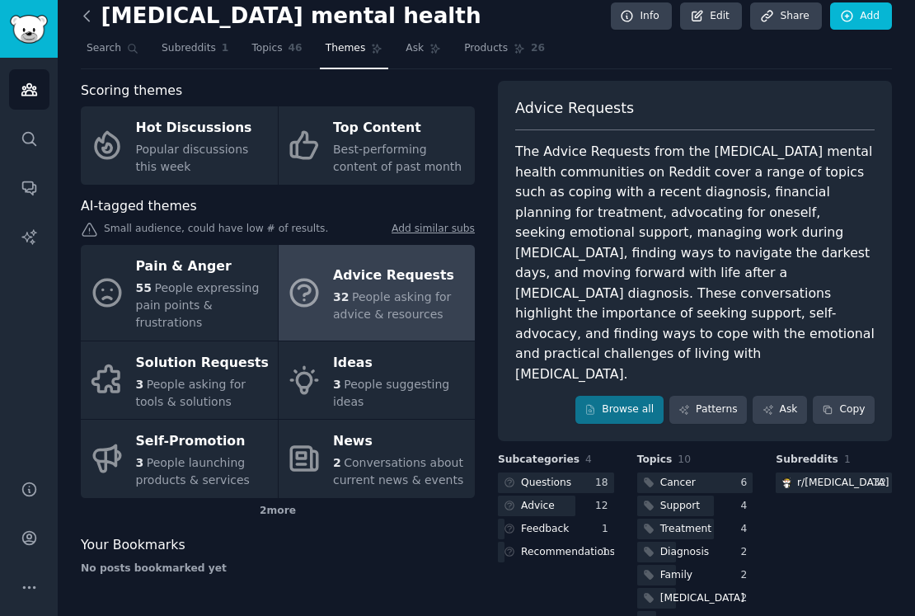
click at [89, 18] on icon at bounding box center [86, 15] width 17 height 17
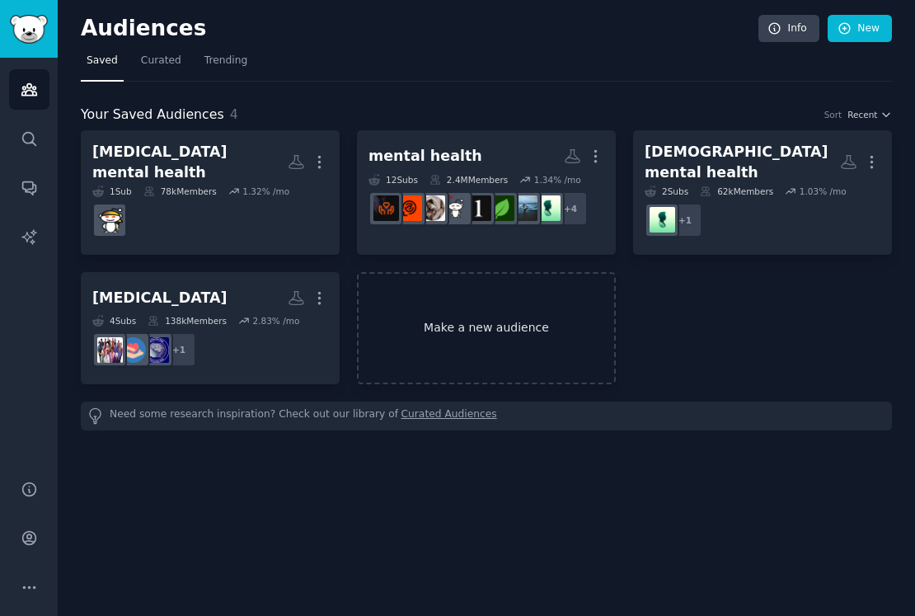
click at [494, 288] on link "Make a new audience" at bounding box center [486, 328] width 259 height 113
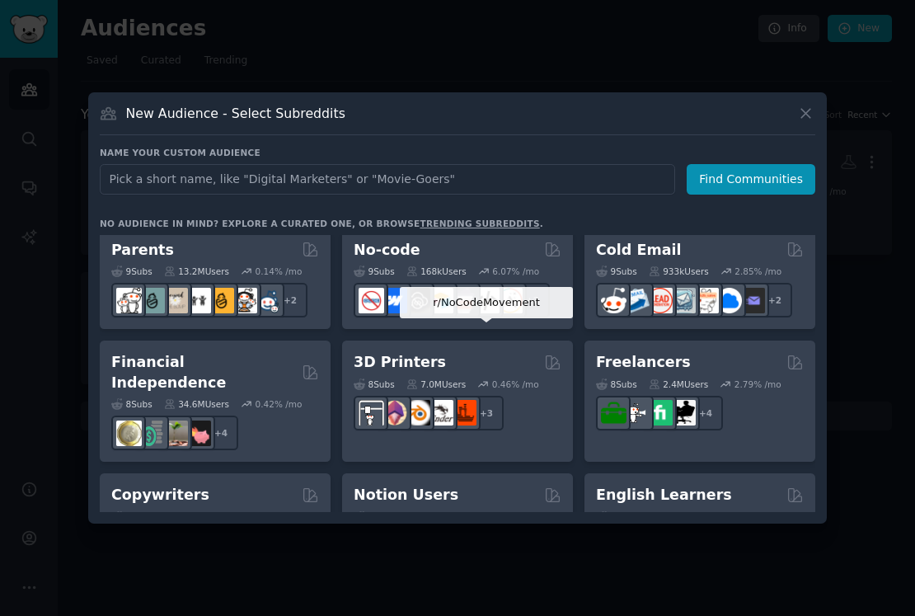
scroll to position [796, 0]
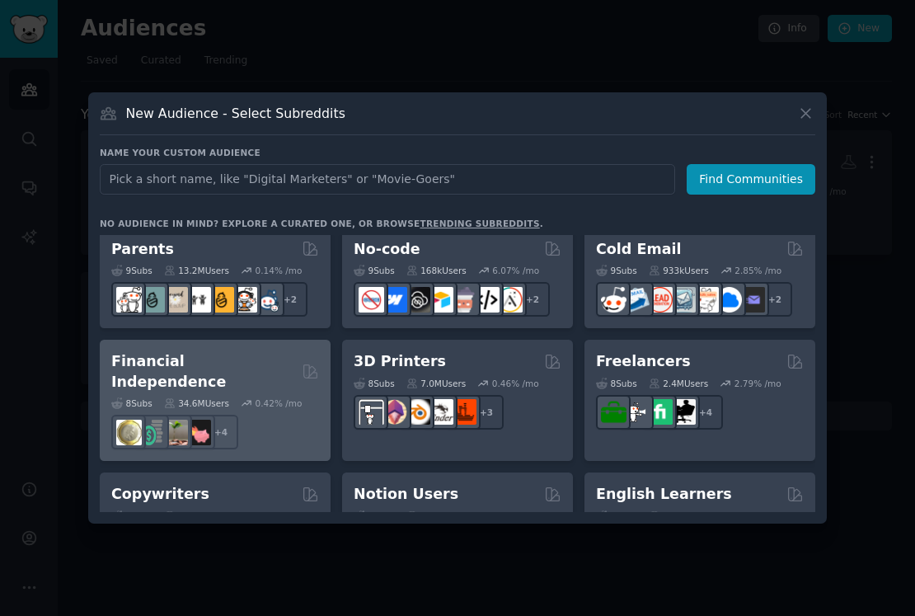
click at [265, 392] on div "8 Sub s 34.6M Users 0.42 % /mo + 4" at bounding box center [215, 421] width 208 height 58
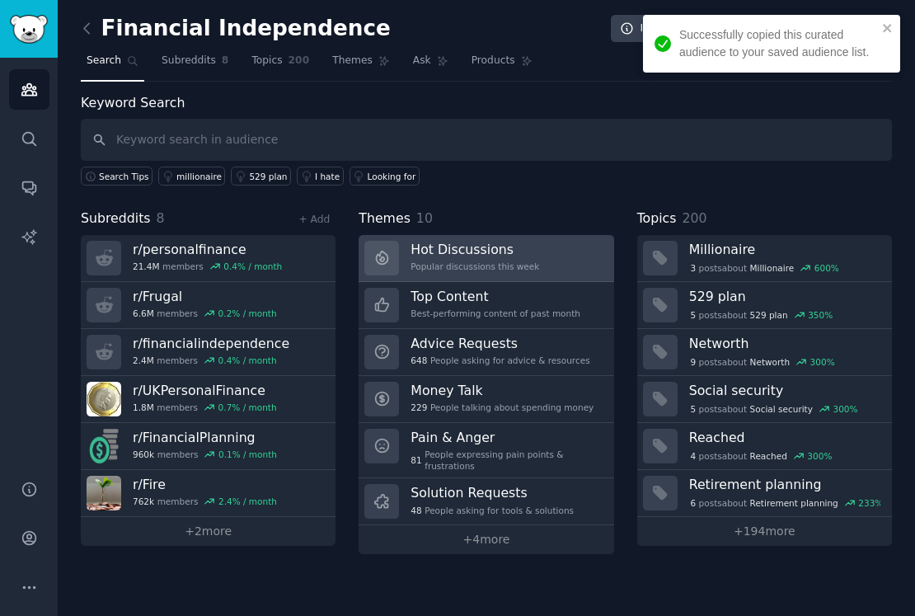
click at [495, 252] on h3 "Hot Discussions" at bounding box center [475, 249] width 129 height 17
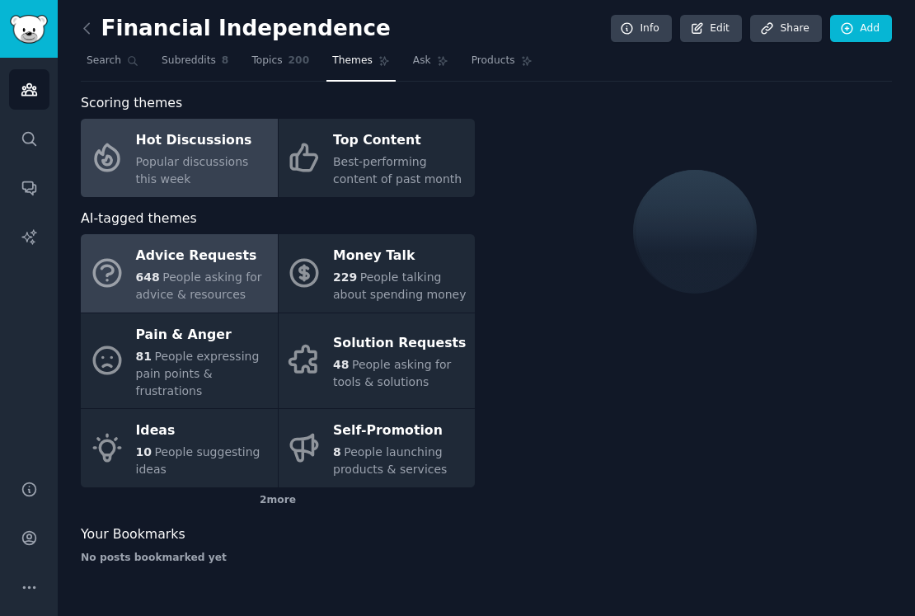
click at [201, 259] on div "Advice Requests" at bounding box center [203, 256] width 134 height 26
